Goal: Task Accomplishment & Management: Manage account settings

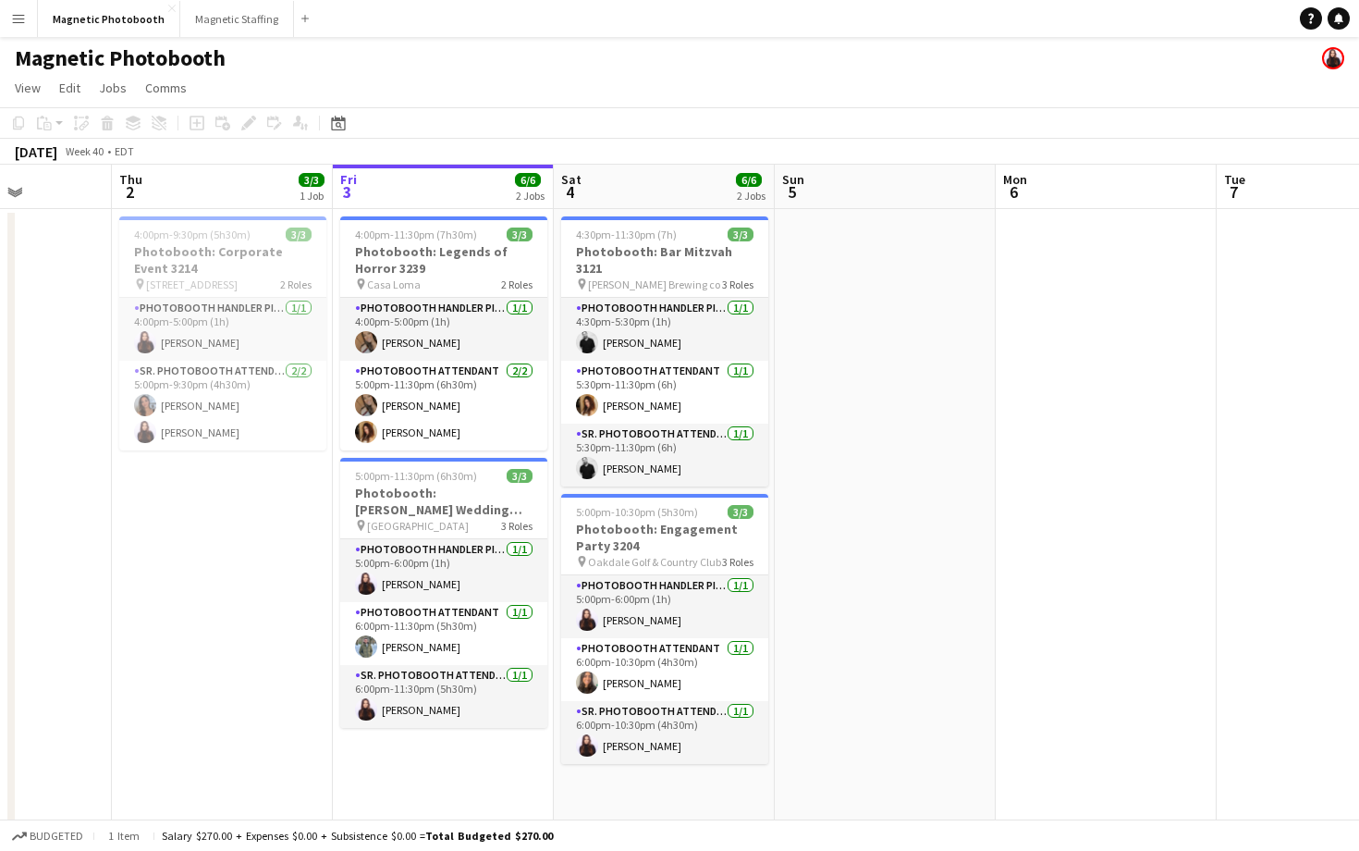
scroll to position [0, 590]
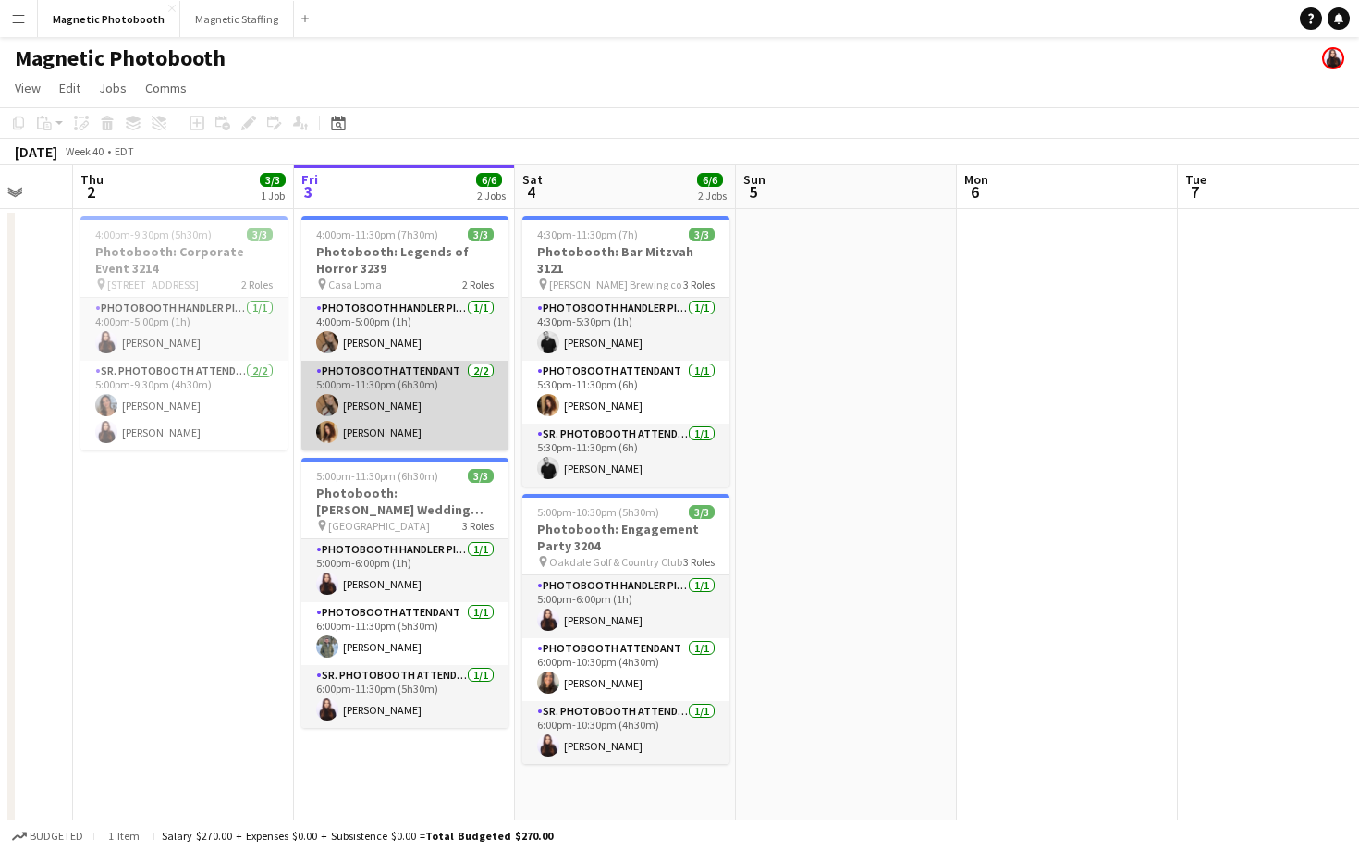
click at [448, 401] on app-card-role "Photobooth Attendant [DATE] 5:00pm-11:30pm (6h30m) [PERSON_NAME] [PERSON_NAME]" at bounding box center [404, 406] width 207 height 90
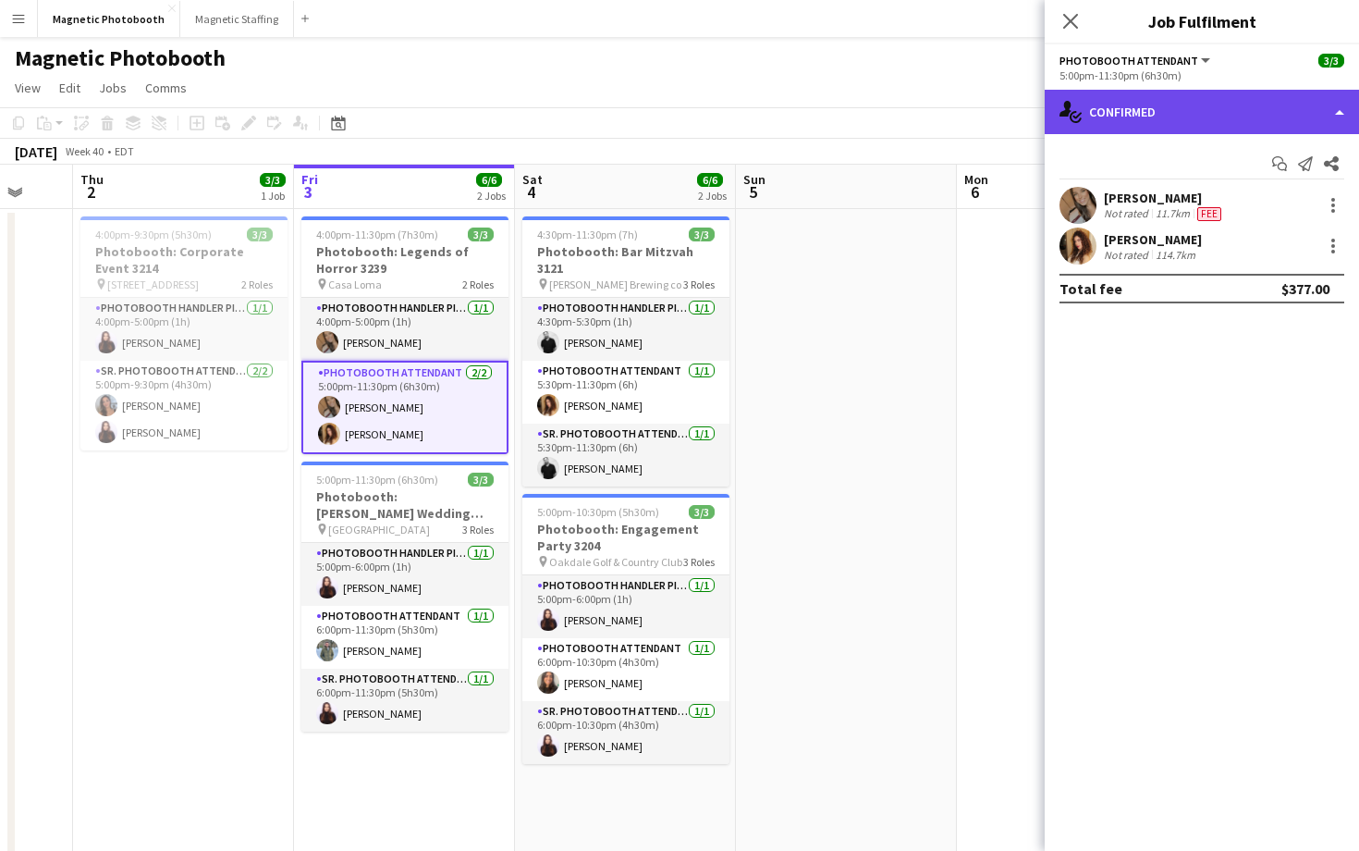
click at [1257, 101] on div "single-neutral-actions-check-2 Confirmed" at bounding box center [1202, 112] width 314 height 44
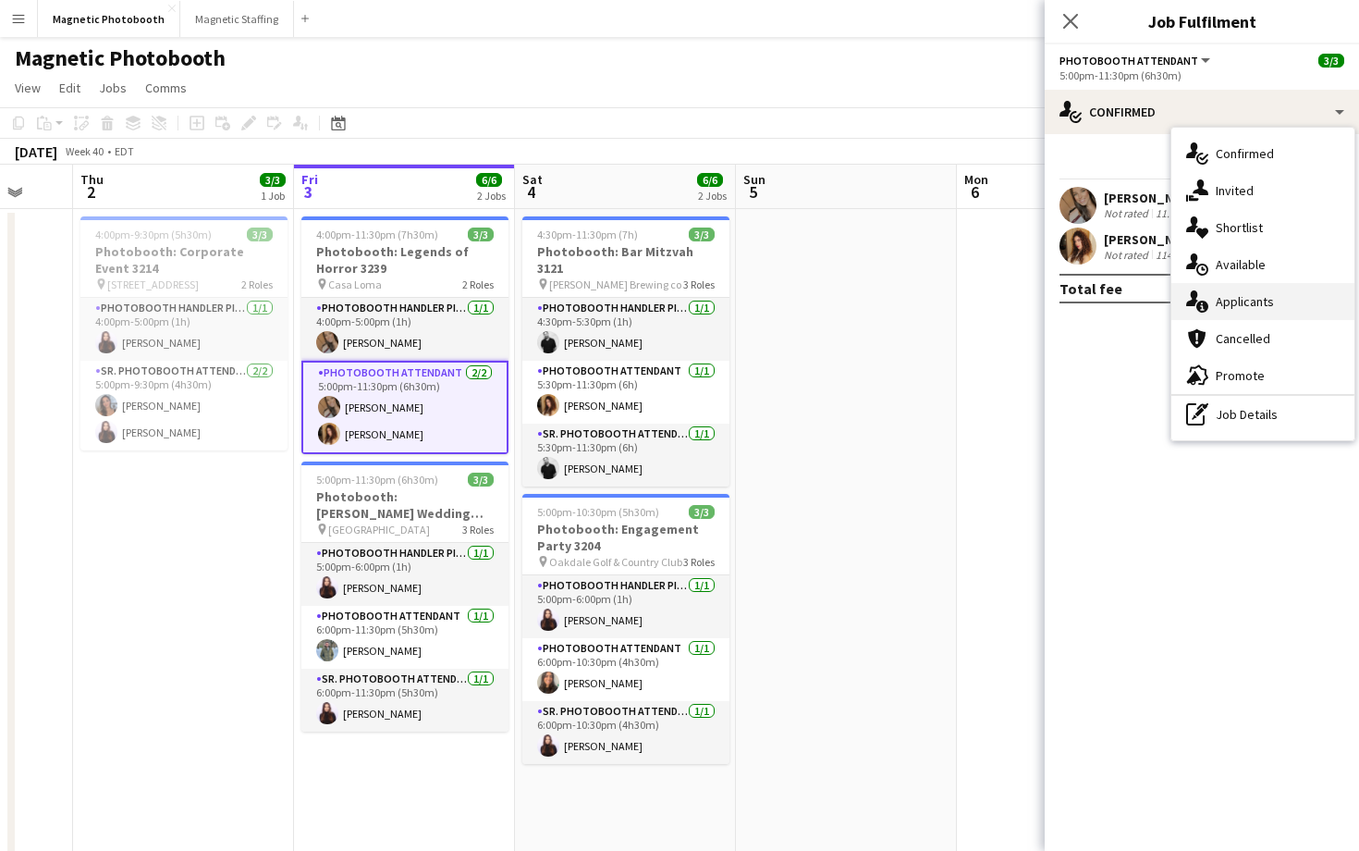
click at [1292, 303] on div "single-neutral-actions-information Applicants" at bounding box center [1262, 301] width 183 height 37
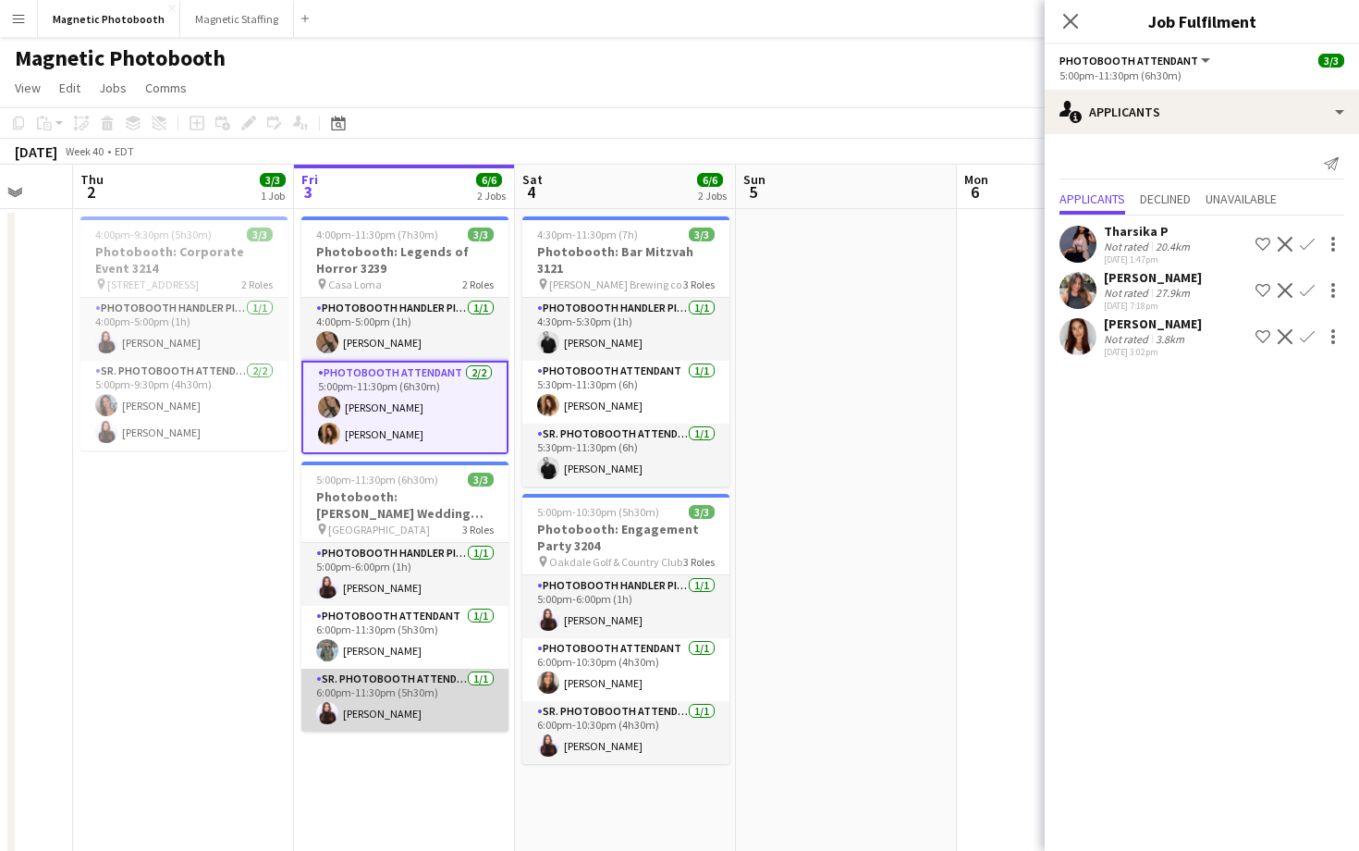
click at [447, 696] on app-card-role "Sr. Photobooth Attendant [DATE] 6:00pm-11:30pm (5h30m) [PERSON_NAME]" at bounding box center [404, 699] width 207 height 63
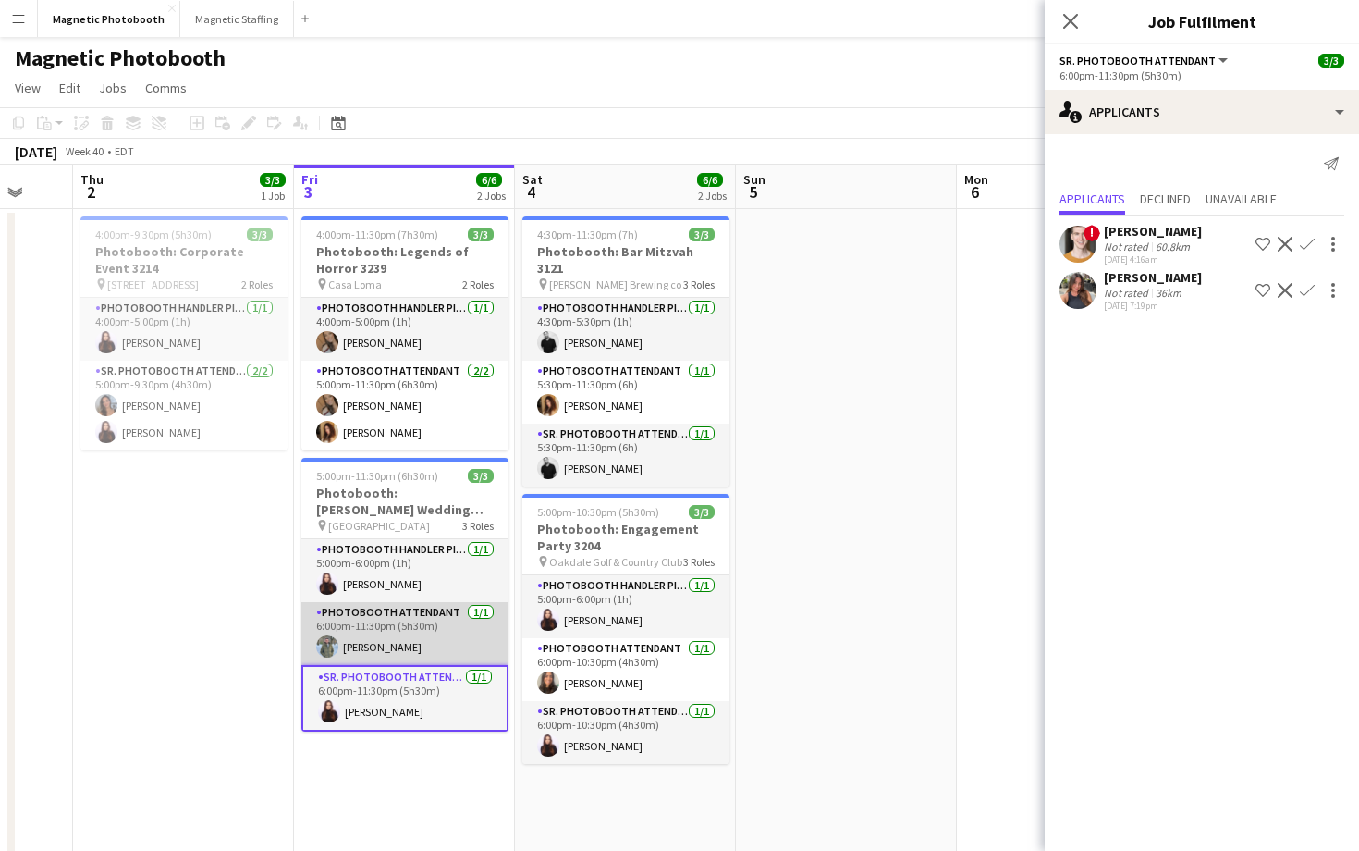
click at [458, 655] on app-card-role "Photobooth Attendant [DATE] 6:00pm-11:30pm (5h30m) [PERSON_NAME]" at bounding box center [404, 633] width 207 height 63
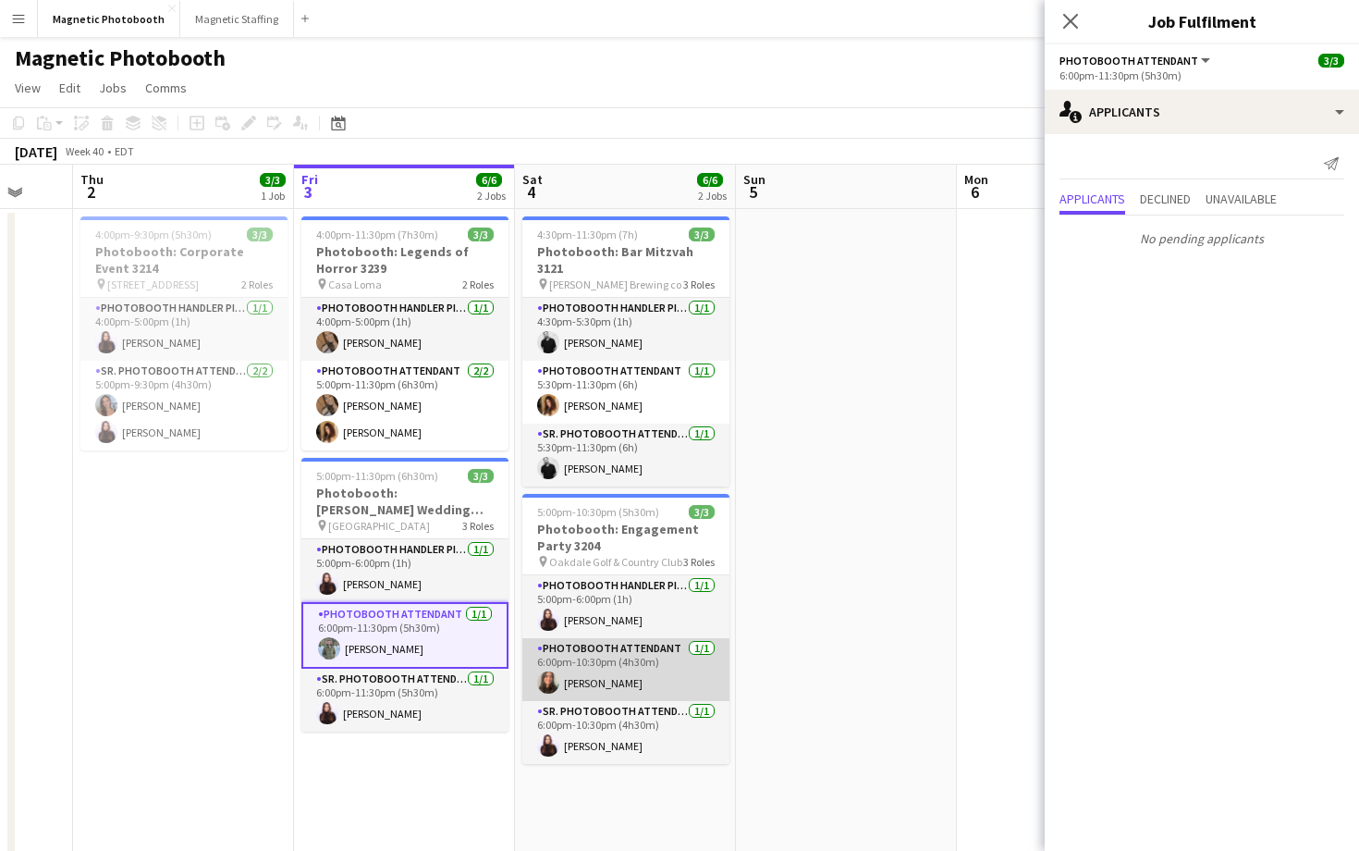
click at [602, 650] on app-card-role "Photobooth Attendant [DATE] 6:00pm-10:30pm (4h30m) [PERSON_NAME]" at bounding box center [625, 669] width 207 height 63
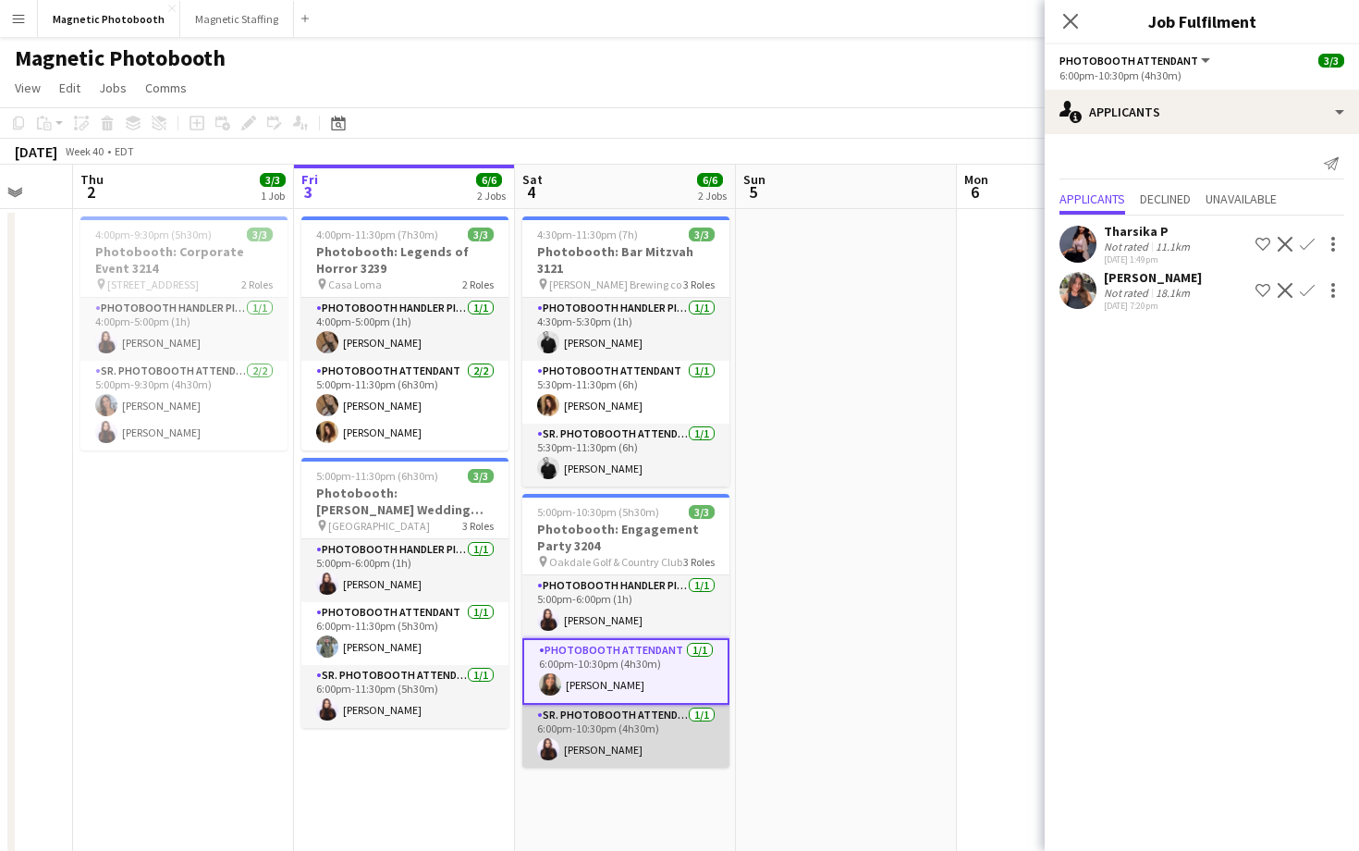
click at [605, 704] on app-card-role "Sr. Photobooth Attendant [DATE] 6:00pm-10:30pm (4h30m) [PERSON_NAME]" at bounding box center [625, 735] width 207 height 63
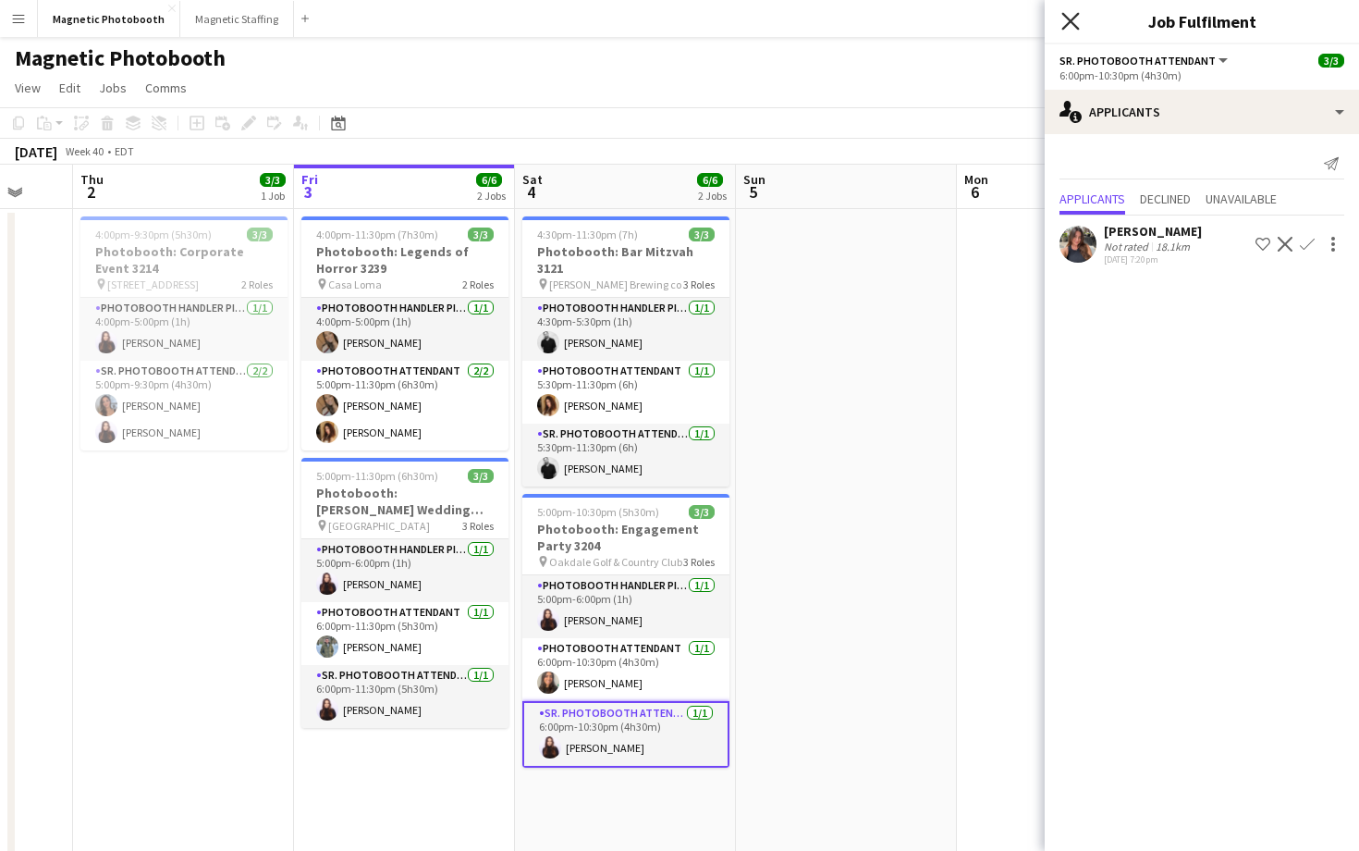
click at [1067, 20] on icon "Close pop-in" at bounding box center [1070, 21] width 18 height 18
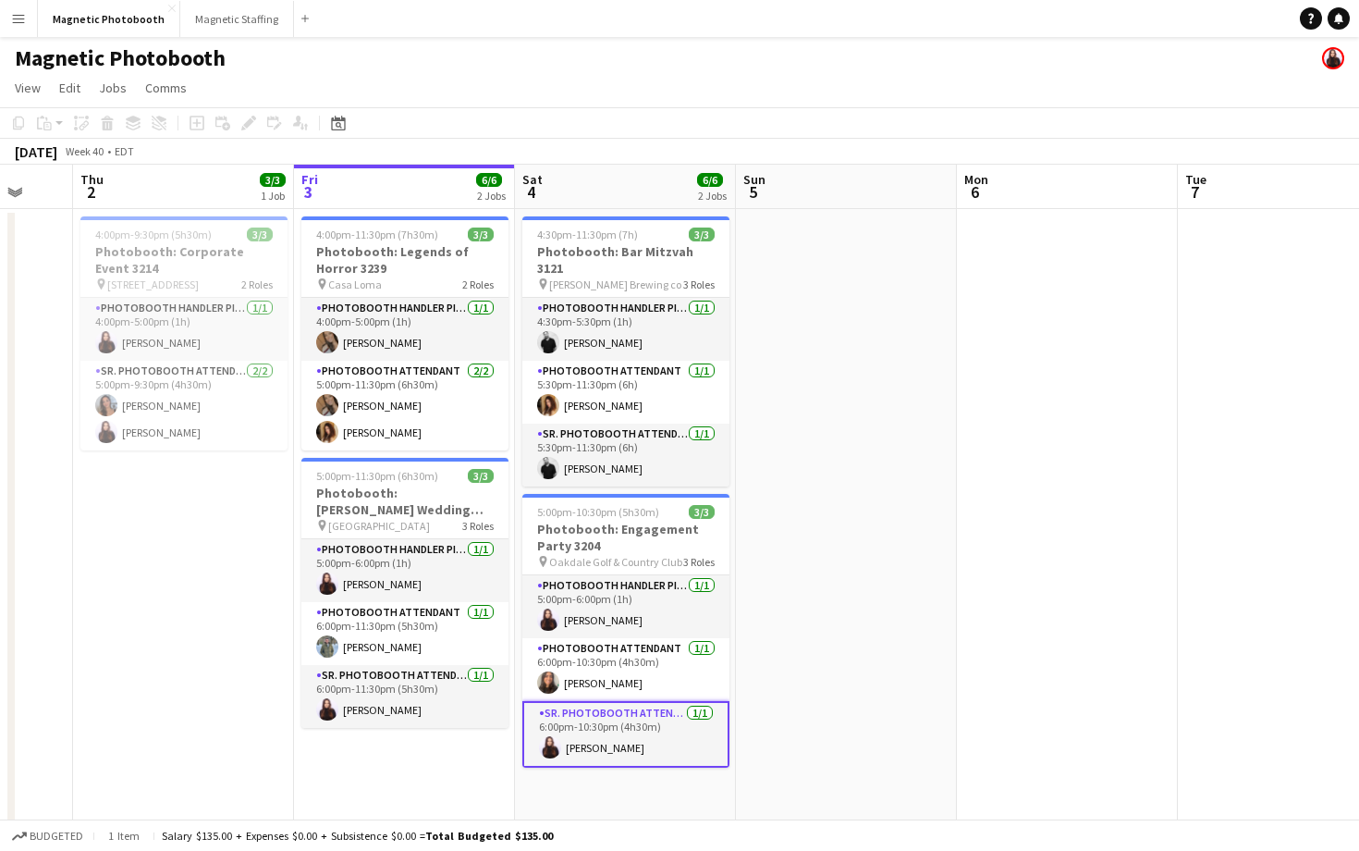
click at [858, 117] on app-toolbar "Copy Paste Paste Command V Paste with crew Command Shift V Paste linked Job [GE…" at bounding box center [679, 122] width 1359 height 31
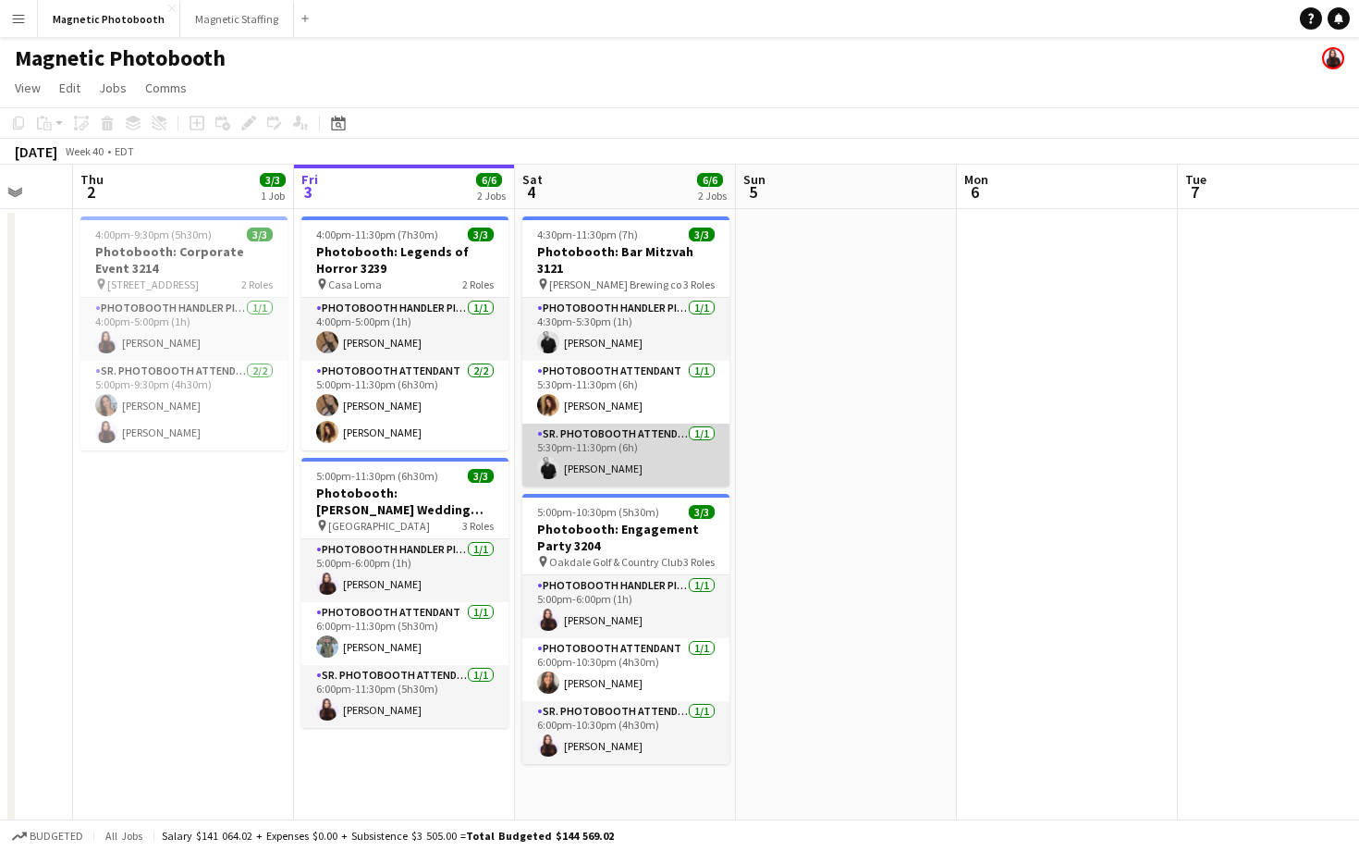
click at [656, 423] on app-card-role "Sr. Photobooth Attendant [DATE] 5:30pm-11:30pm (6h) [PERSON_NAME]" at bounding box center [625, 454] width 207 height 63
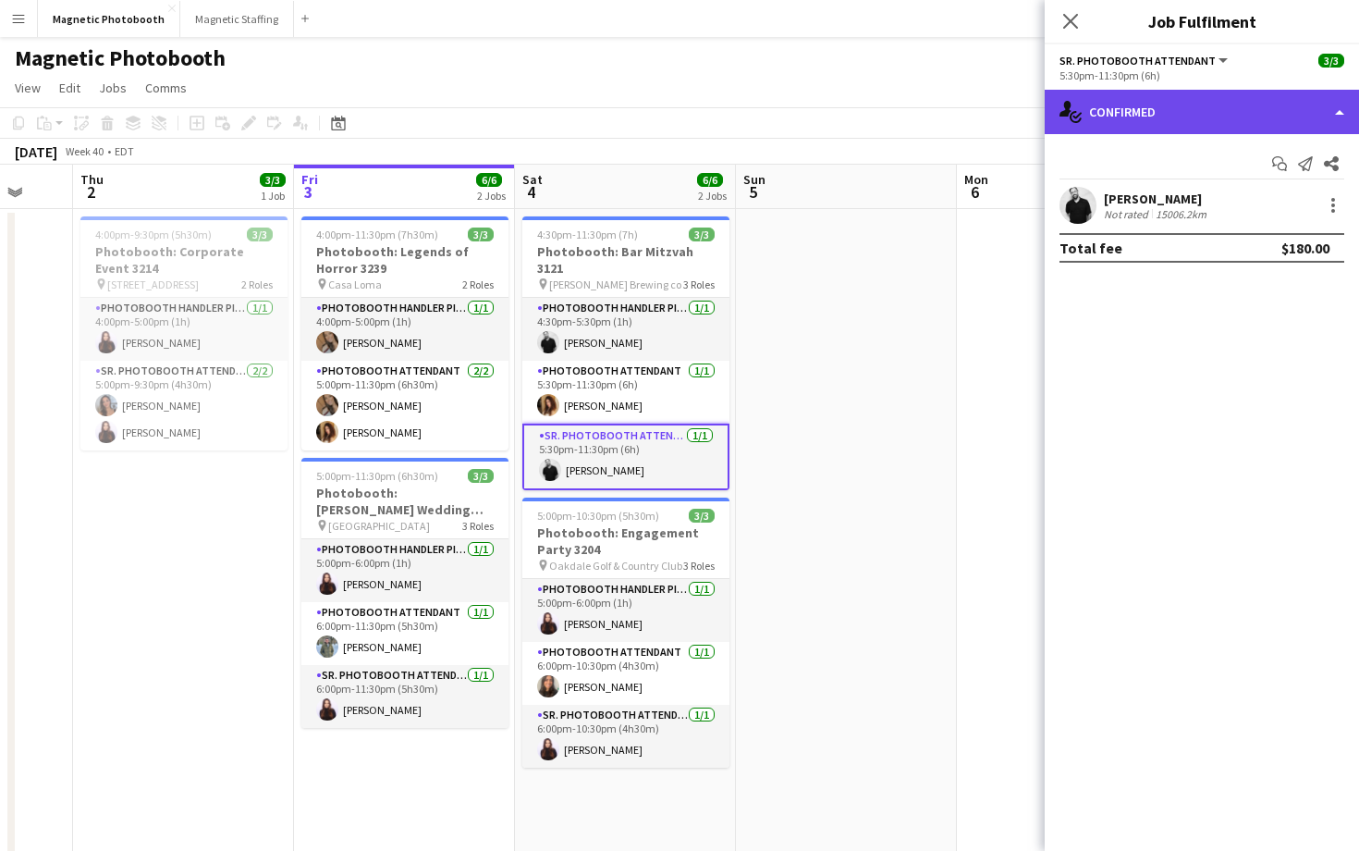
click at [1224, 109] on div "single-neutral-actions-check-2 Confirmed" at bounding box center [1202, 112] width 314 height 44
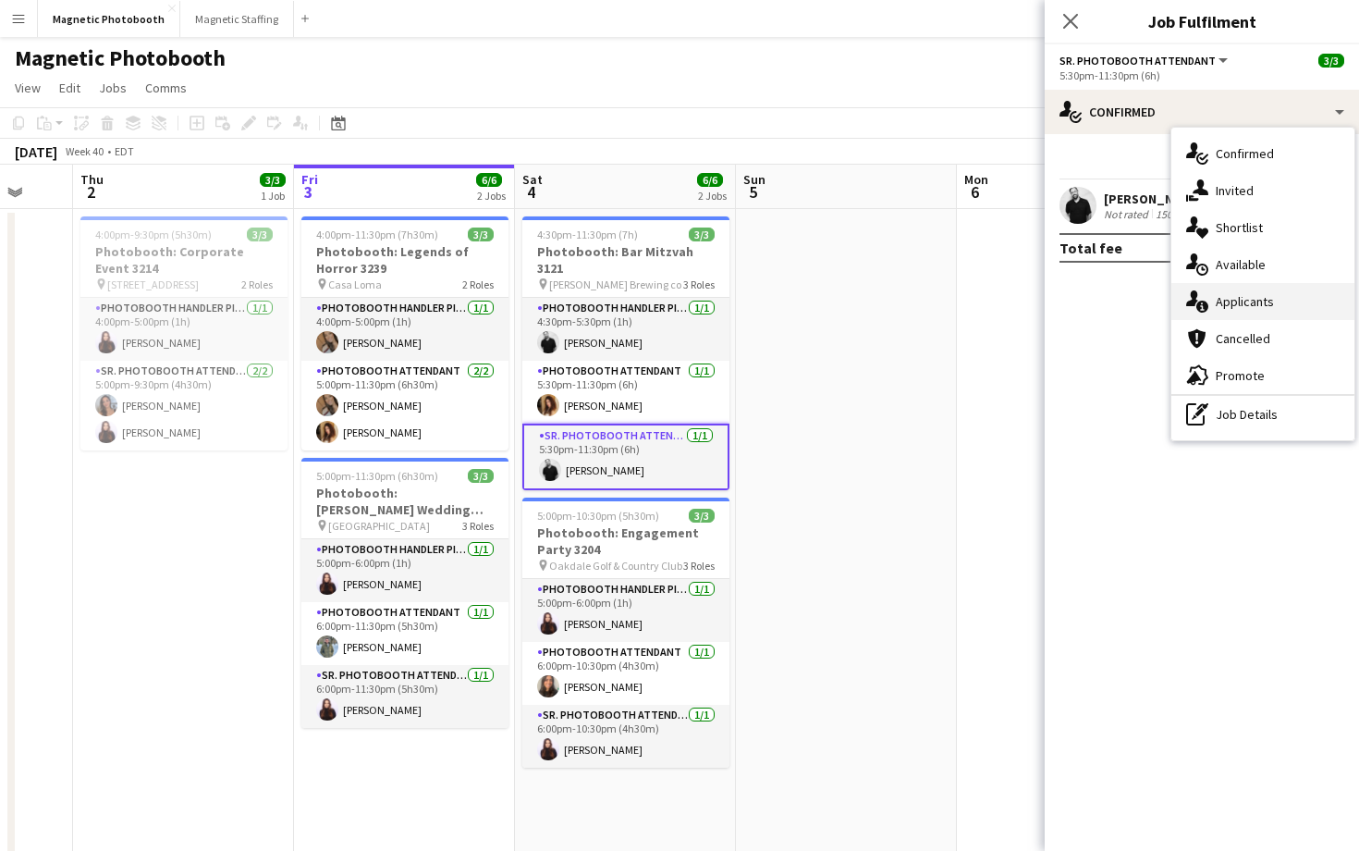
click at [1272, 312] on div "single-neutral-actions-information Applicants" at bounding box center [1262, 301] width 183 height 37
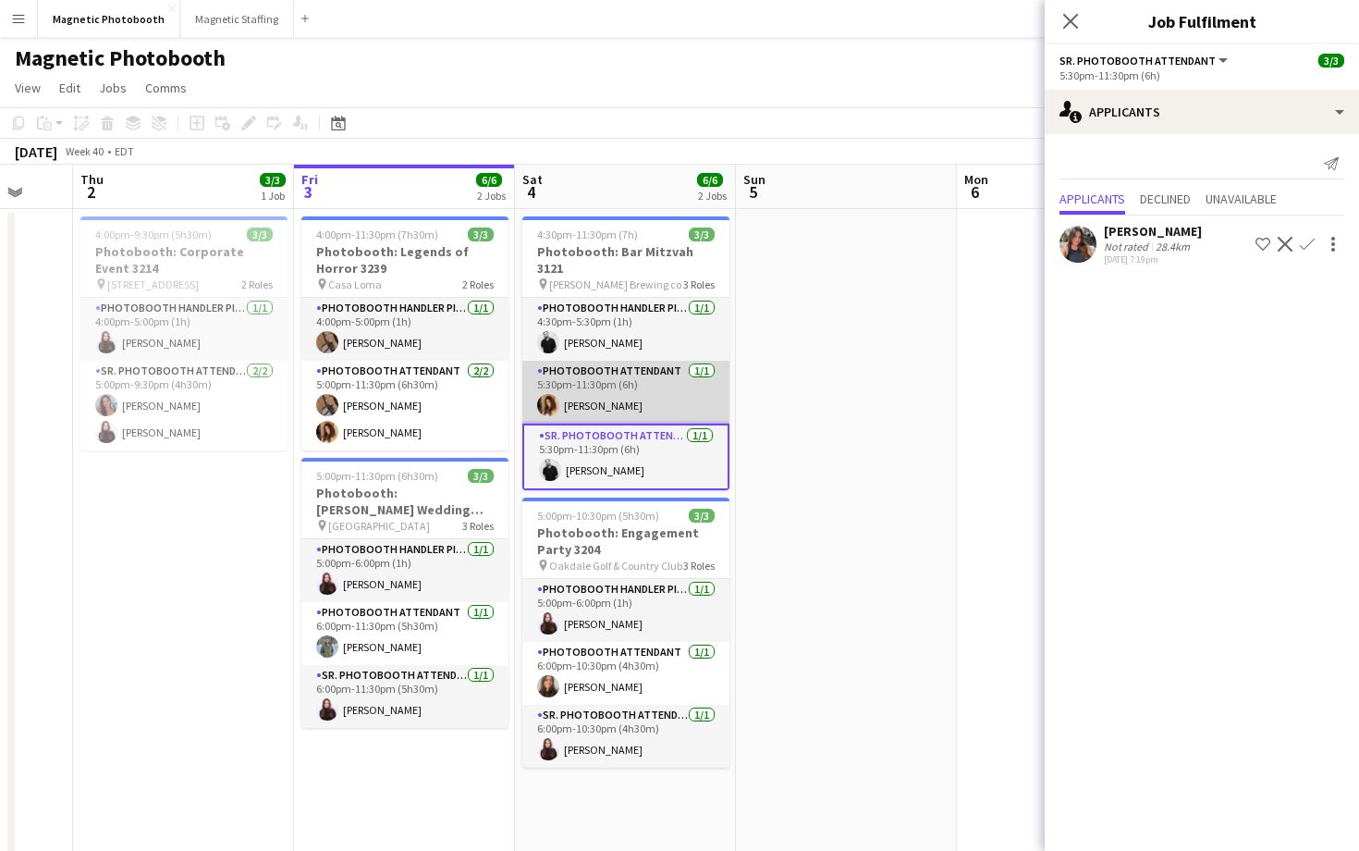
click at [586, 378] on app-card-role "Photobooth Attendant [DATE] 5:30pm-11:30pm (6h) [PERSON_NAME]" at bounding box center [625, 392] width 207 height 63
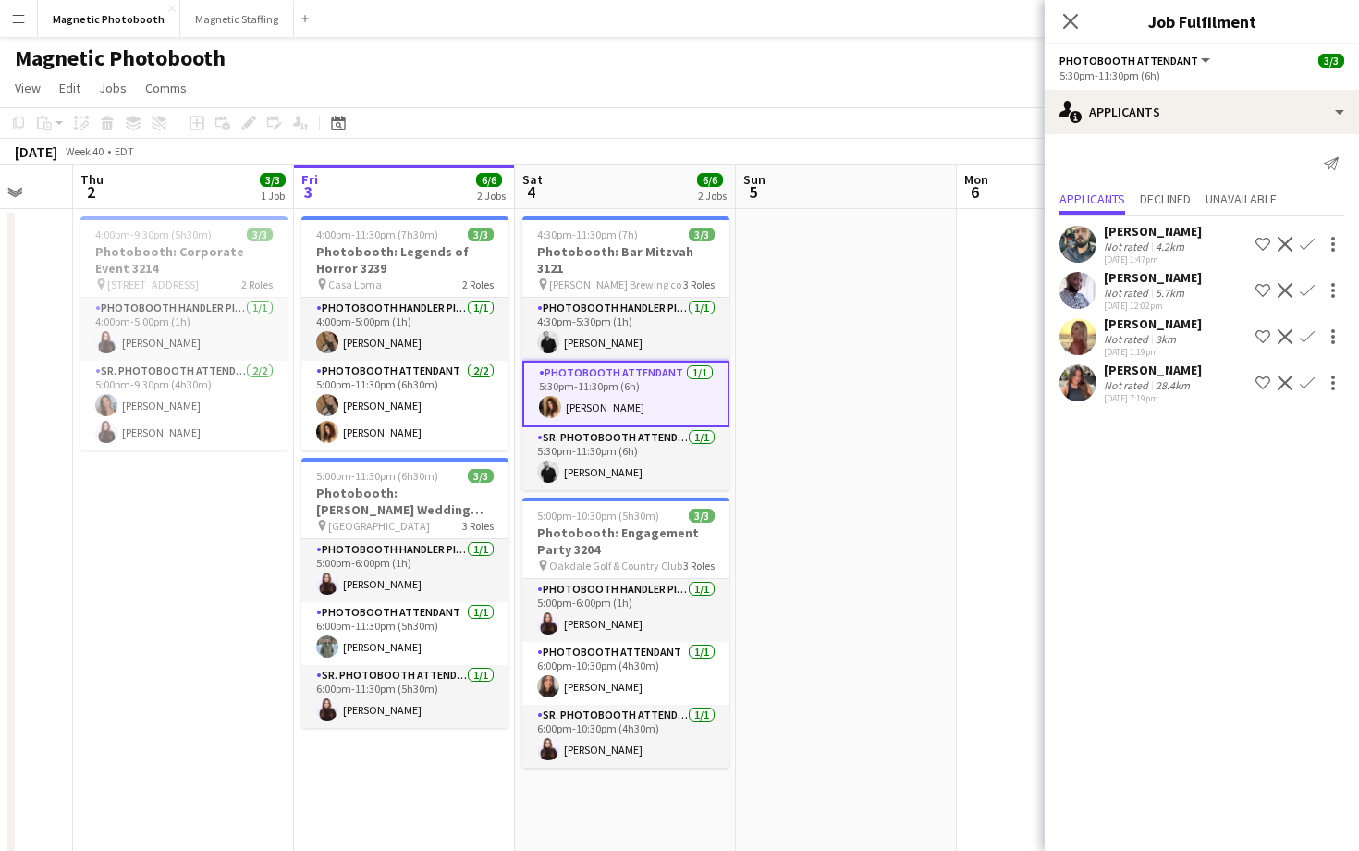
scroll to position [30, 0]
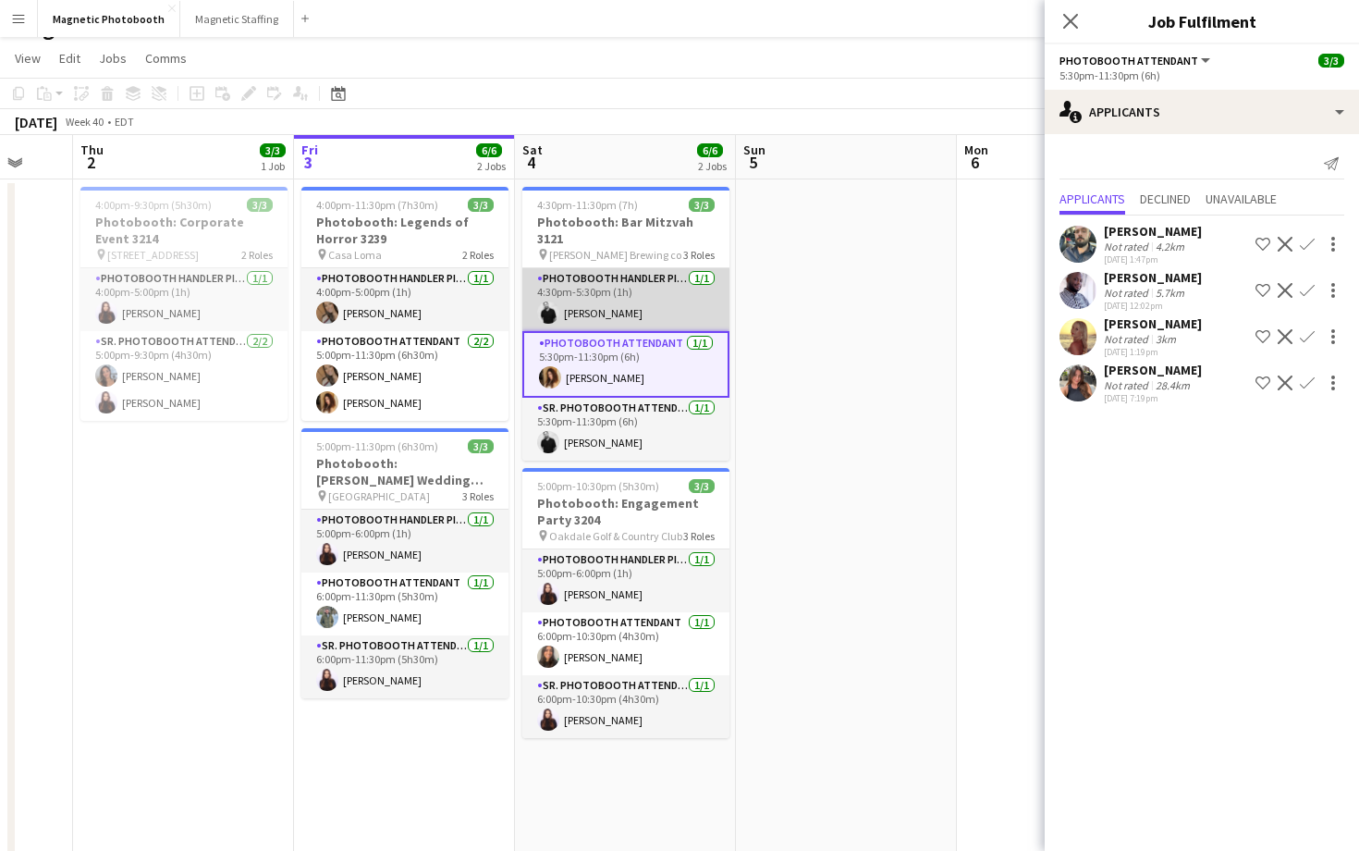
click at [693, 293] on app-card-role "Photobooth Handler Pick-Up/Drop-Off [DATE] 4:30pm-5:30pm (1h) [PERSON_NAME]" at bounding box center [625, 299] width 207 height 63
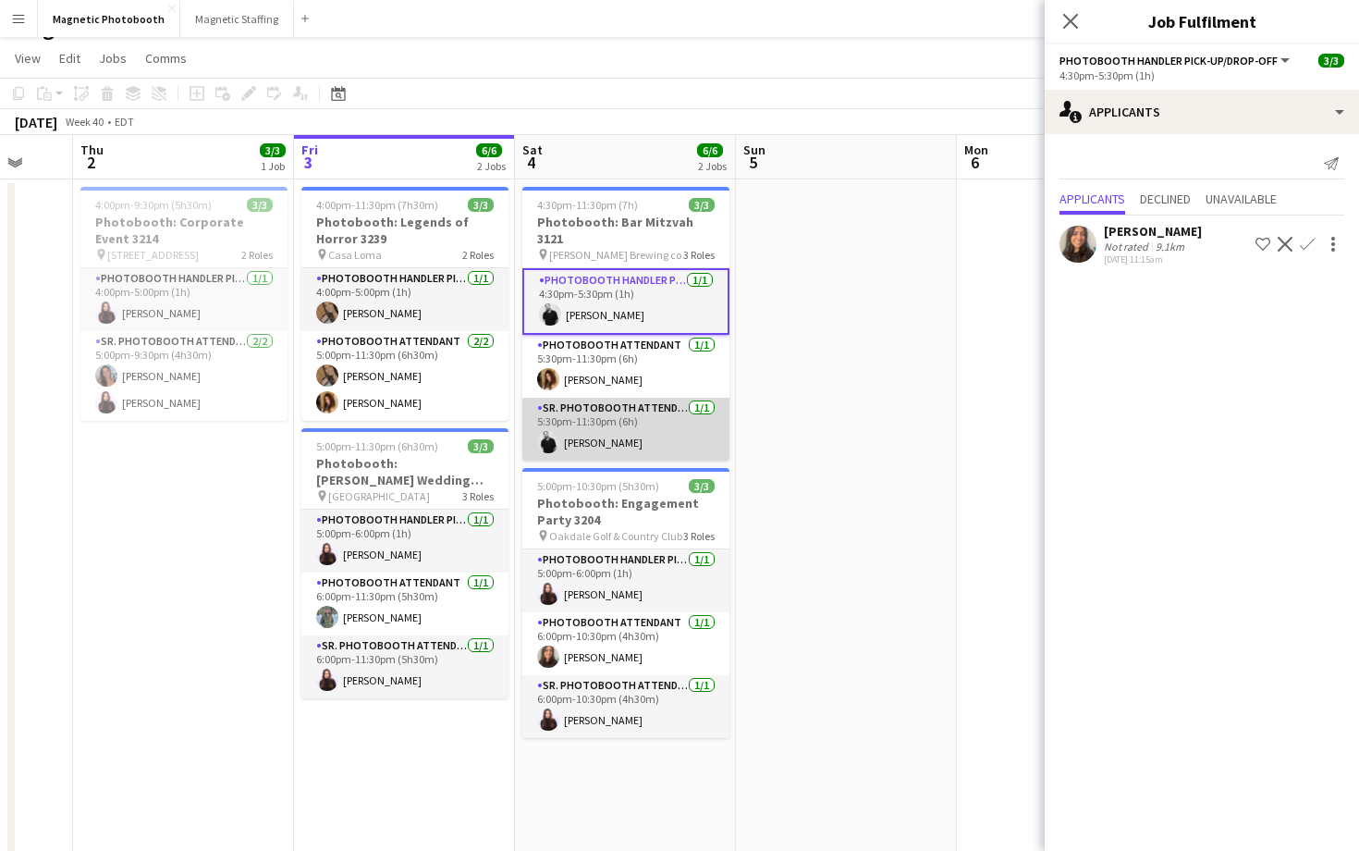
click at [637, 424] on app-card-role "Sr. Photobooth Attendant [DATE] 5:30pm-11:30pm (6h) [PERSON_NAME]" at bounding box center [625, 429] width 207 height 63
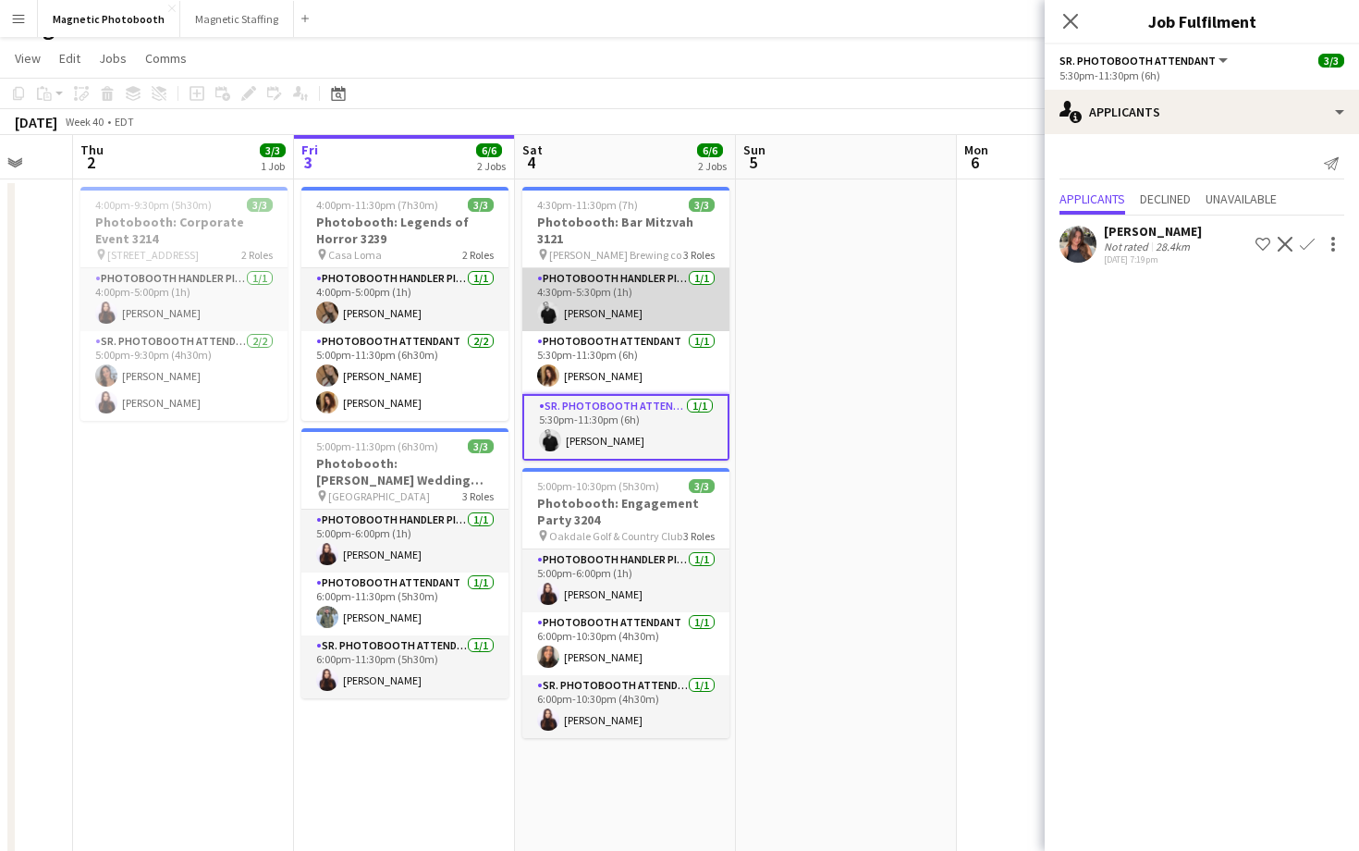
click at [722, 284] on app-card-role "Photobooth Handler Pick-Up/Drop-Off [DATE] 4:30pm-5:30pm (1h) [PERSON_NAME]" at bounding box center [625, 299] width 207 height 63
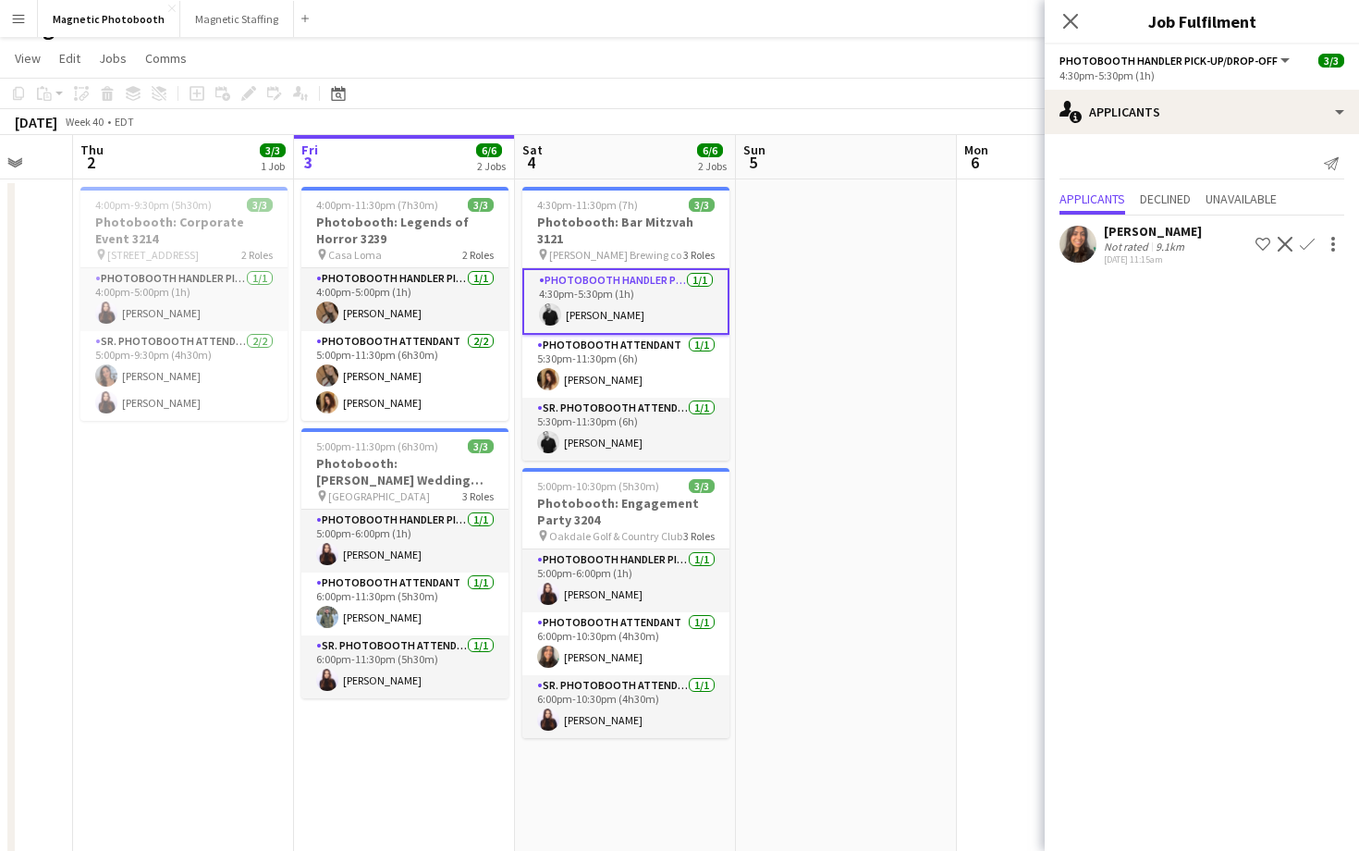
click at [714, 287] on app-card-role "Photobooth Handler Pick-Up/Drop-Off [DATE] 4:30pm-5:30pm (1h) [PERSON_NAME]" at bounding box center [625, 301] width 207 height 67
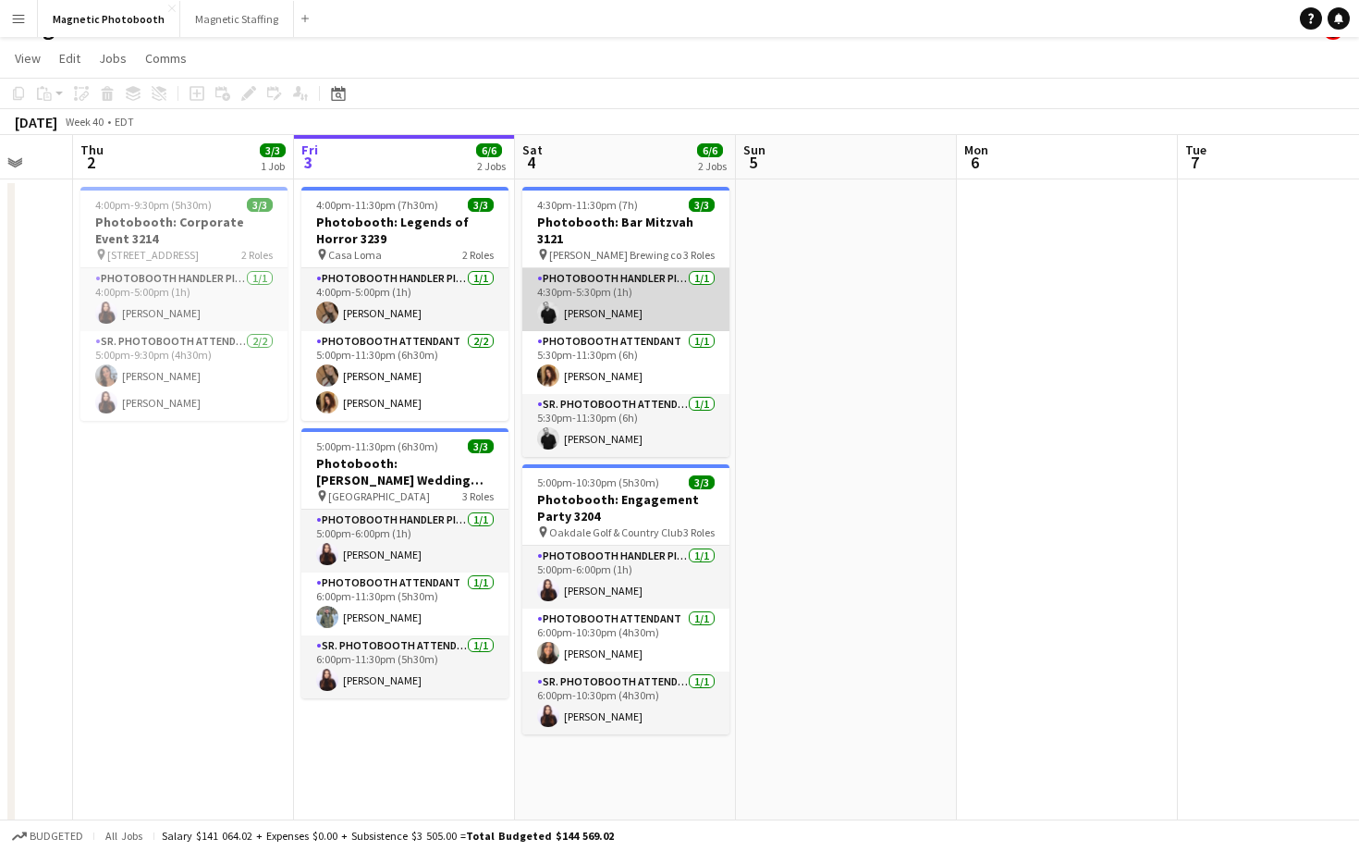
click at [712, 274] on app-card-role "Photobooth Handler Pick-Up/Drop-Off [DATE] 4:30pm-5:30pm (1h) [PERSON_NAME]" at bounding box center [625, 299] width 207 height 63
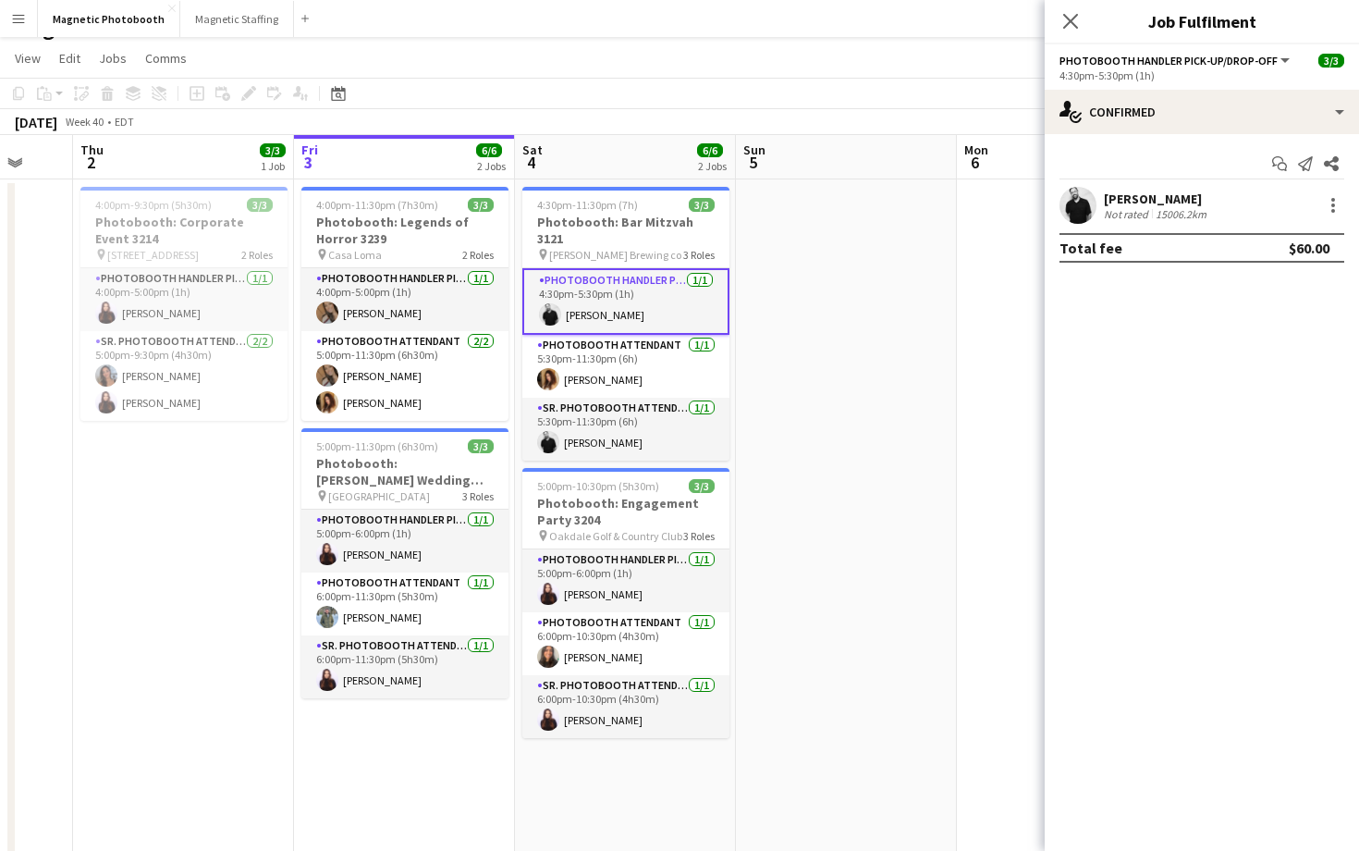
click at [1345, 212] on div "[PERSON_NAME] Not rated 15006.2km" at bounding box center [1202, 205] width 314 height 37
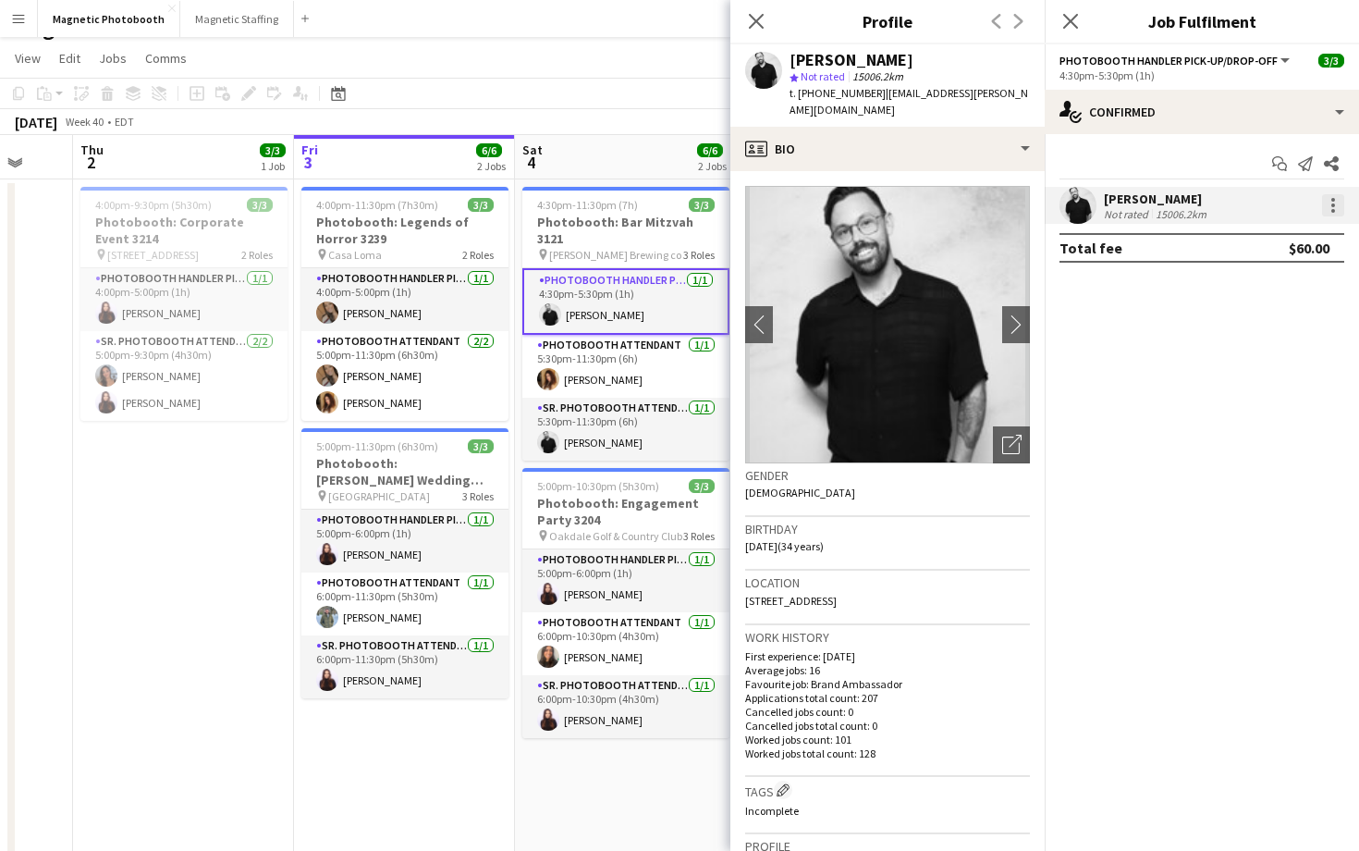
click at [1328, 205] on div at bounding box center [1333, 205] width 22 height 22
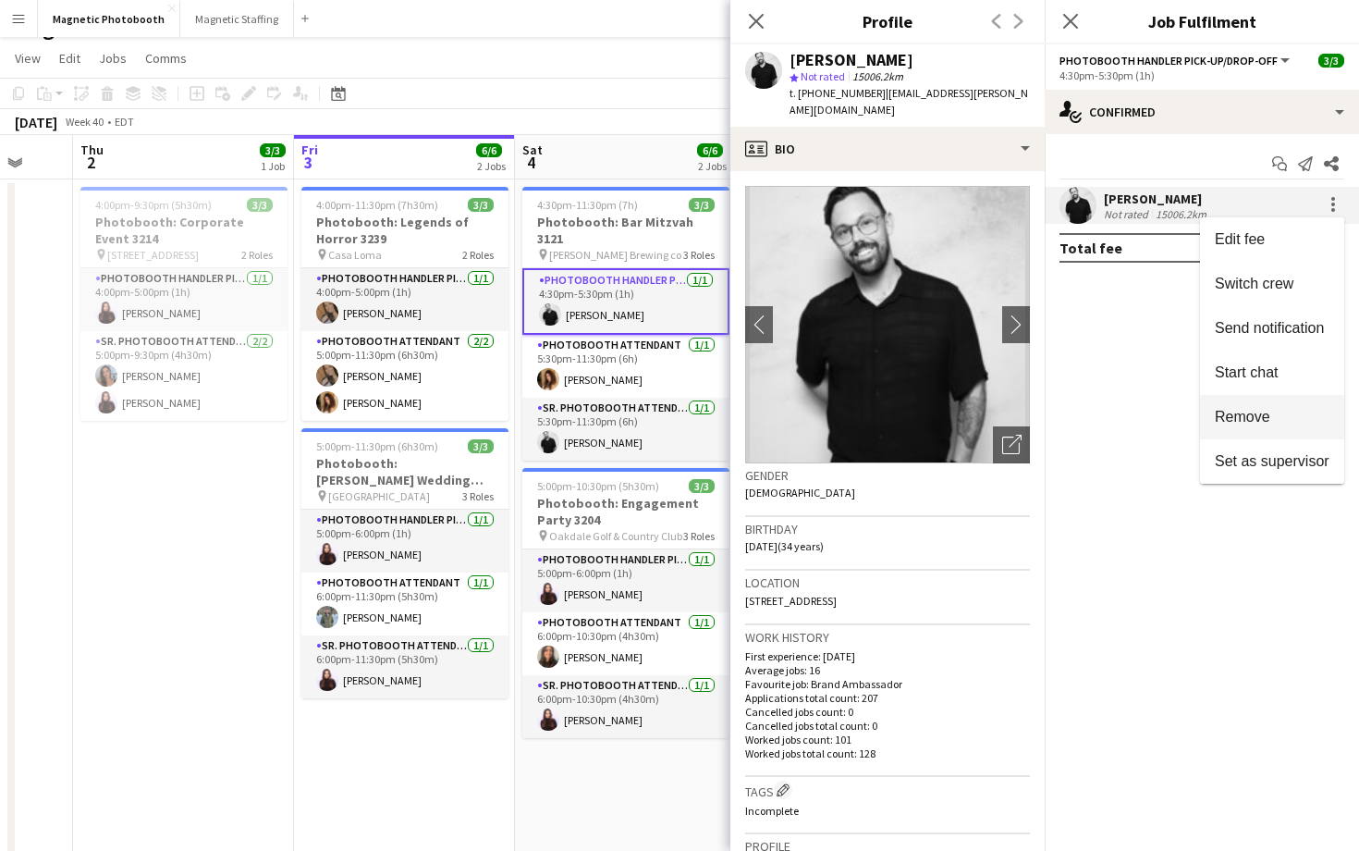
click at [1260, 428] on button "Remove" at bounding box center [1272, 417] width 144 height 44
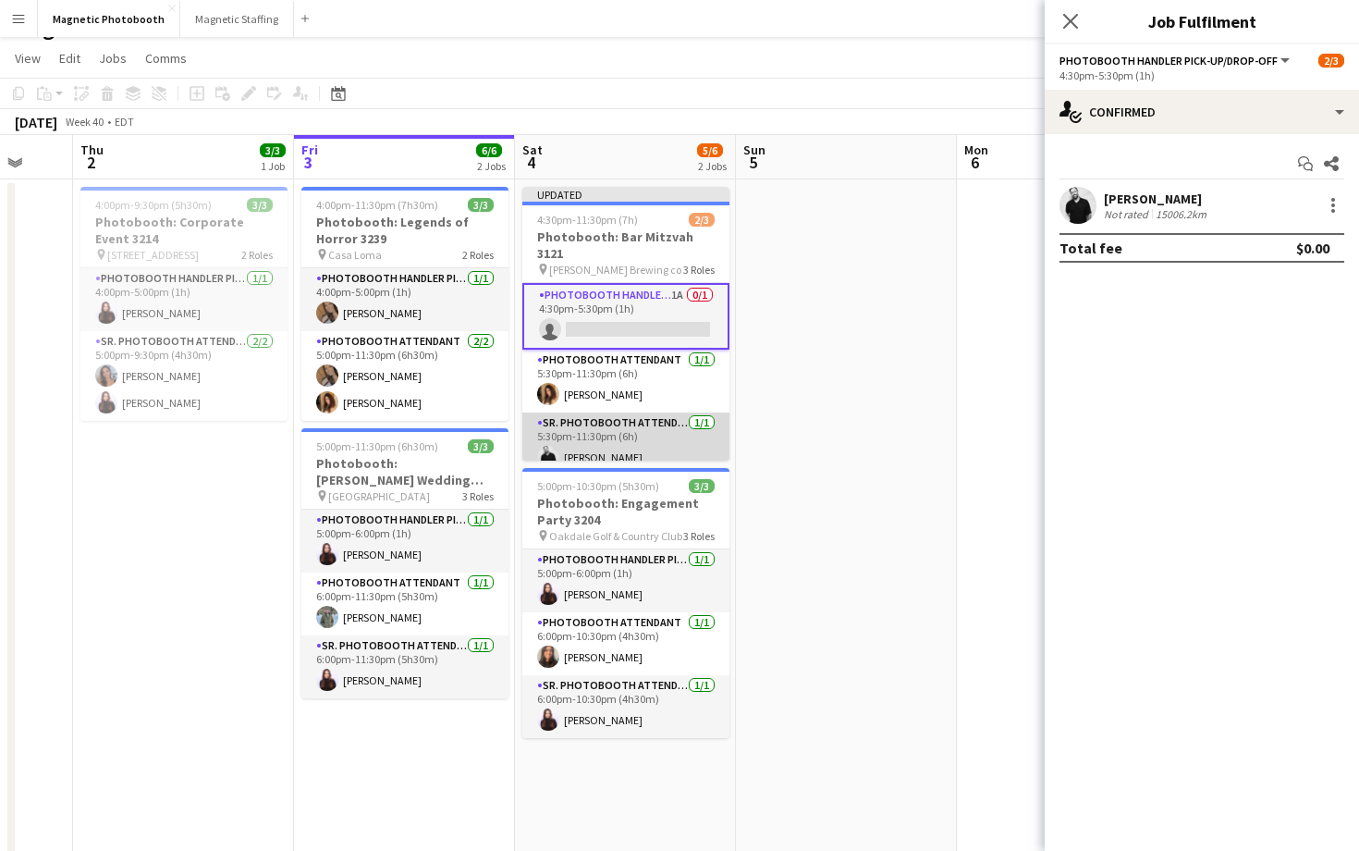
click at [715, 443] on app-card-role "Sr. Photobooth Attendant [DATE] 5:30pm-11:30pm (6h) [PERSON_NAME]" at bounding box center [625, 443] width 207 height 63
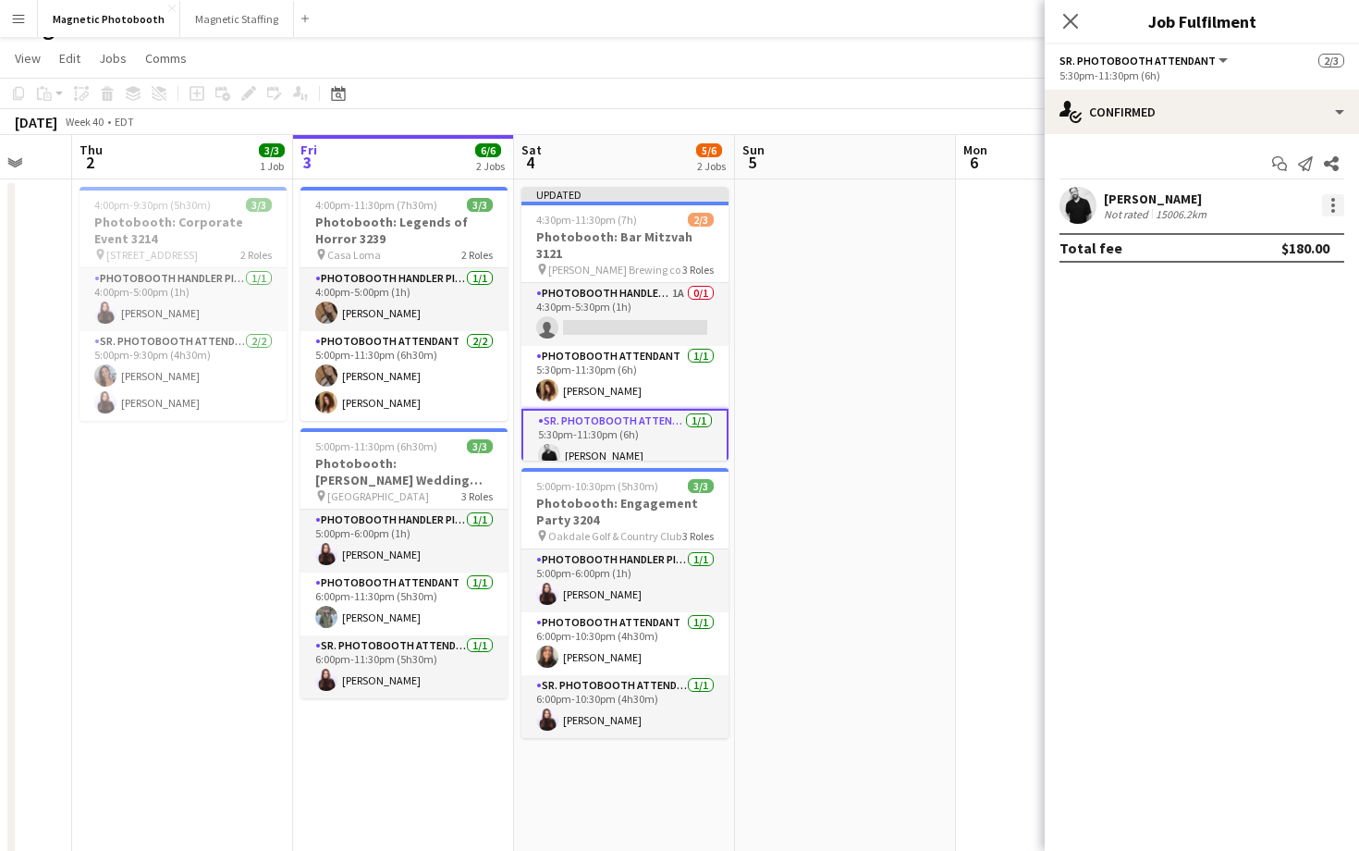
click at [1332, 210] on div at bounding box center [1333, 211] width 4 height 4
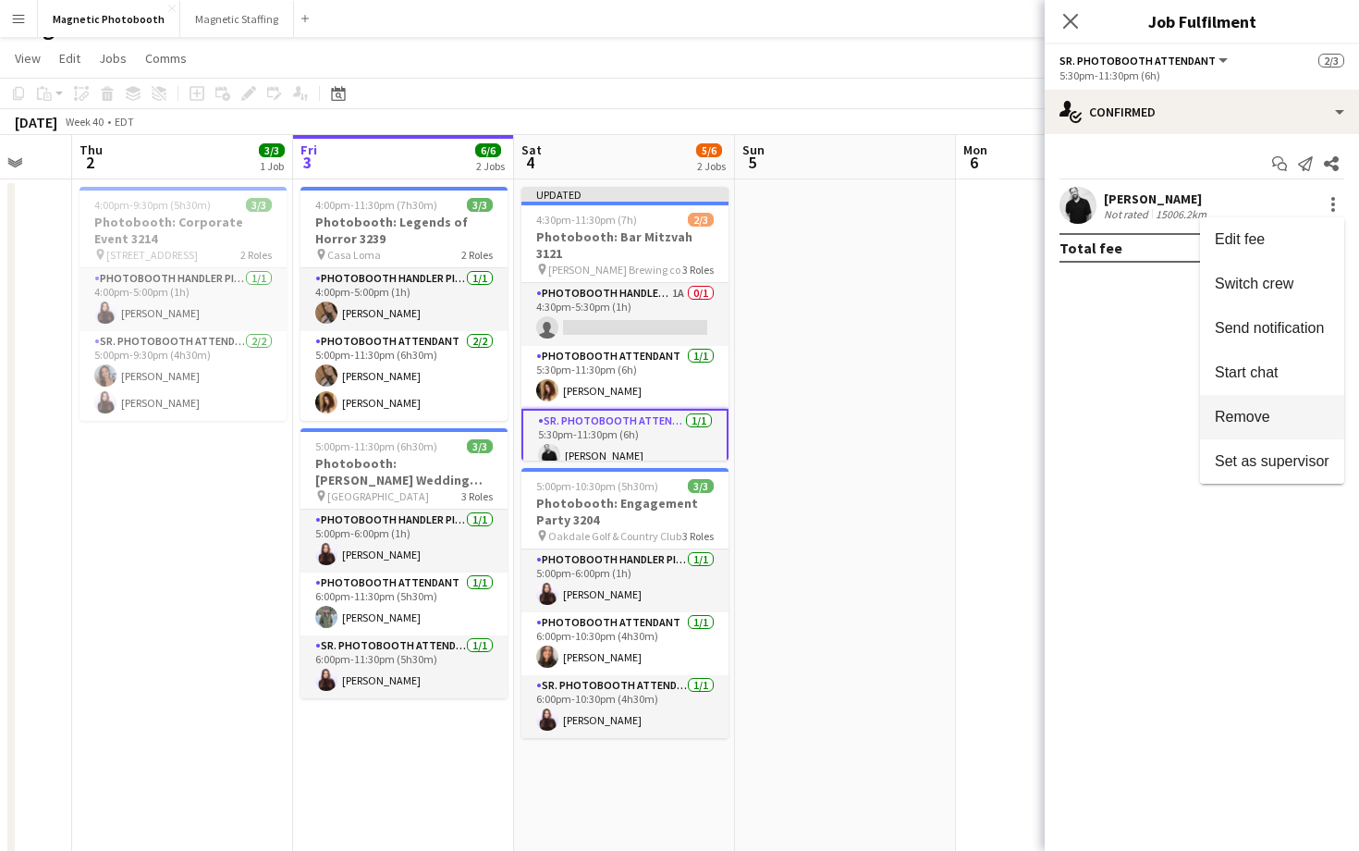
click at [1266, 407] on button "Remove" at bounding box center [1272, 417] width 144 height 44
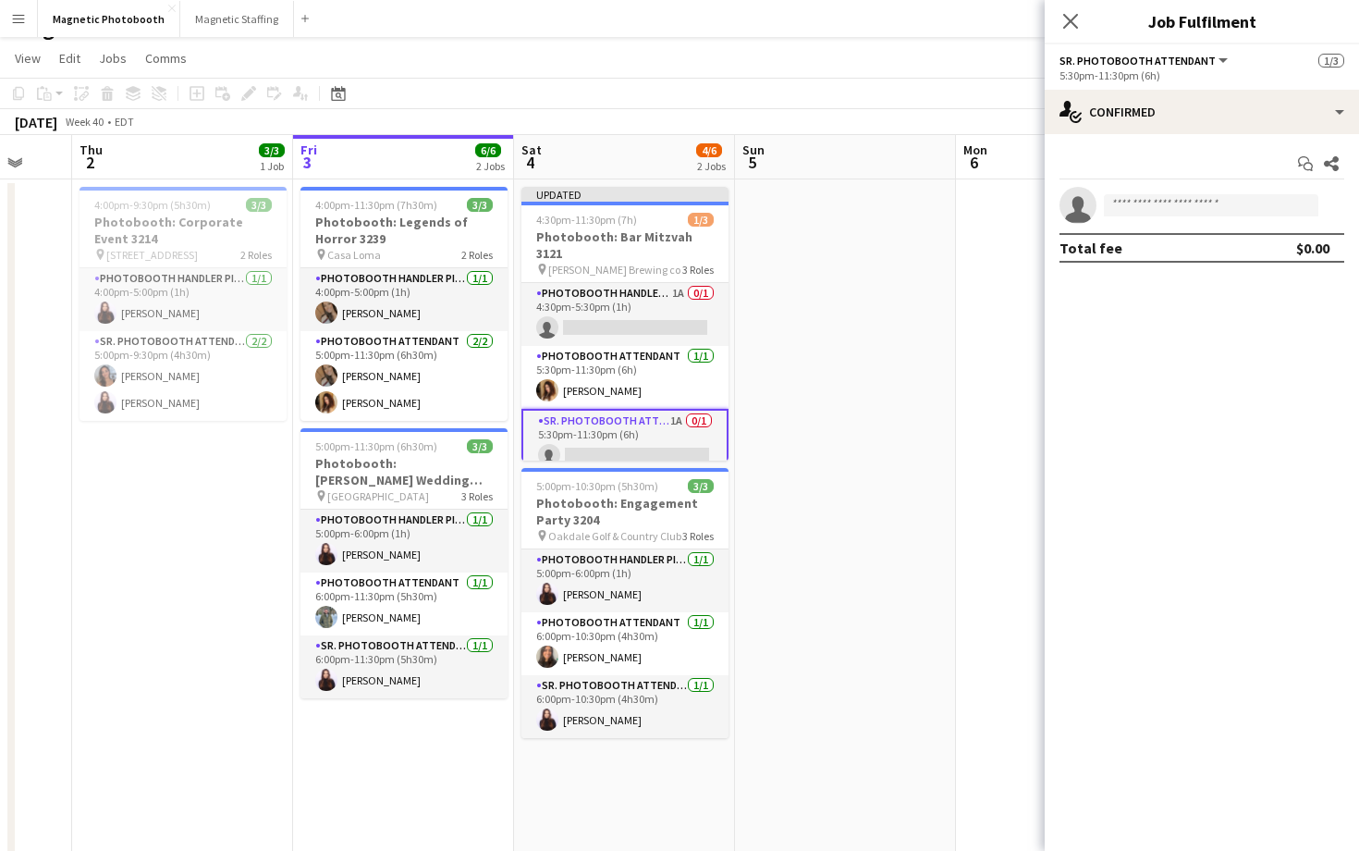
click at [985, 78] on app-toolbar "Copy Paste Paste Command V Paste with crew Command Shift V Paste linked Job [GE…" at bounding box center [679, 93] width 1359 height 31
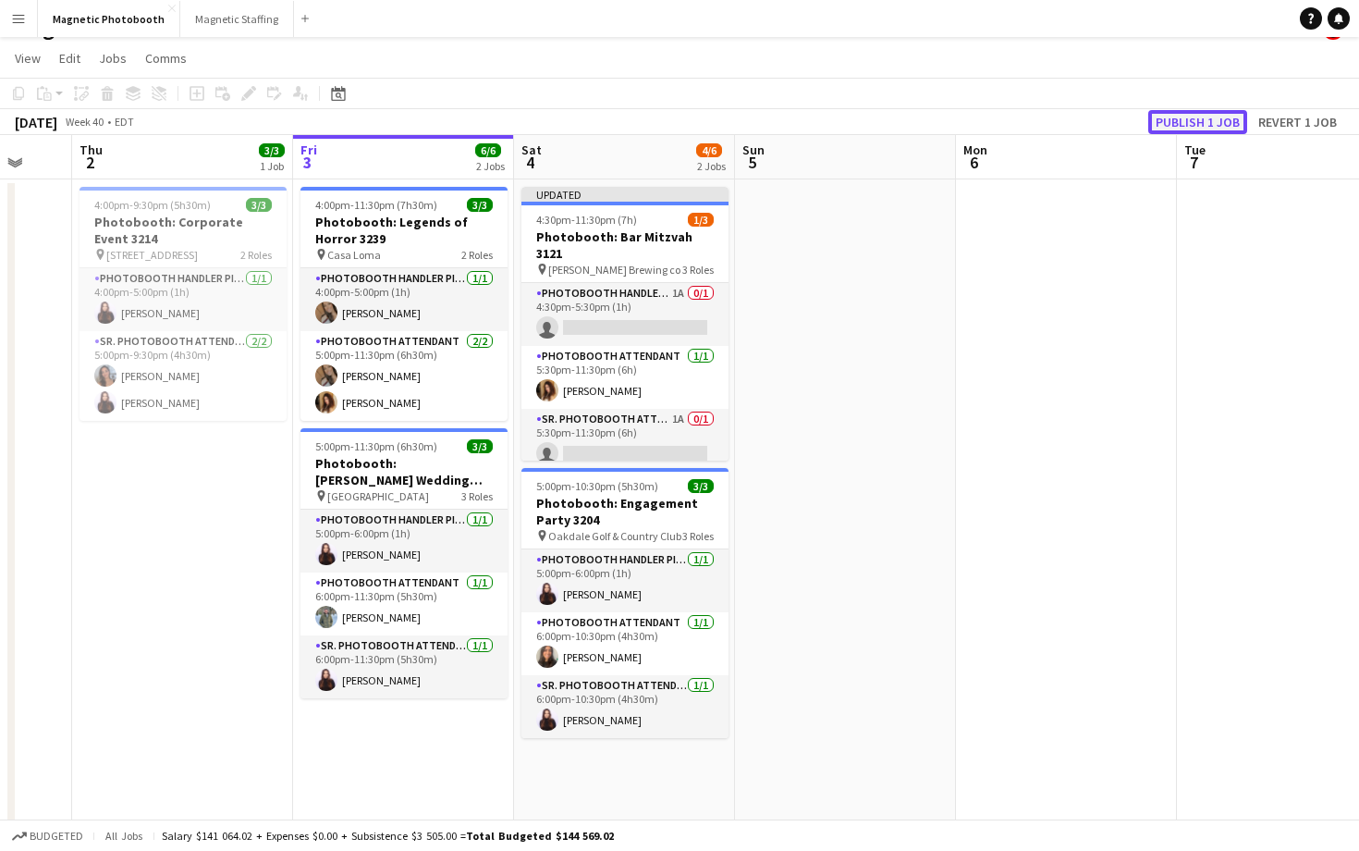
click at [1232, 120] on button "Publish 1 job" at bounding box center [1197, 122] width 99 height 24
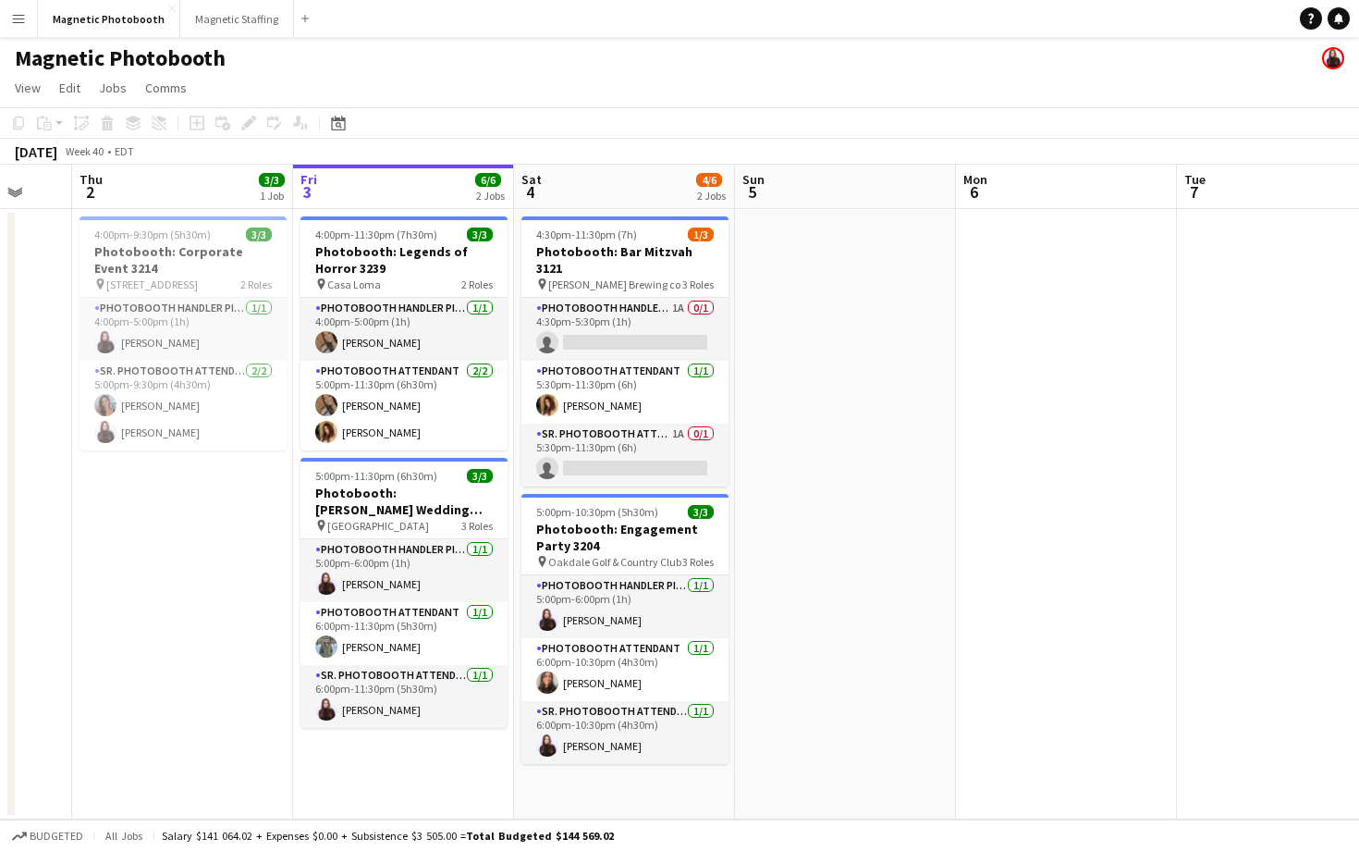
scroll to position [0, 0]
click at [701, 322] on app-card-role "Photobooth Handler Pick-Up/Drop-Off 1A 0/1 4:30pm-5:30pm (1h) single-neutral-ac…" at bounding box center [624, 329] width 207 height 63
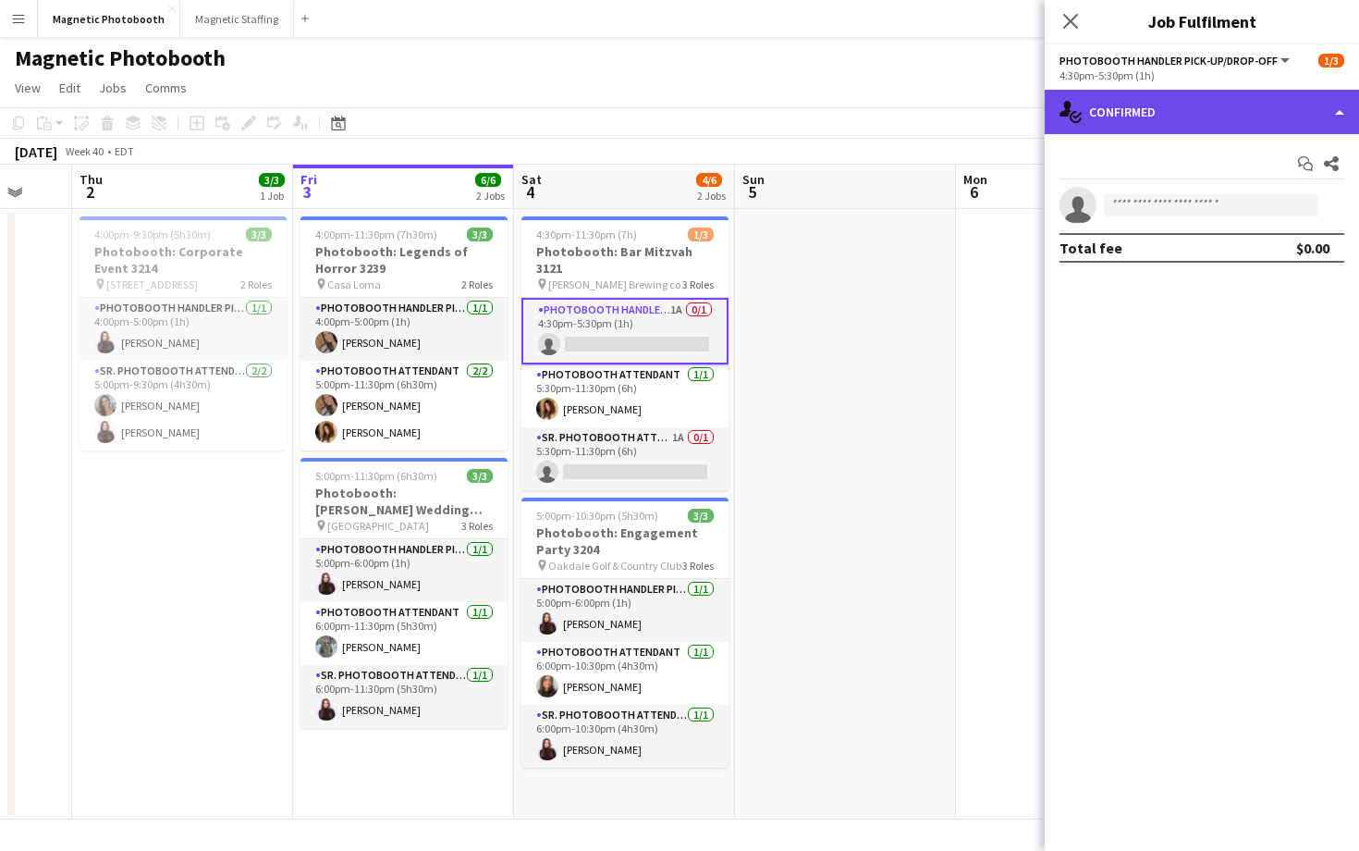
click at [1329, 117] on div "single-neutral-actions-check-2 Confirmed" at bounding box center [1202, 112] width 314 height 44
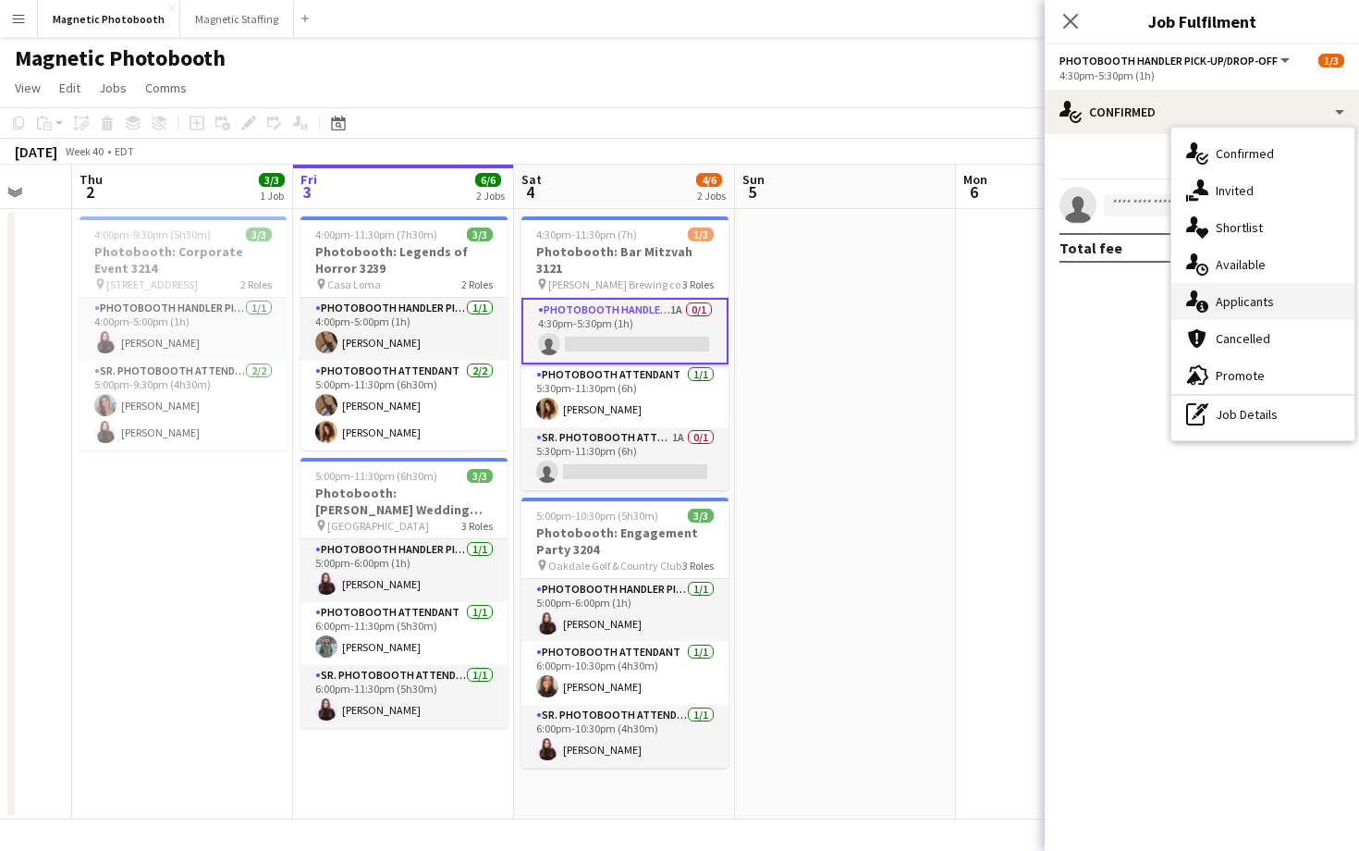
click at [1282, 311] on div "single-neutral-actions-information Applicants" at bounding box center [1262, 301] width 183 height 37
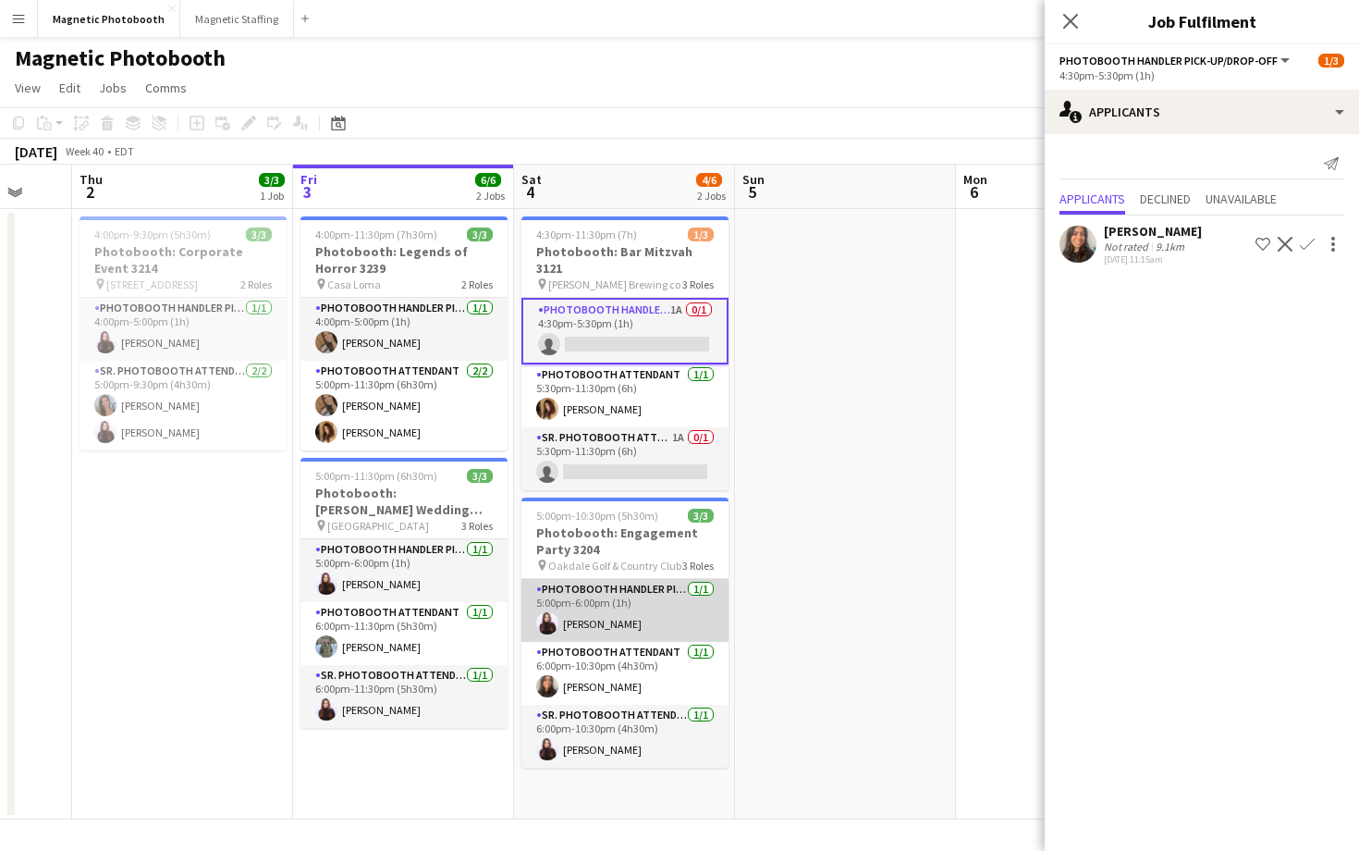
click at [597, 619] on app-card-role "Photobooth Handler Pick-Up/Drop-Off [DATE] 5:00pm-6:00pm (1h) [PERSON_NAME]" at bounding box center [624, 610] width 207 height 63
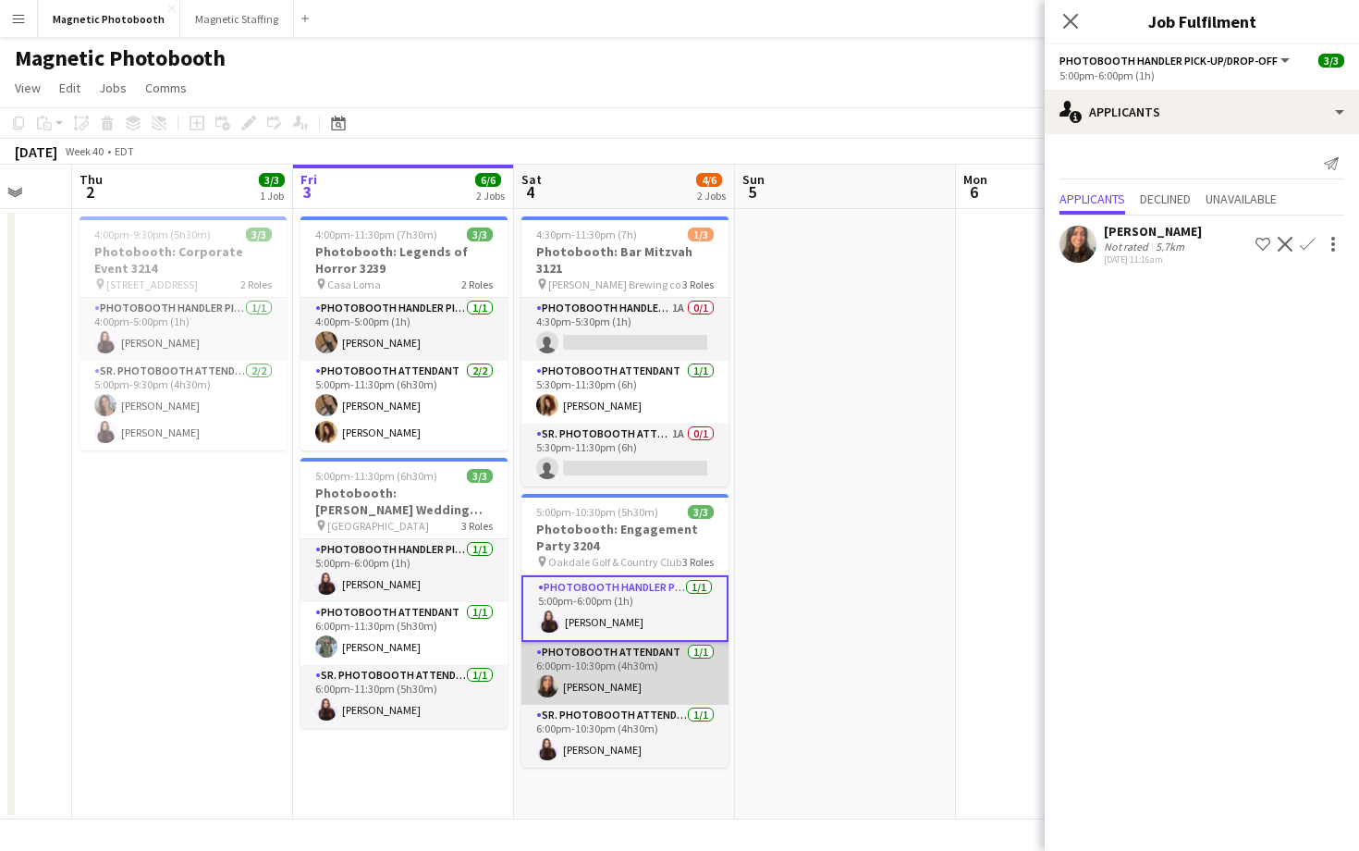
click at [594, 656] on app-card-role "Photobooth Attendant [DATE] 6:00pm-10:30pm (4h30m) [PERSON_NAME]" at bounding box center [624, 673] width 207 height 63
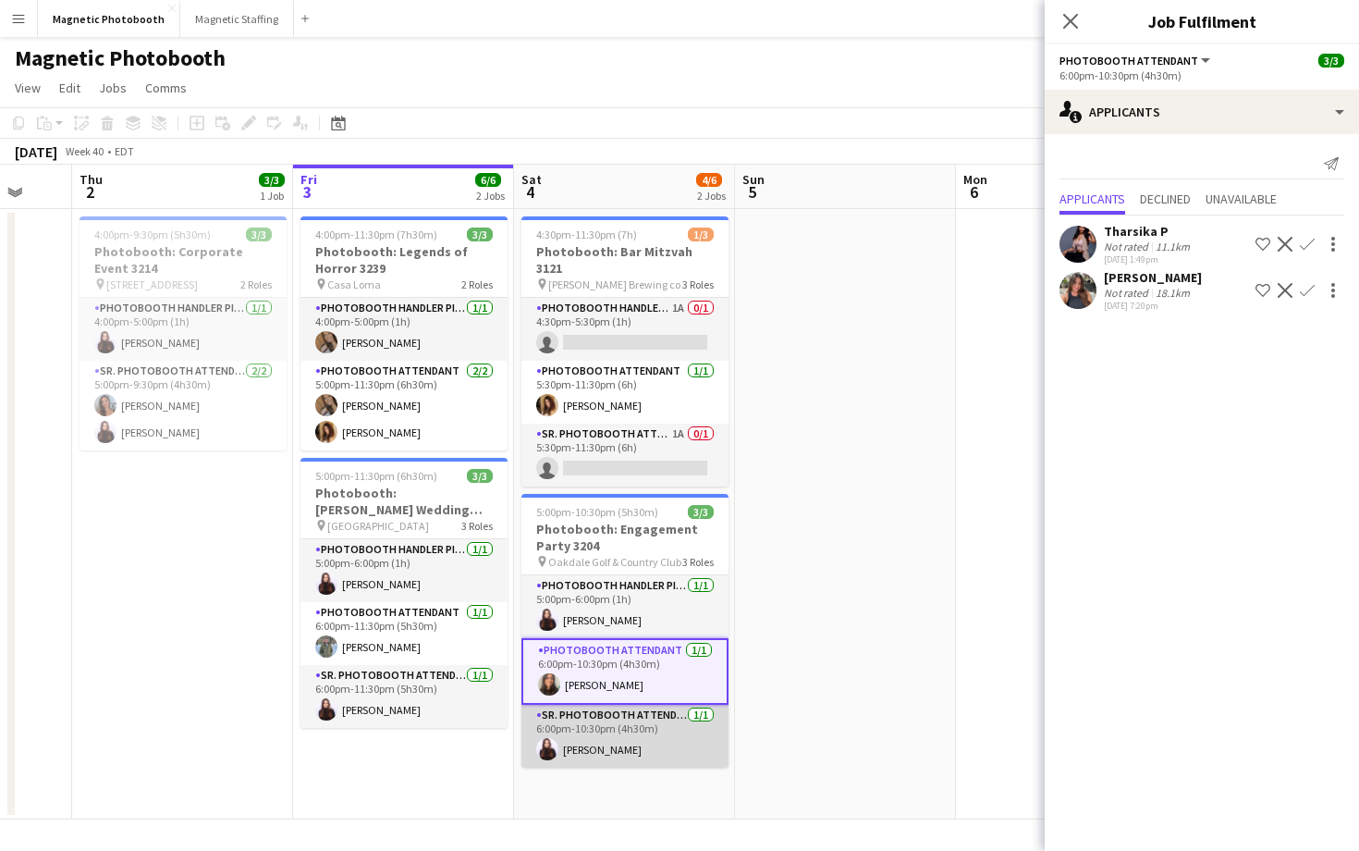
click at [606, 730] on app-card-role "Sr. Photobooth Attendant [DATE] 6:00pm-10:30pm (4h30m) [PERSON_NAME]" at bounding box center [624, 735] width 207 height 63
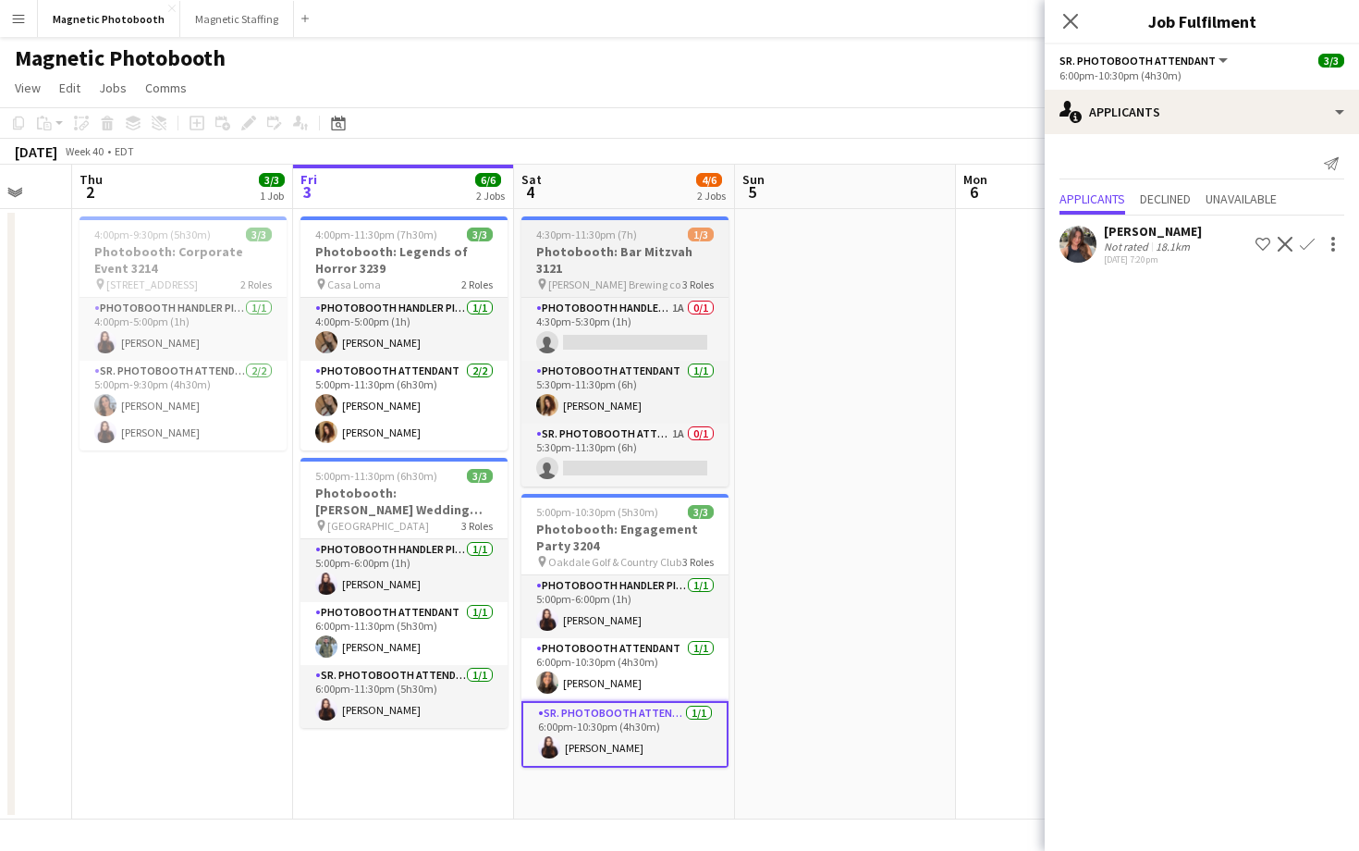
click at [693, 277] on span "3 Roles" at bounding box center [697, 284] width 31 height 14
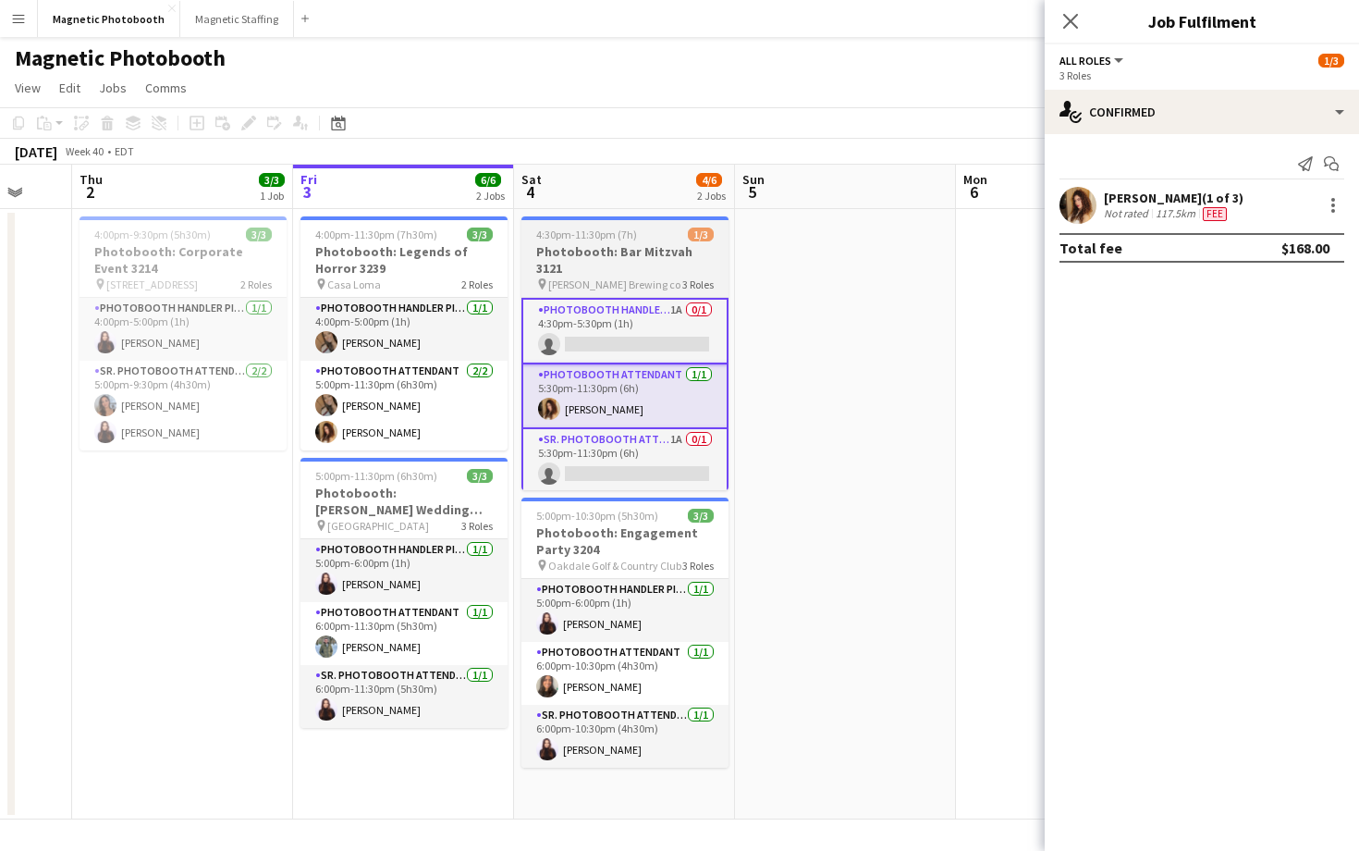
click at [677, 277] on app-job-card "4:30pm-11:30pm (7h) 1/3 Photobooth: Bar Mitzvah 3121 pin [PERSON_NAME] Brewing …" at bounding box center [624, 353] width 207 height 274
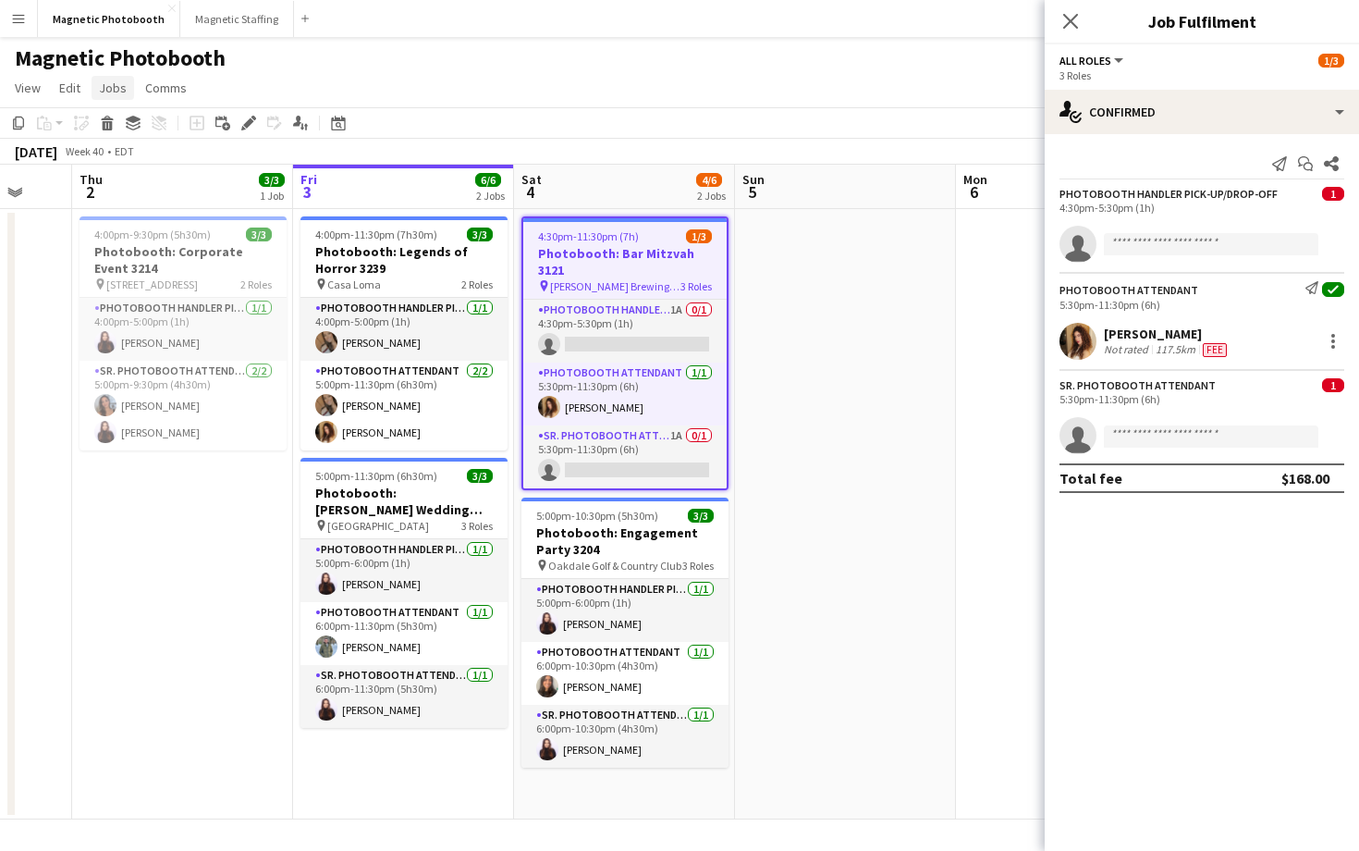
click at [124, 95] on span "Jobs" at bounding box center [113, 88] width 28 height 17
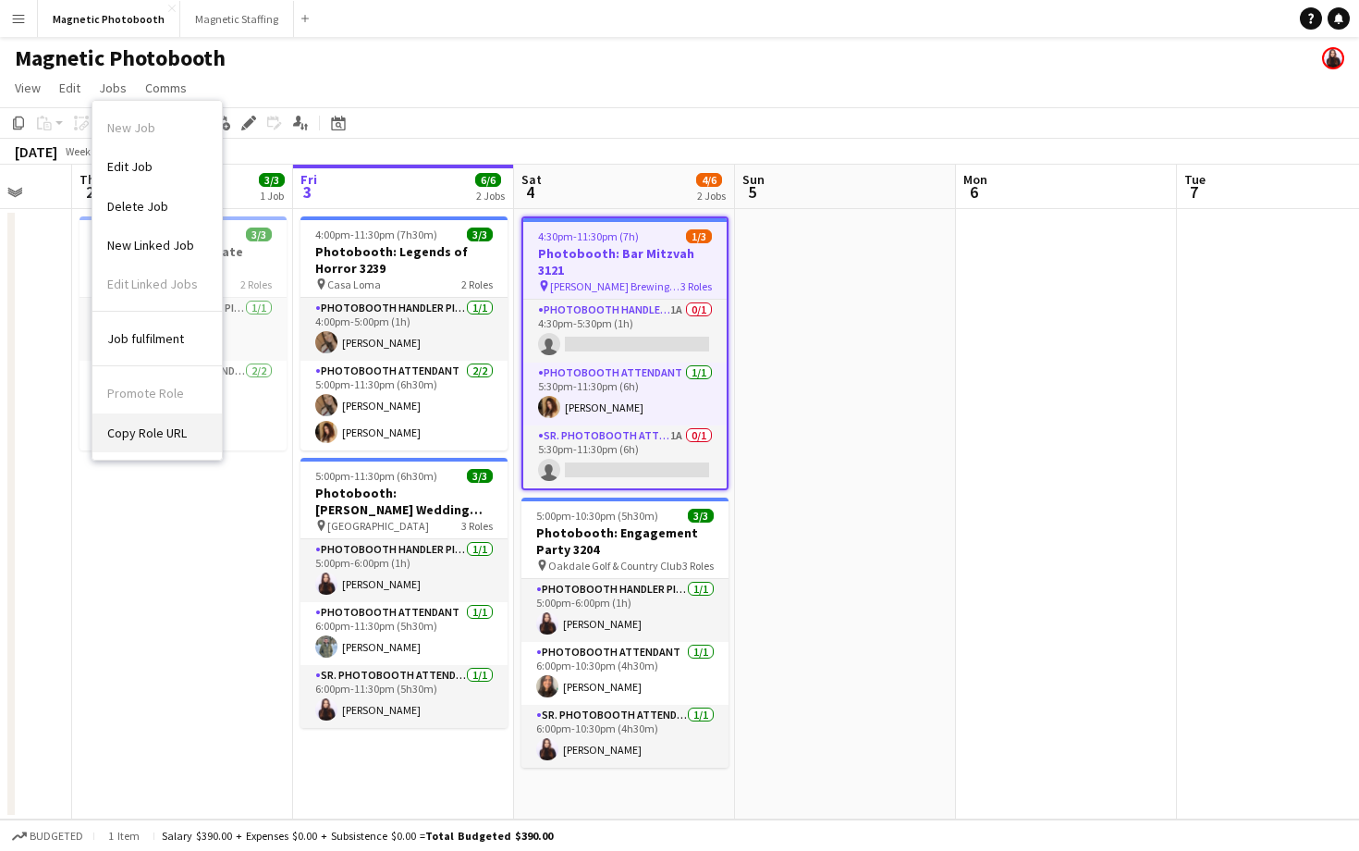
click at [170, 433] on span "Copy Role URL" at bounding box center [147, 432] width 80 height 17
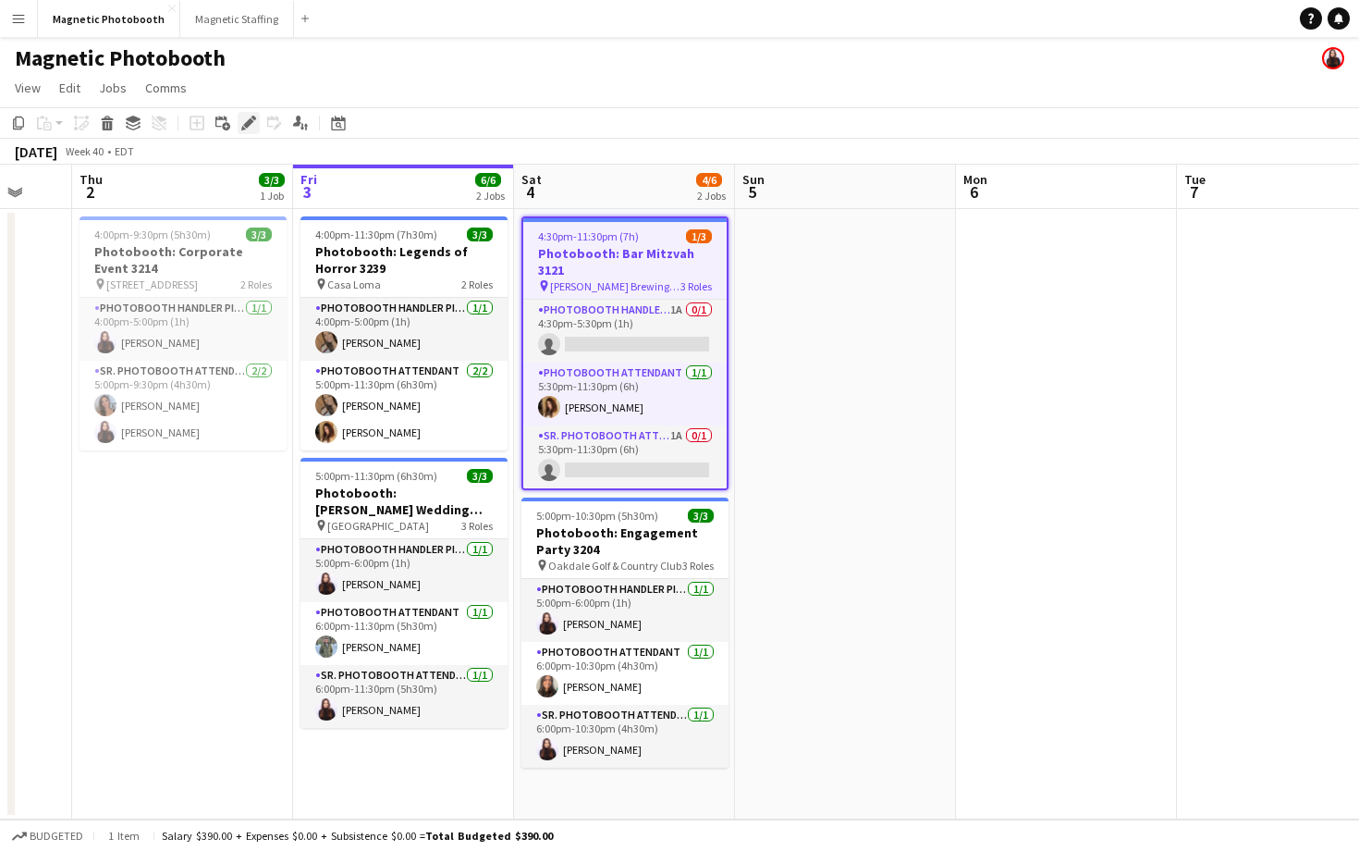
click at [242, 126] on icon at bounding box center [243, 128] width 5 height 5
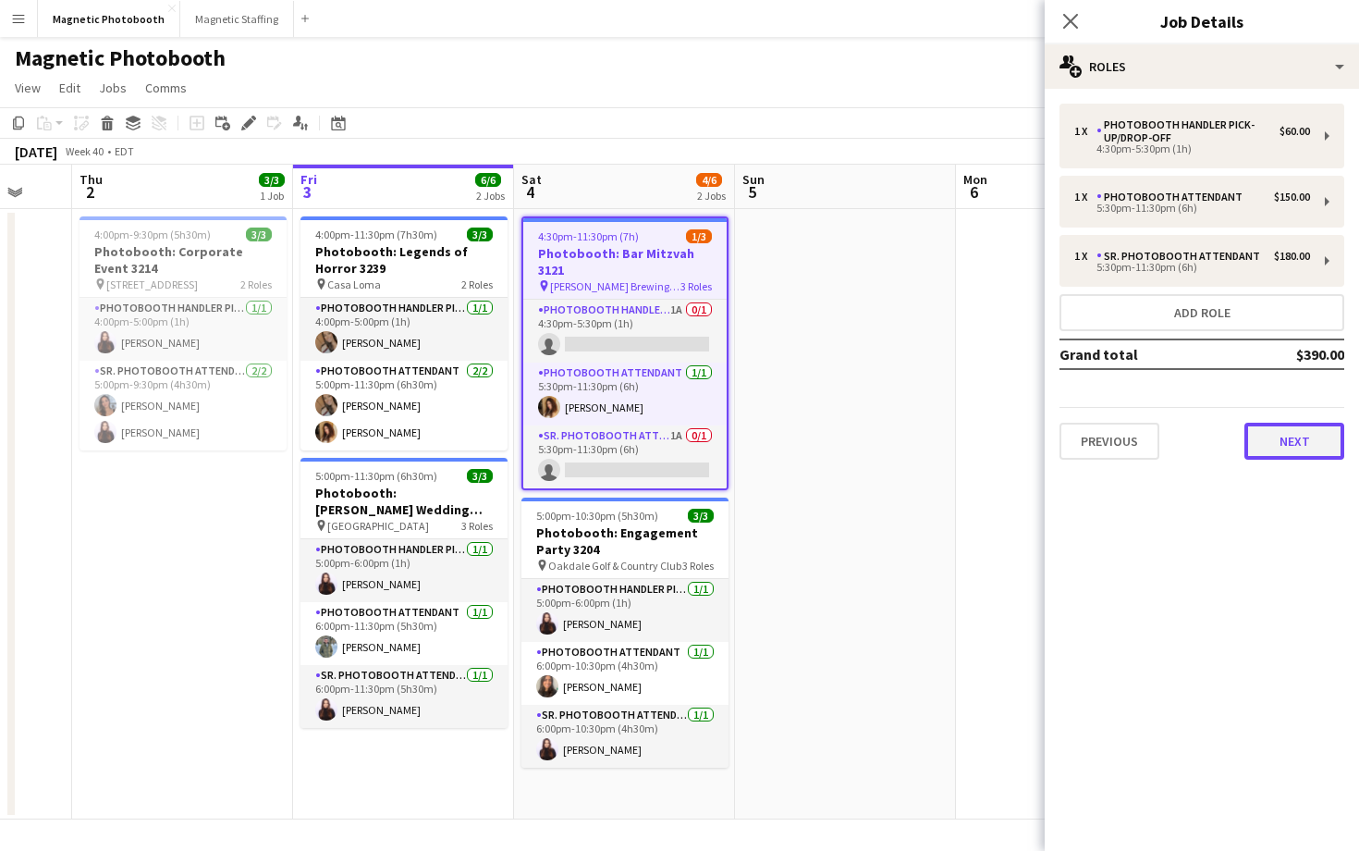
click at [1299, 447] on button "Next" at bounding box center [1294, 441] width 100 height 37
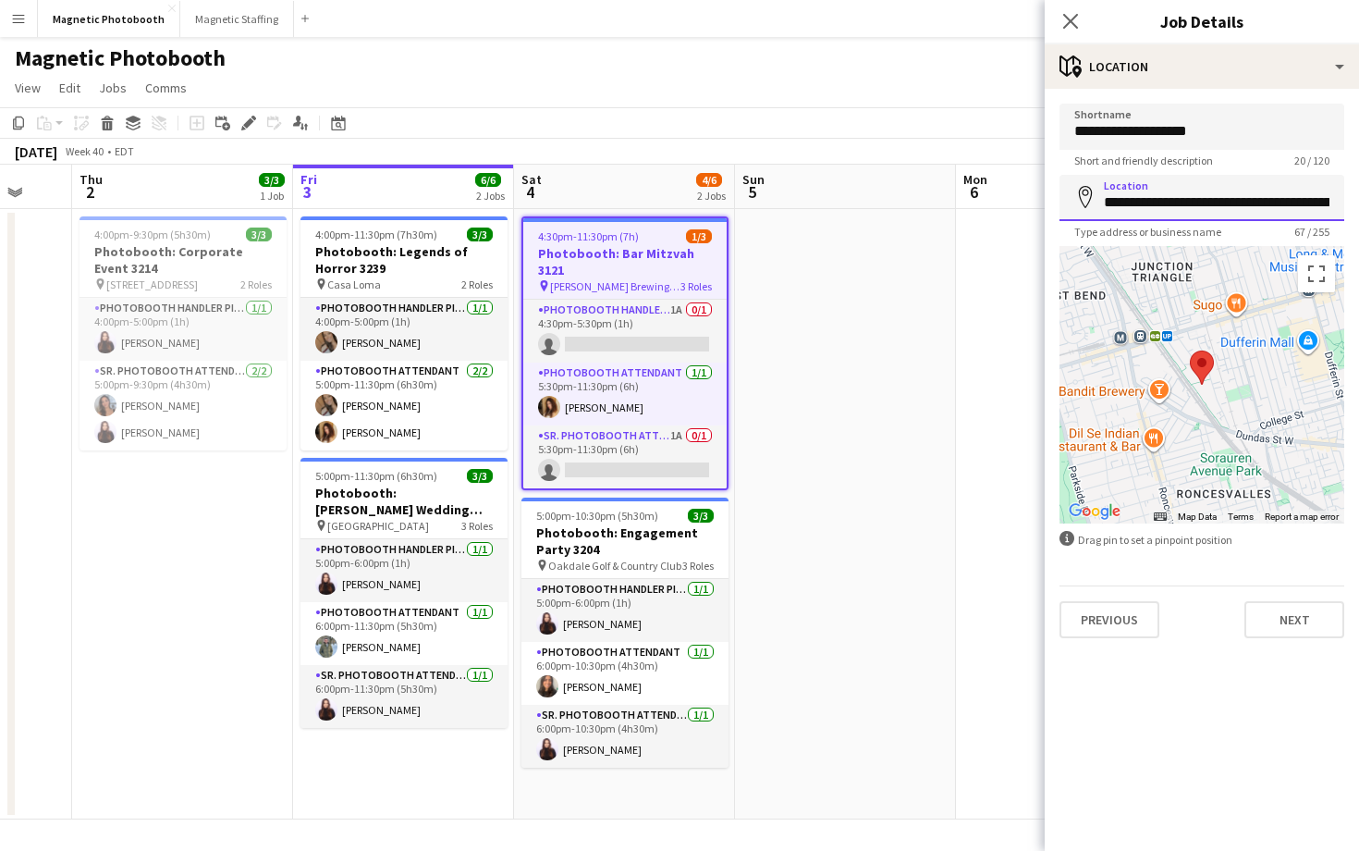
click at [1233, 214] on input "**********" at bounding box center [1202, 198] width 285 height 46
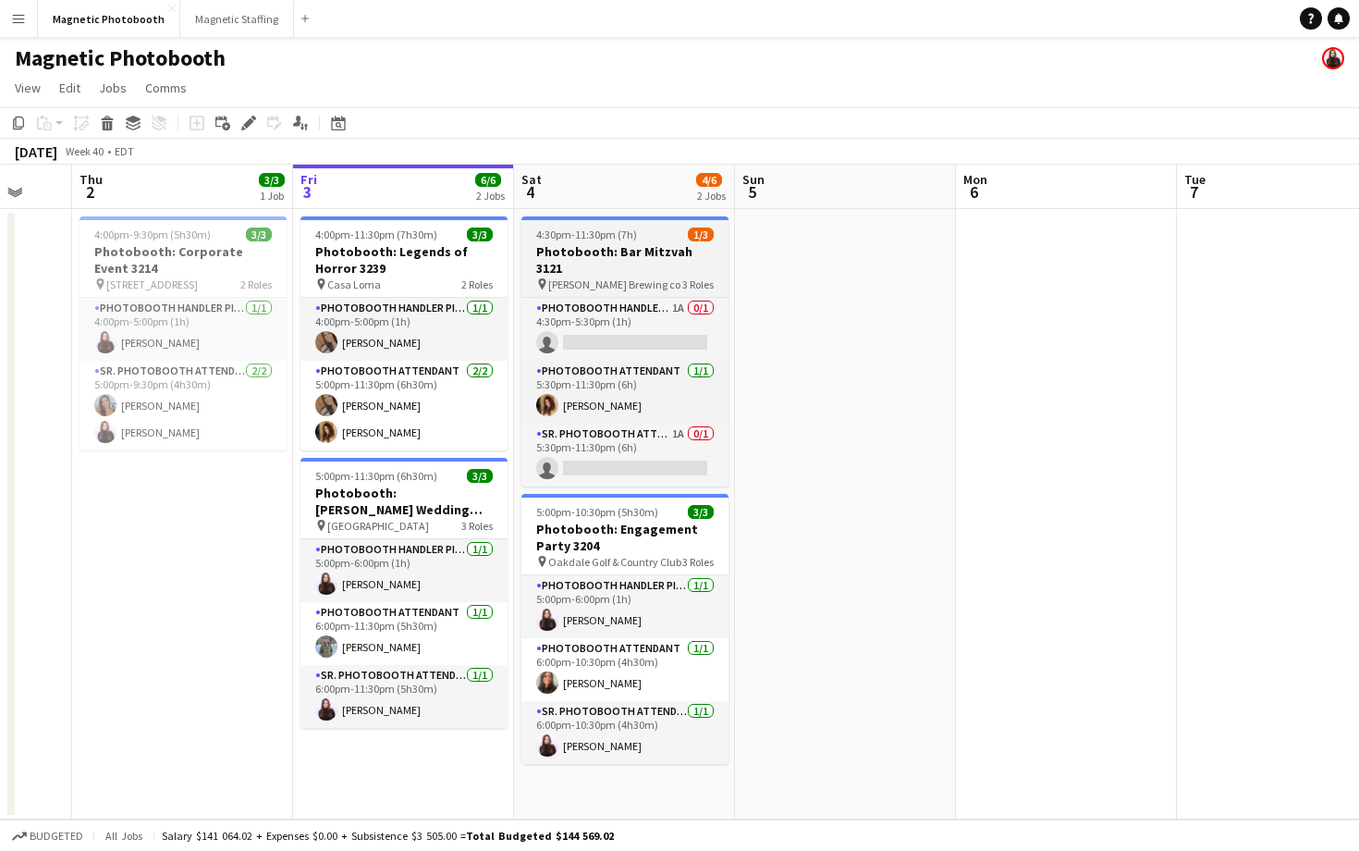
click at [568, 236] on span "4:30pm-11:30pm (7h)" at bounding box center [586, 234] width 101 height 14
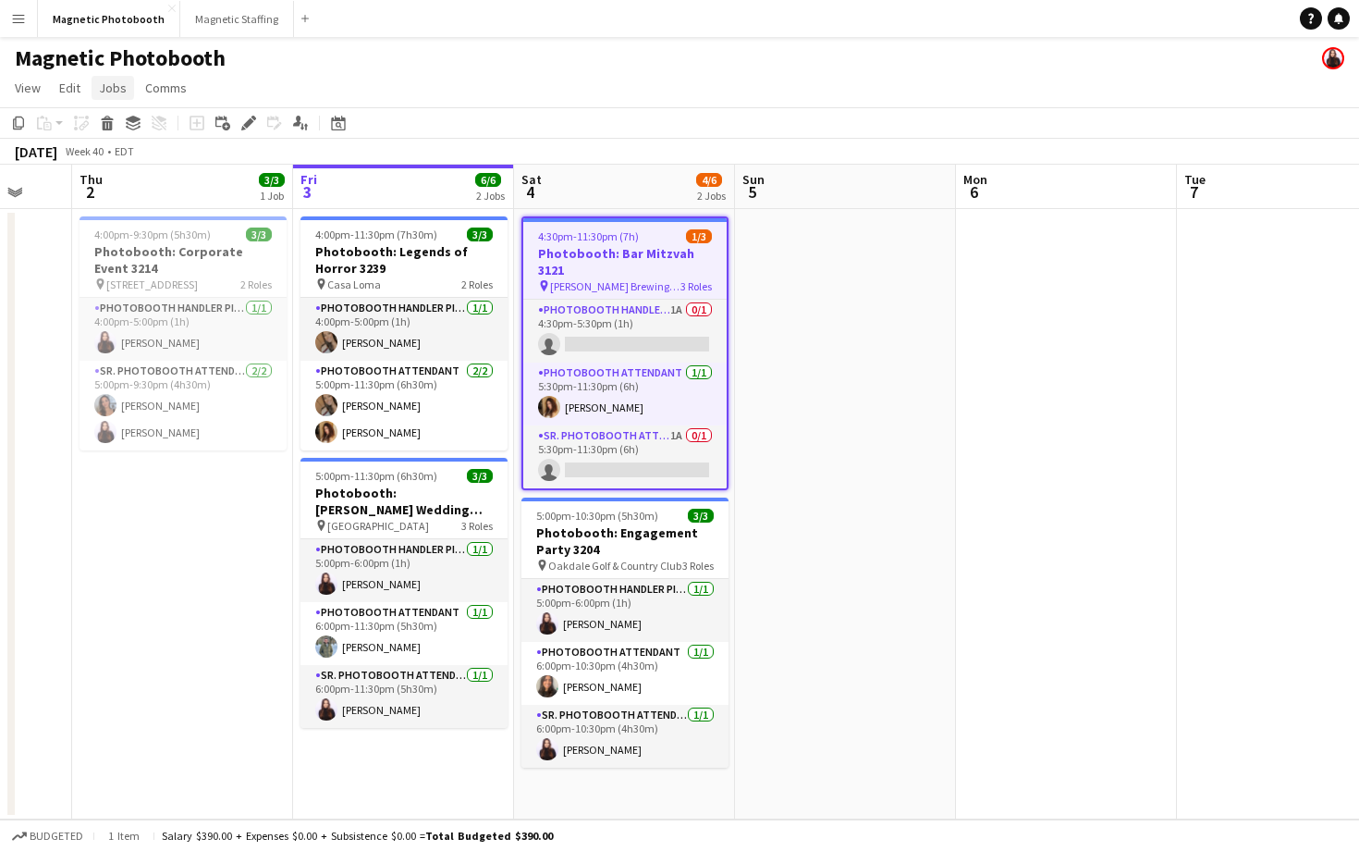
click at [121, 87] on span "Jobs" at bounding box center [113, 88] width 28 height 17
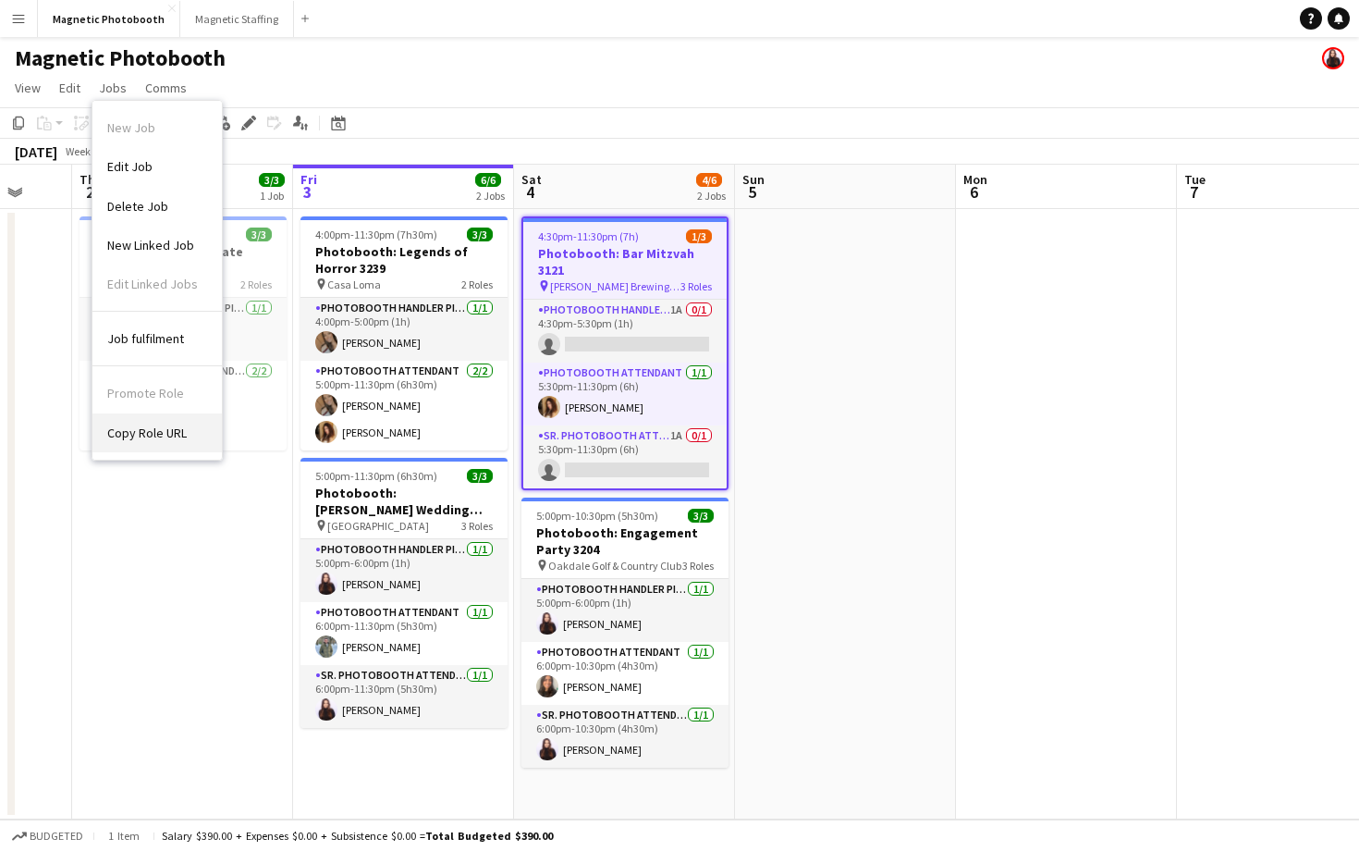
click at [180, 432] on span "Copy Role URL" at bounding box center [147, 432] width 80 height 17
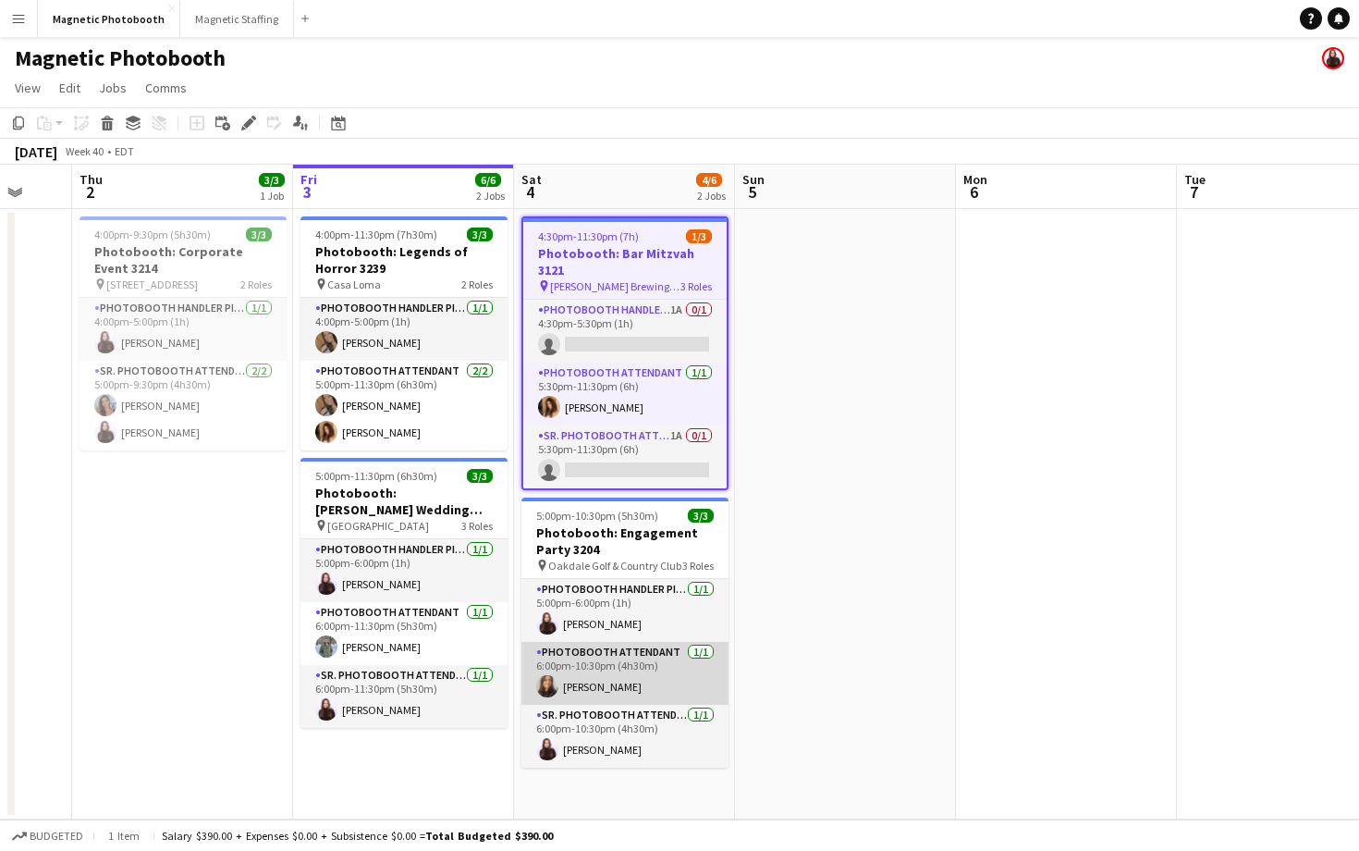
click at [636, 658] on app-card-role "Photobooth Attendant [DATE] 6:00pm-10:30pm (4h30m) [PERSON_NAME]" at bounding box center [624, 673] width 207 height 63
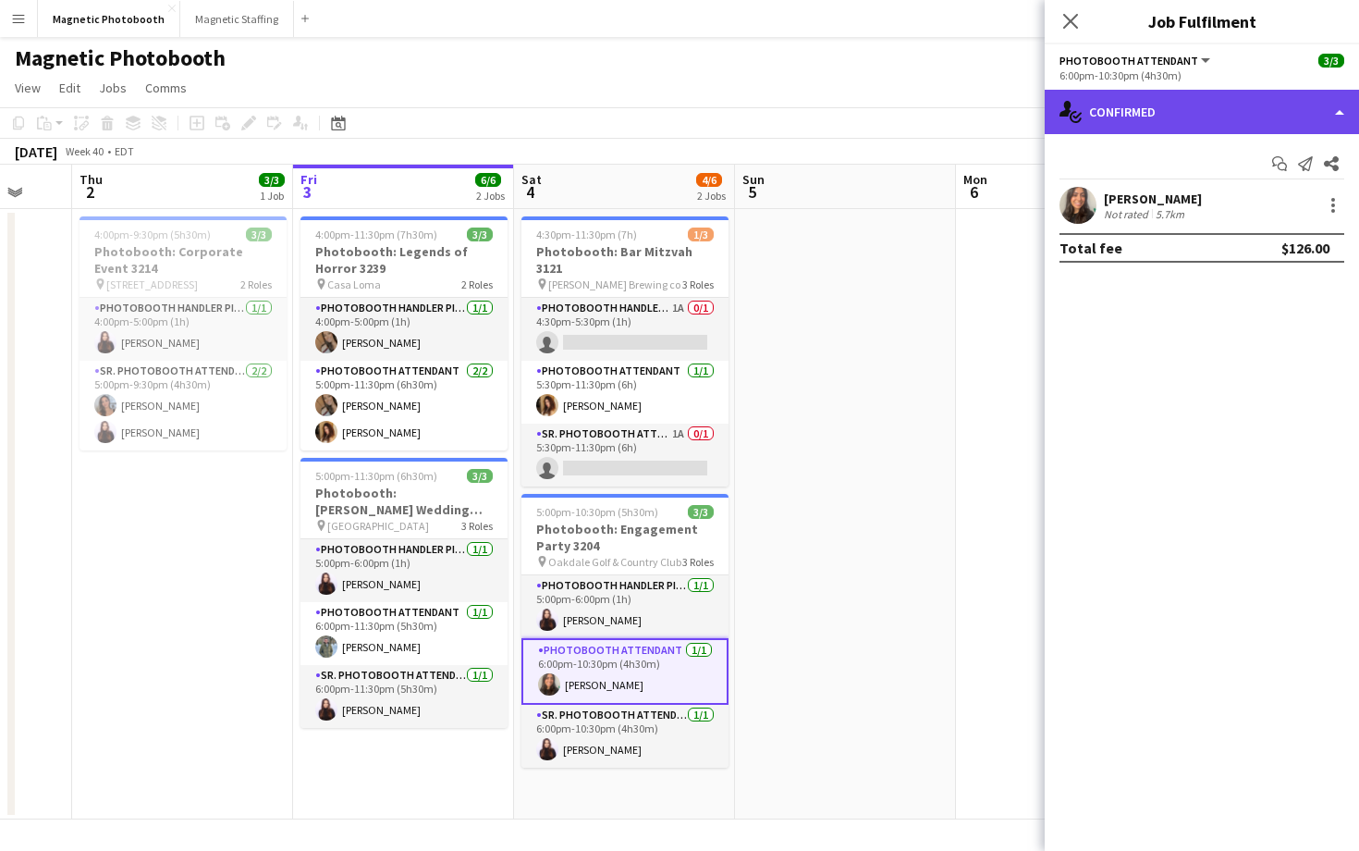
click at [1169, 129] on div "single-neutral-actions-check-2 Confirmed" at bounding box center [1202, 112] width 314 height 44
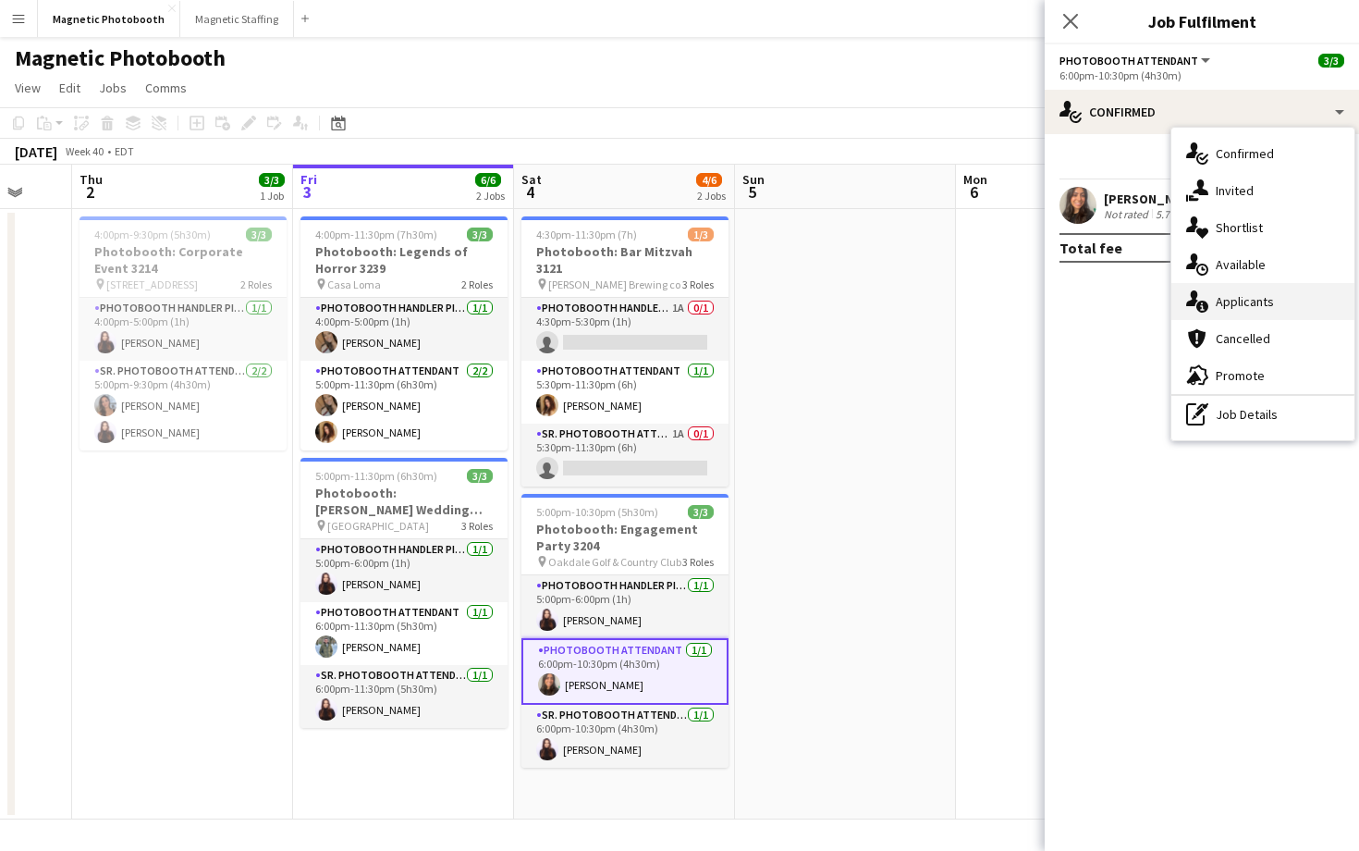
click at [1236, 305] on span "Applicants" at bounding box center [1245, 301] width 58 height 17
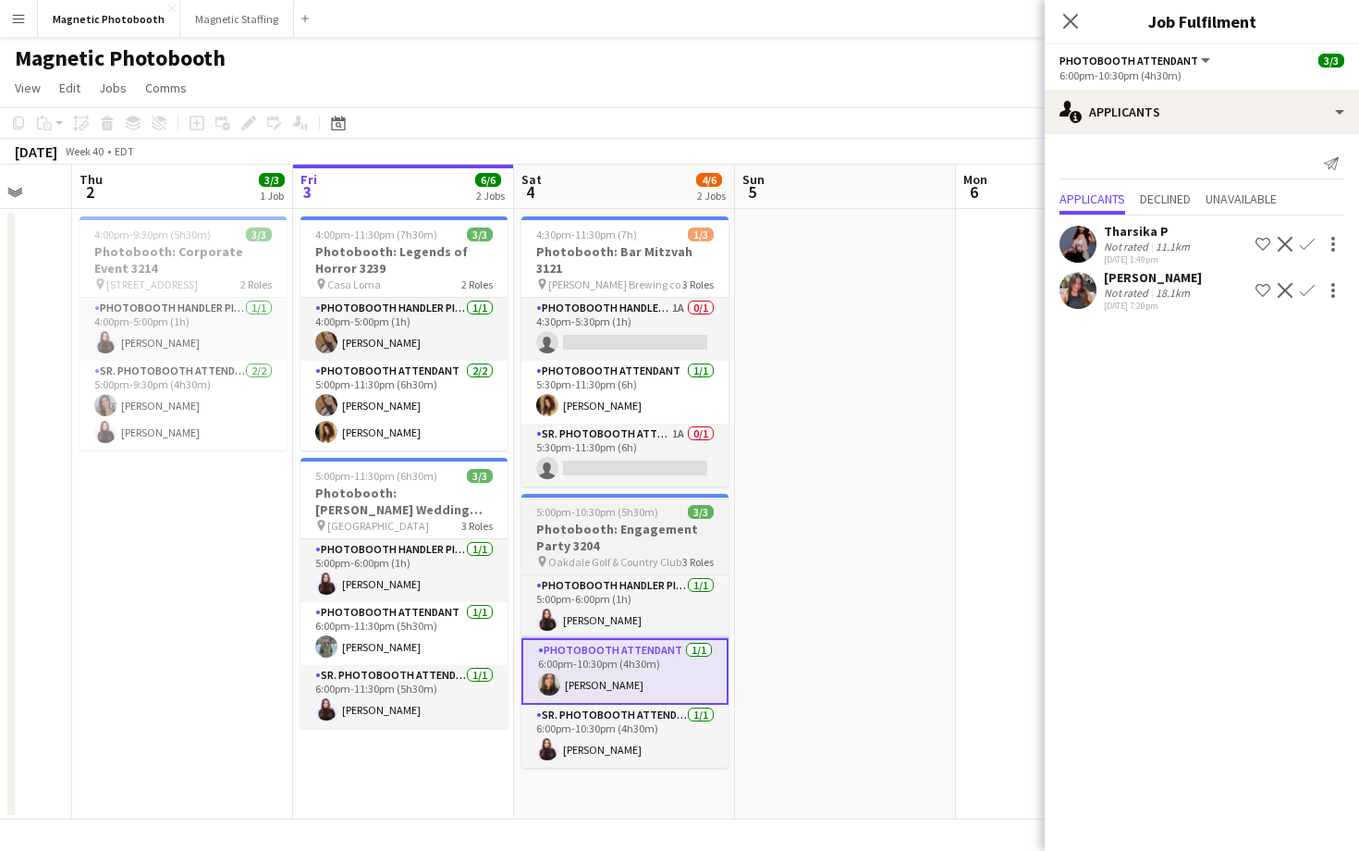
click at [658, 534] on h3 "Photobooth: Engagement Party 3204" at bounding box center [624, 537] width 207 height 33
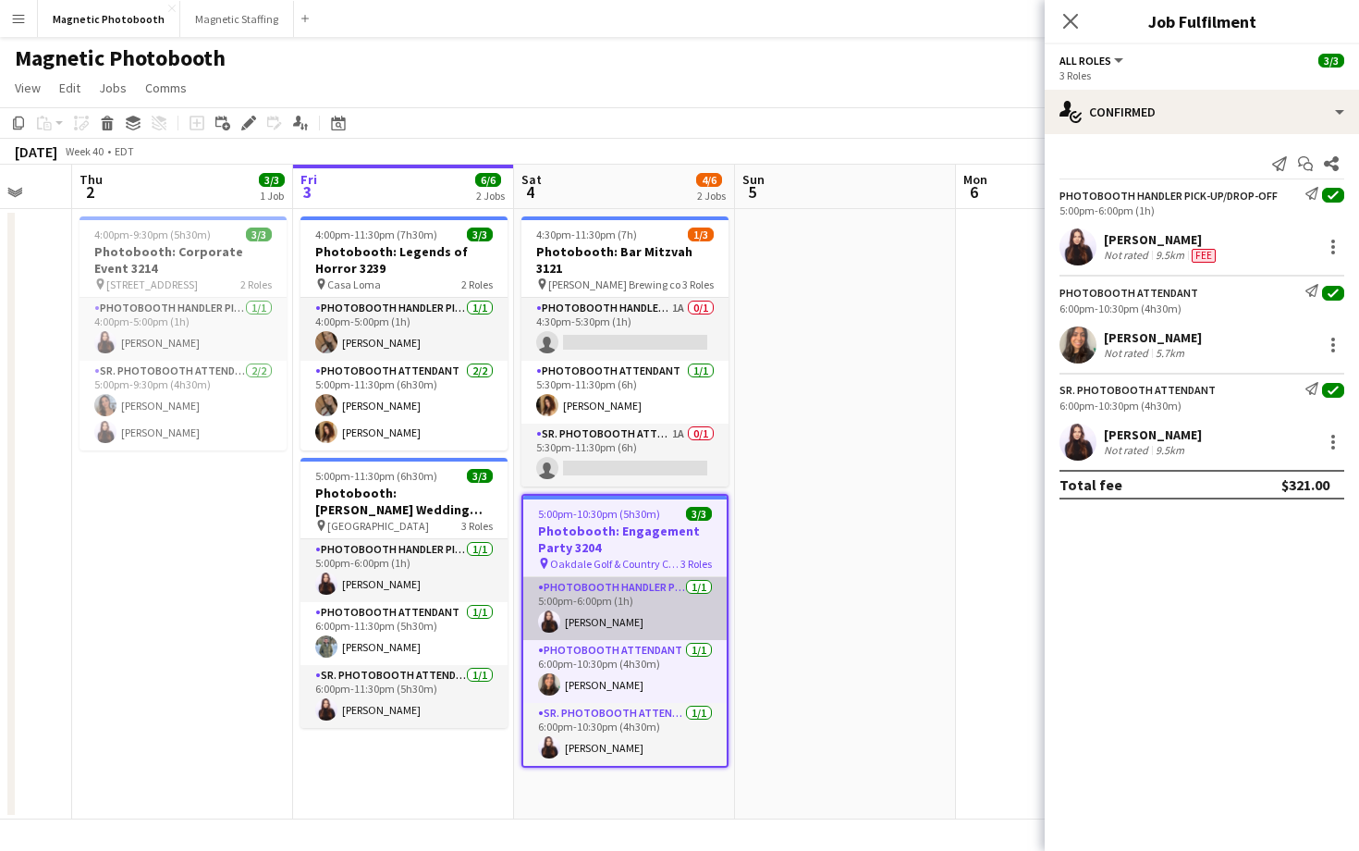
click at [638, 617] on app-card-role "Photobooth Handler Pick-Up/Drop-Off [DATE] 5:00pm-6:00pm (1h) [PERSON_NAME]" at bounding box center [624, 608] width 203 height 63
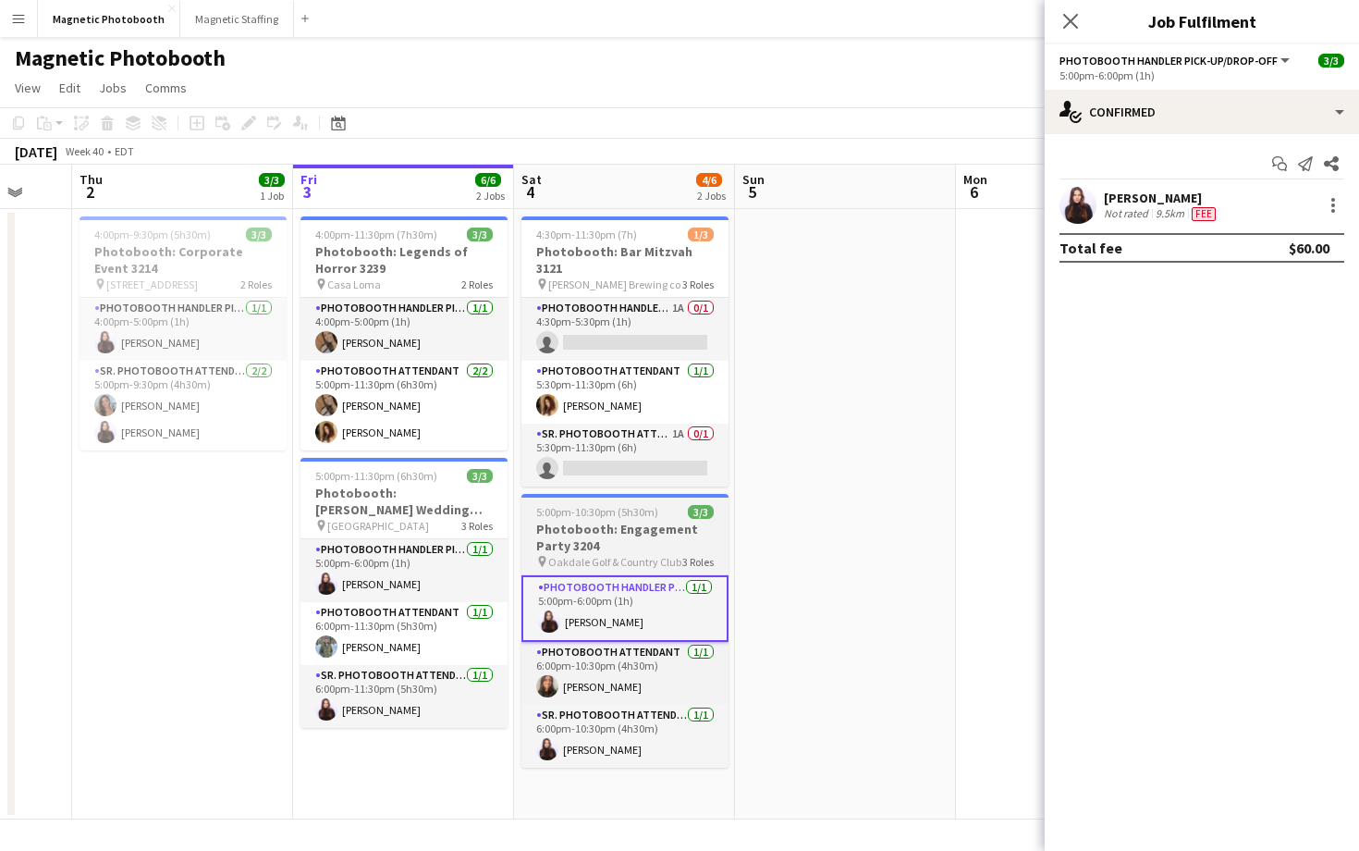
click at [633, 522] on h3 "Photobooth: Engagement Party 3204" at bounding box center [624, 537] width 207 height 33
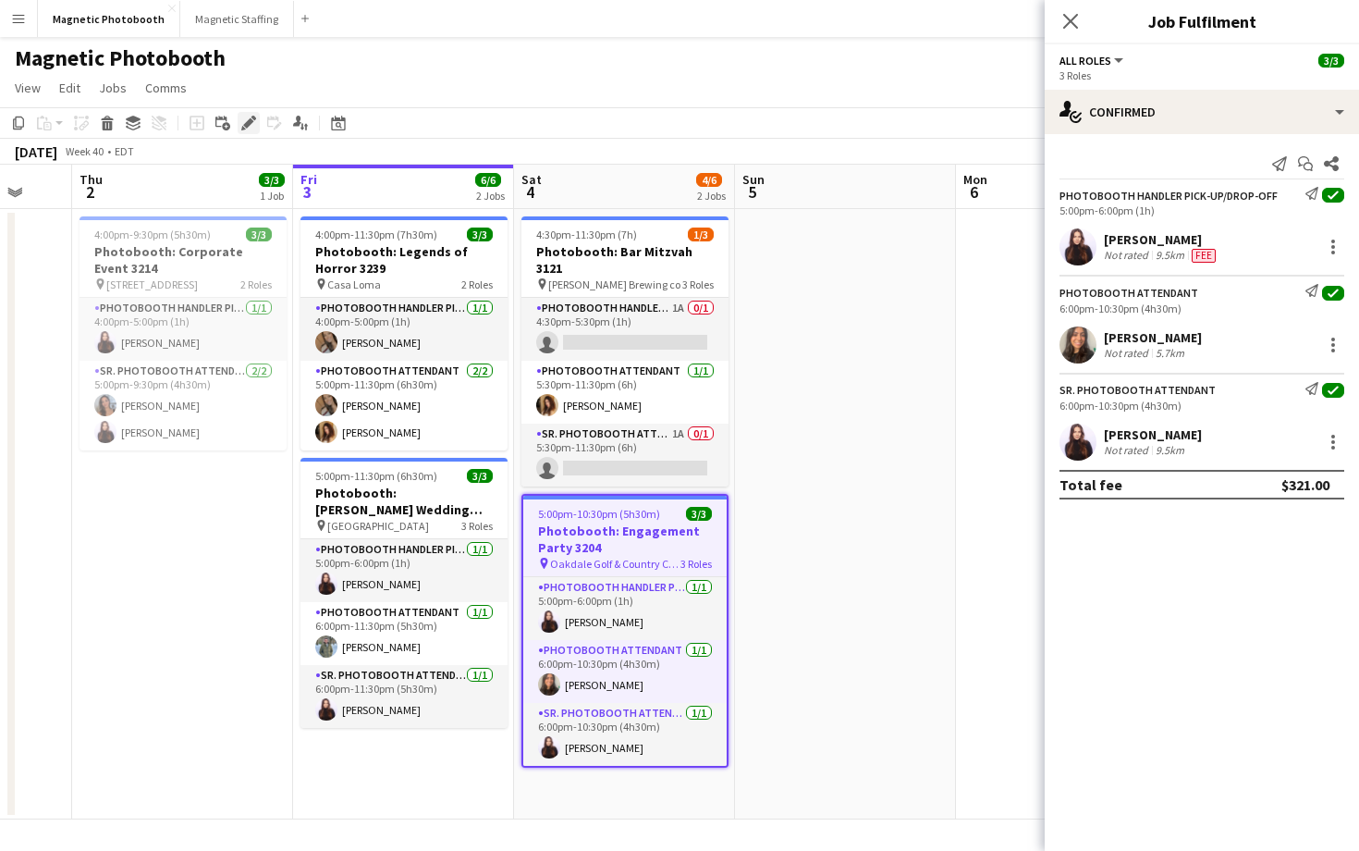
click at [250, 120] on icon at bounding box center [248, 123] width 10 height 10
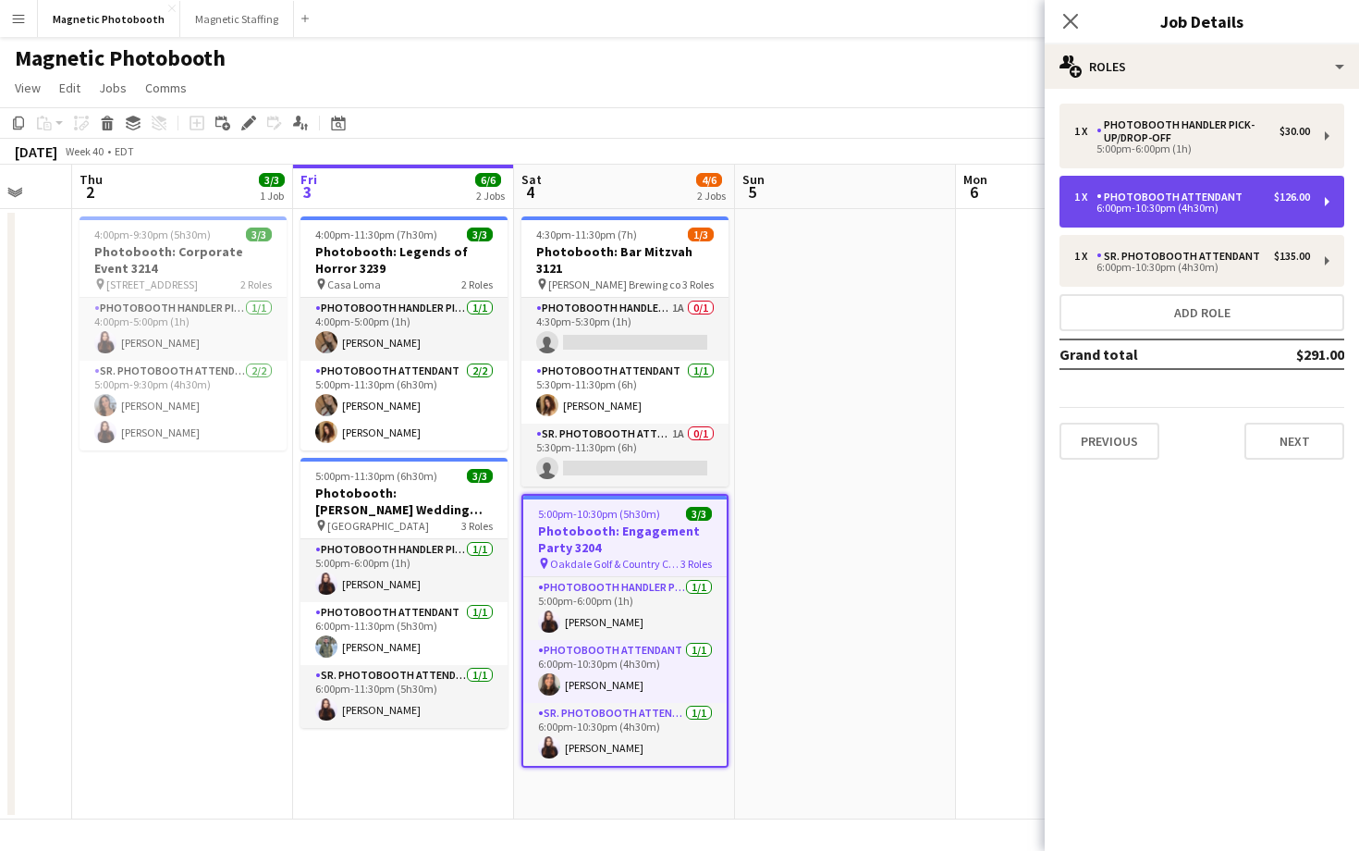
click at [1218, 221] on div "1 x Photobooth Attendant $126.00 6:00pm-10:30pm (4h30m)" at bounding box center [1202, 202] width 285 height 52
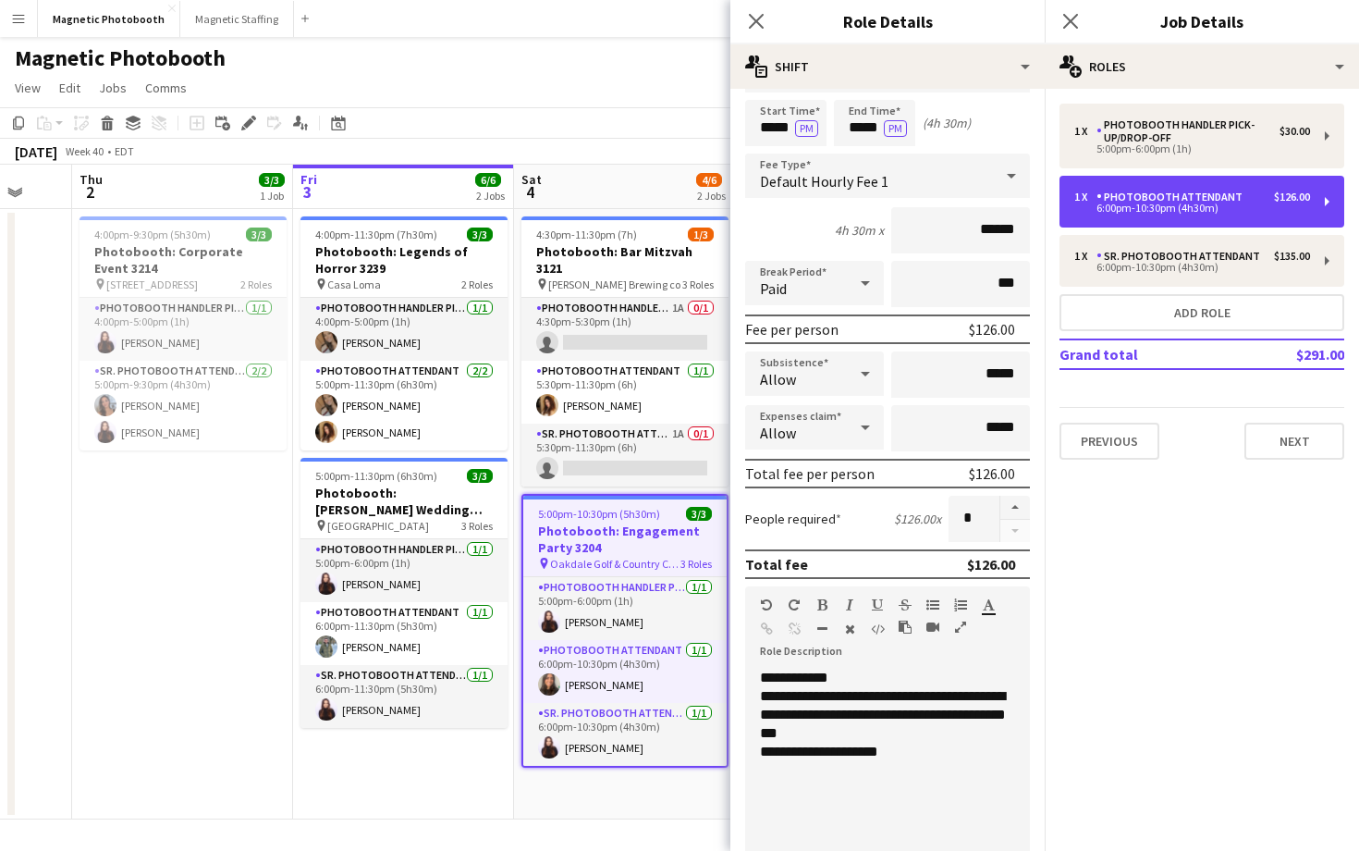
scroll to position [58, 0]
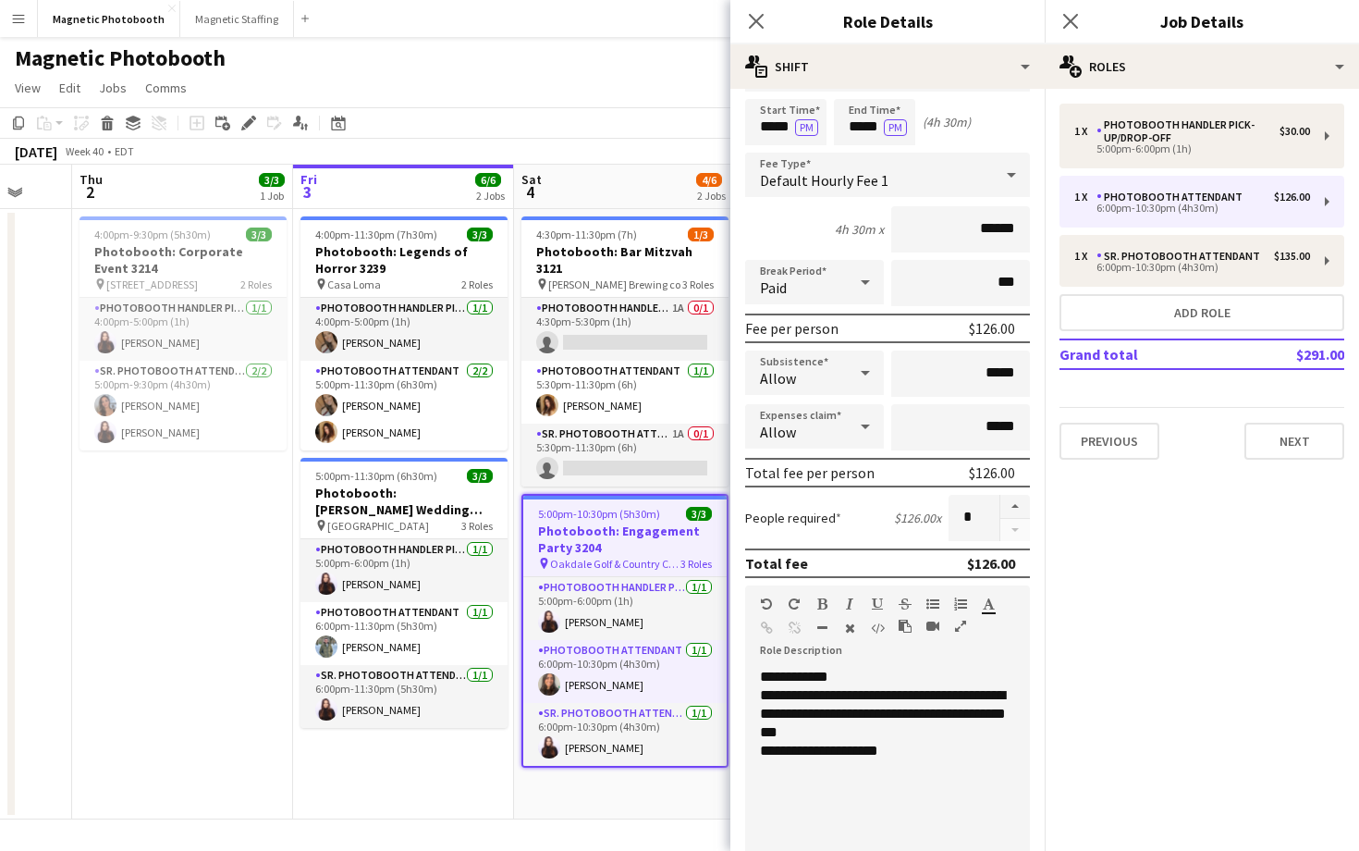
click at [1268, 421] on div "Previous Next" at bounding box center [1202, 433] width 285 height 53
click at [1268, 426] on button "Next" at bounding box center [1294, 441] width 100 height 37
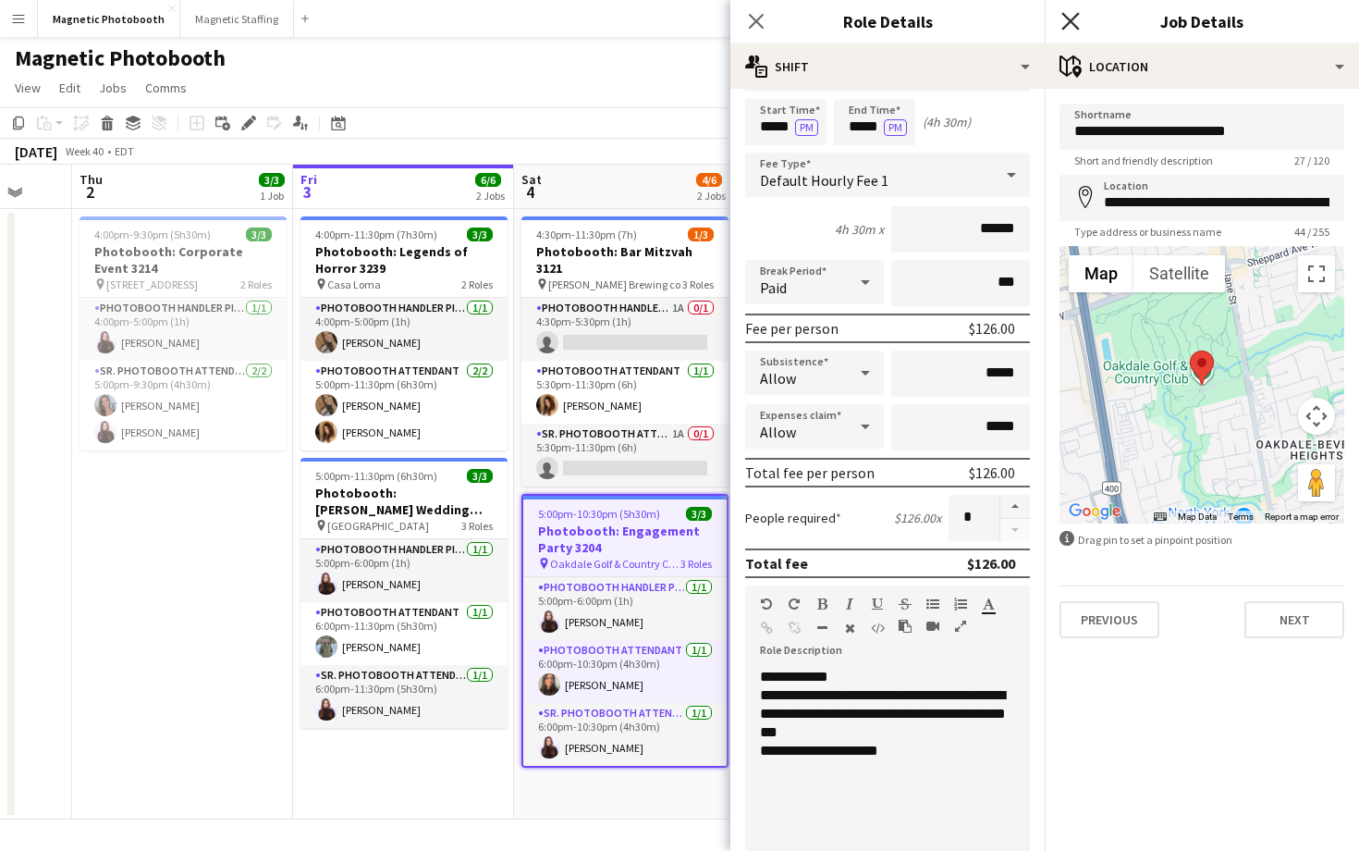
click at [1069, 25] on icon "Close pop-in" at bounding box center [1070, 21] width 18 height 18
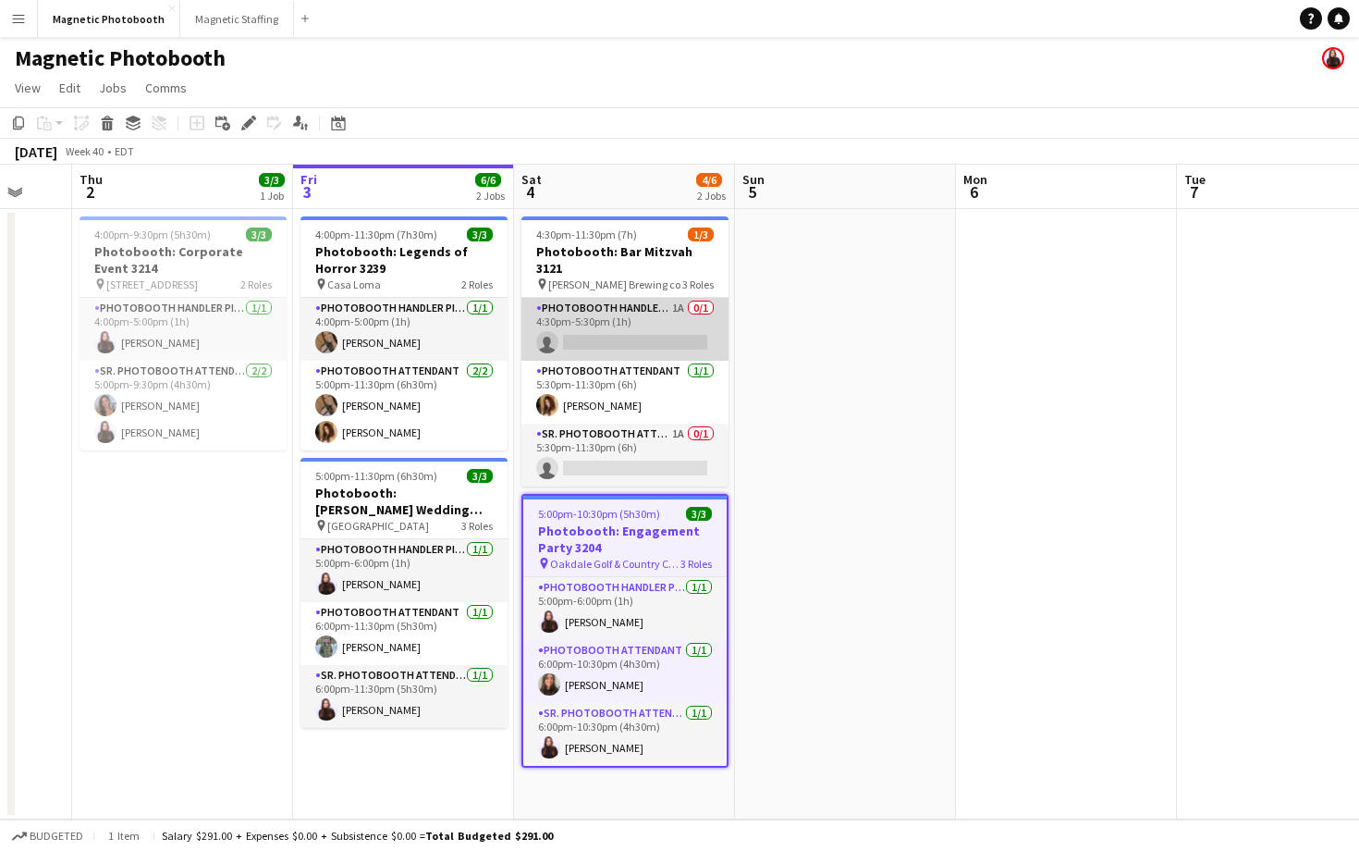
click at [667, 300] on app-card-role "Photobooth Handler Pick-Up/Drop-Off 1A 0/1 4:30pm-5:30pm (1h) single-neutral-ac…" at bounding box center [624, 329] width 207 height 63
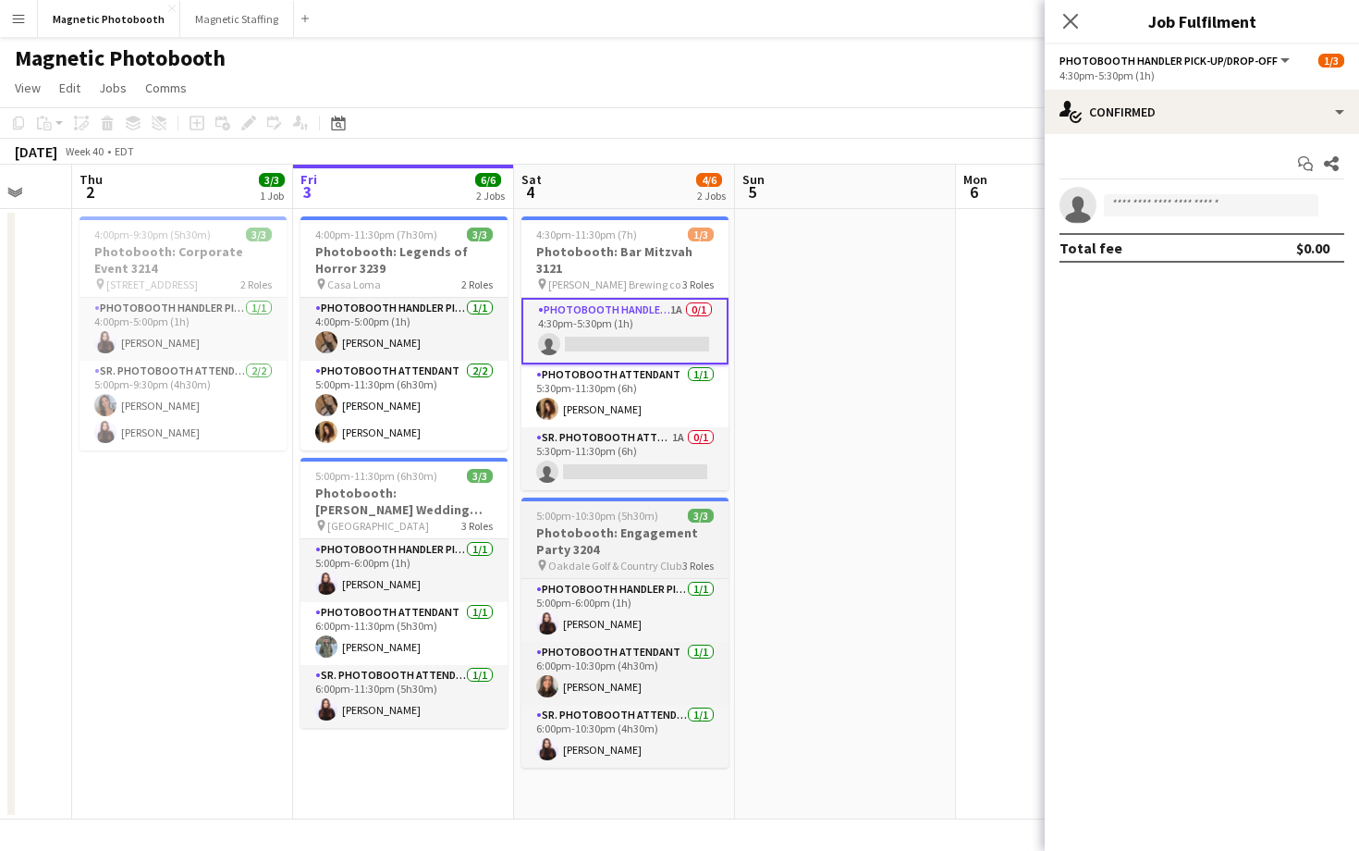
click at [686, 507] on app-job-card "5:00pm-10:30pm (5h30m) 3/3 Photobooth: Engagement Party 3204 pin Oakdale Golf &…" at bounding box center [624, 632] width 207 height 270
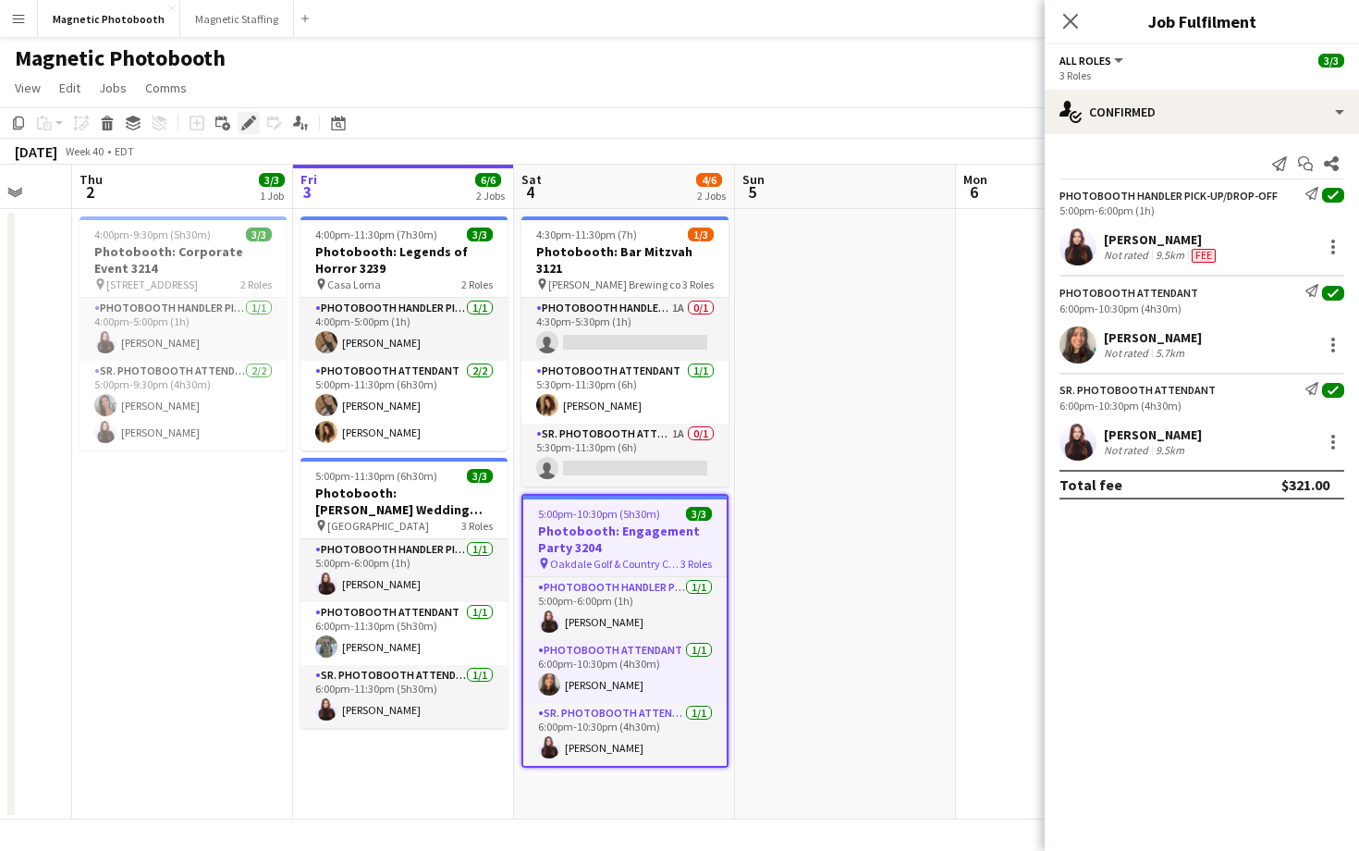
click at [242, 125] on icon "Edit" at bounding box center [248, 123] width 15 height 15
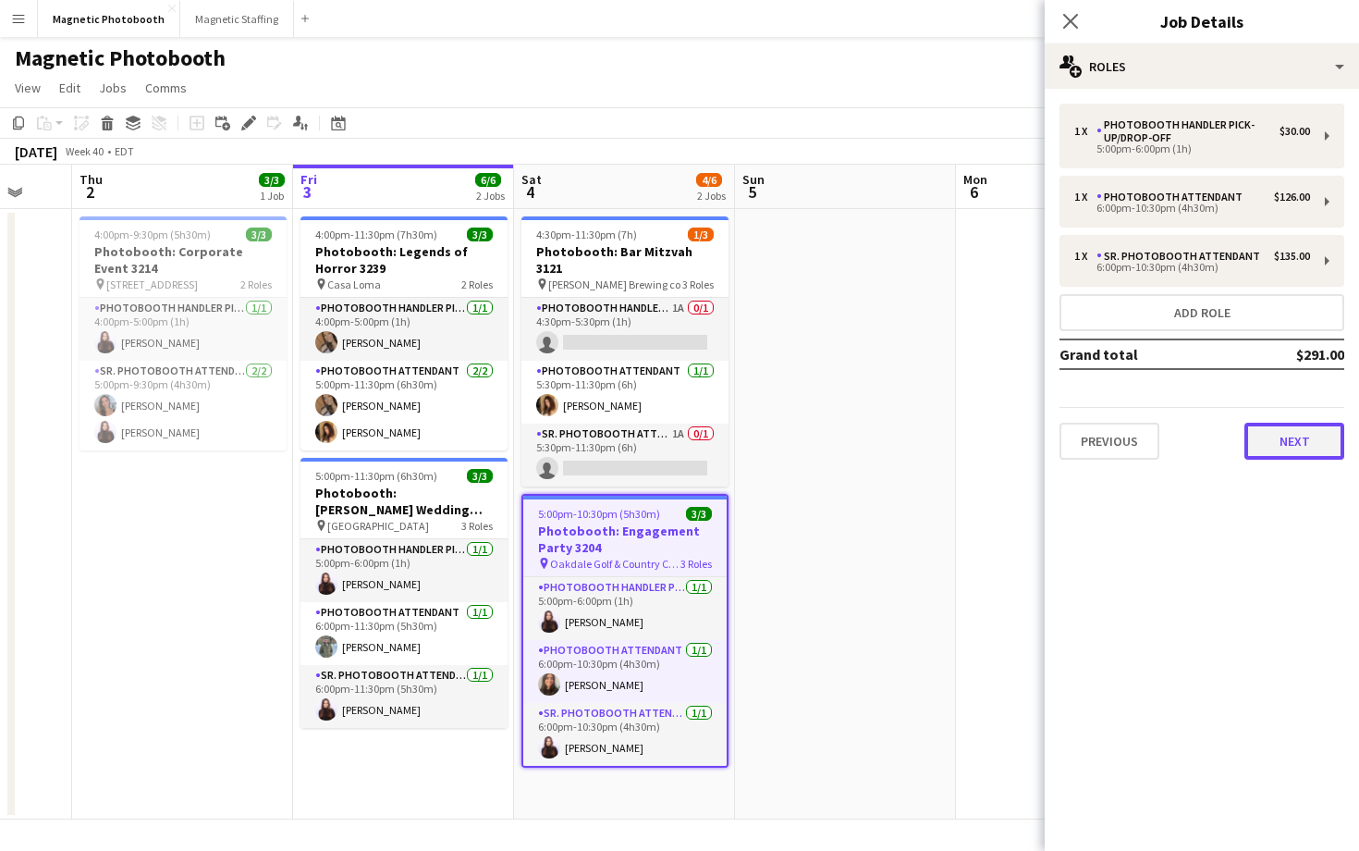
click at [1285, 444] on button "Next" at bounding box center [1294, 441] width 100 height 37
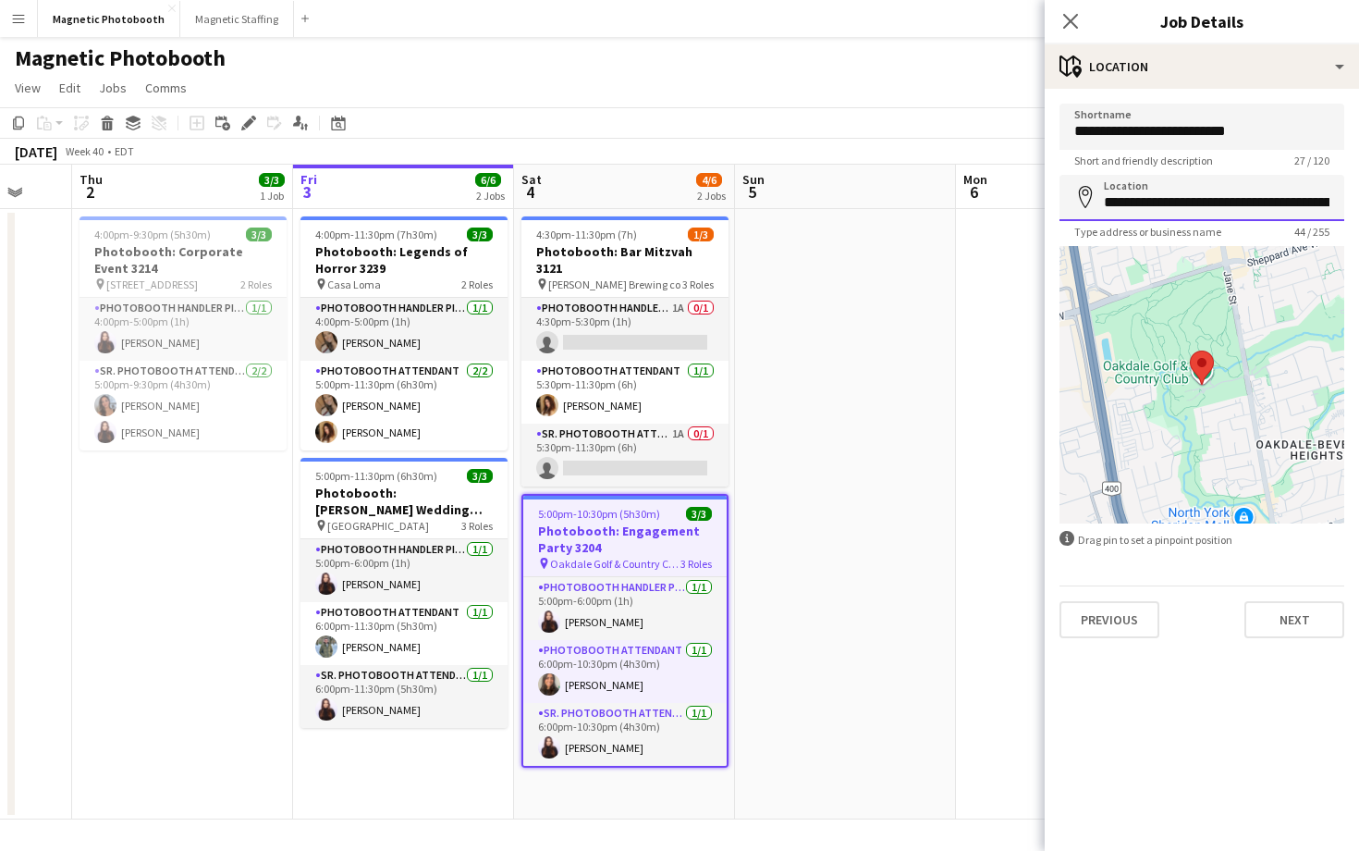
click at [1213, 198] on input "**********" at bounding box center [1202, 198] width 285 height 46
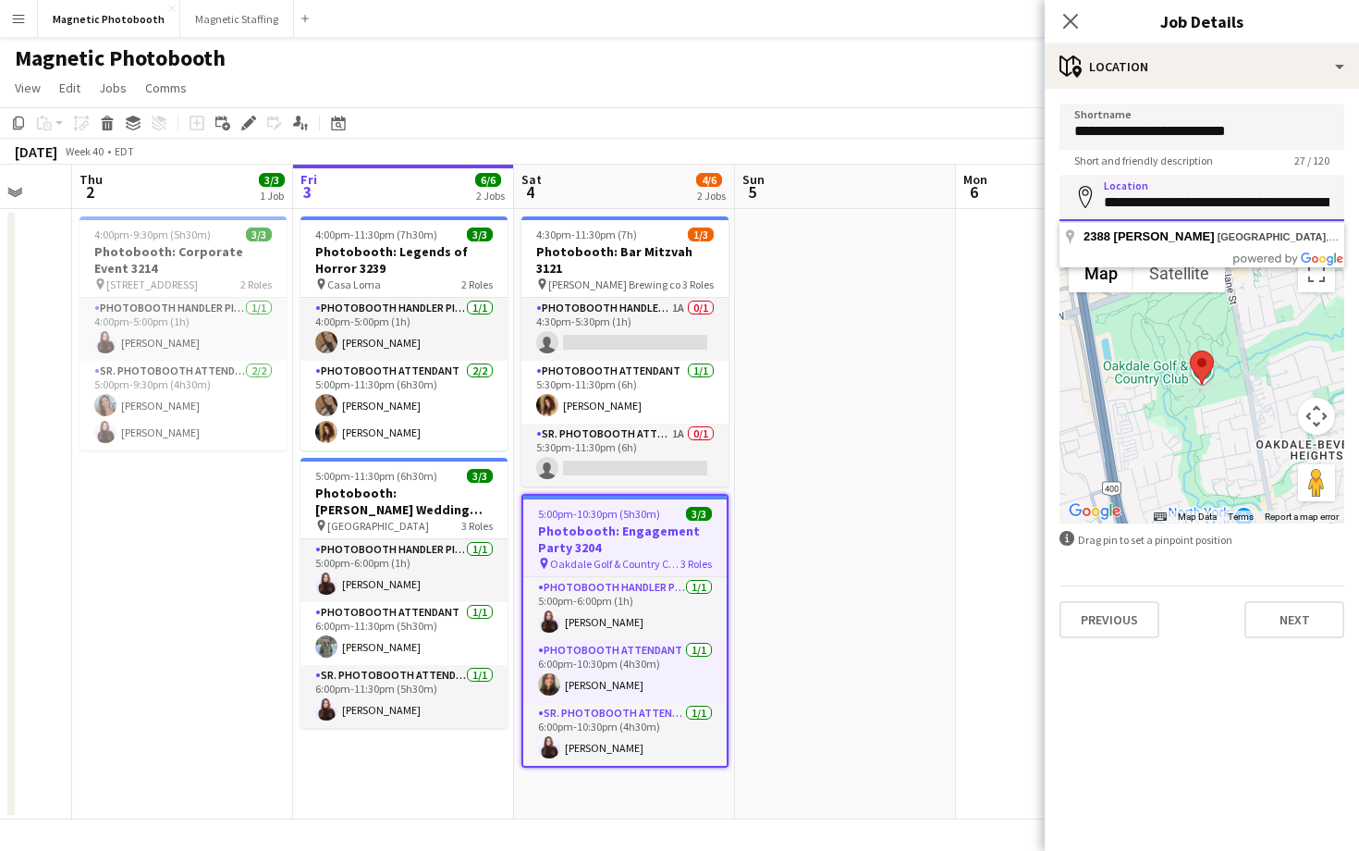
click at [1213, 198] on input "**********" at bounding box center [1202, 198] width 285 height 46
click at [1068, 16] on icon "Close pop-in" at bounding box center [1070, 21] width 18 height 18
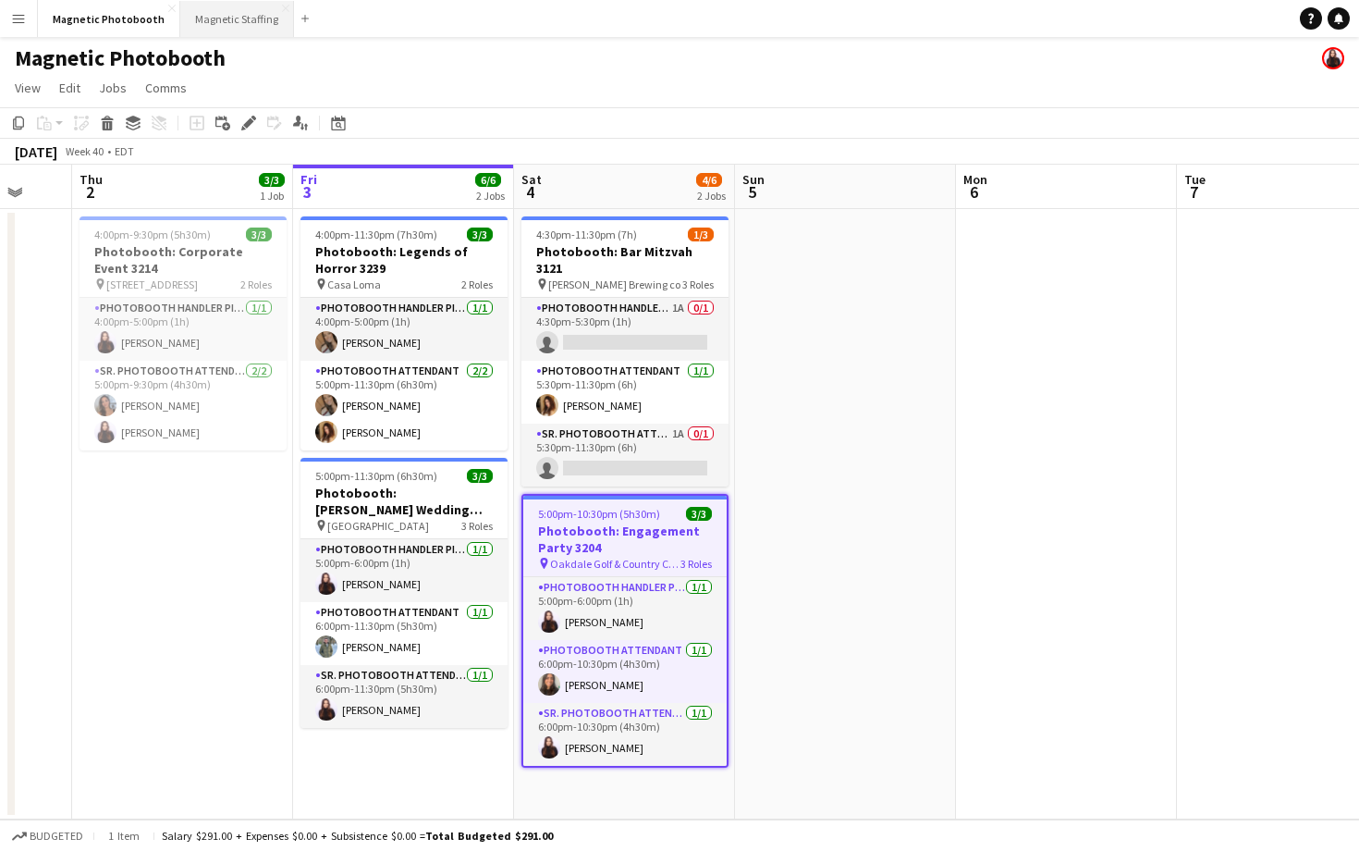
click at [234, 16] on button "Magnetic Staffing Close" at bounding box center [237, 19] width 114 height 36
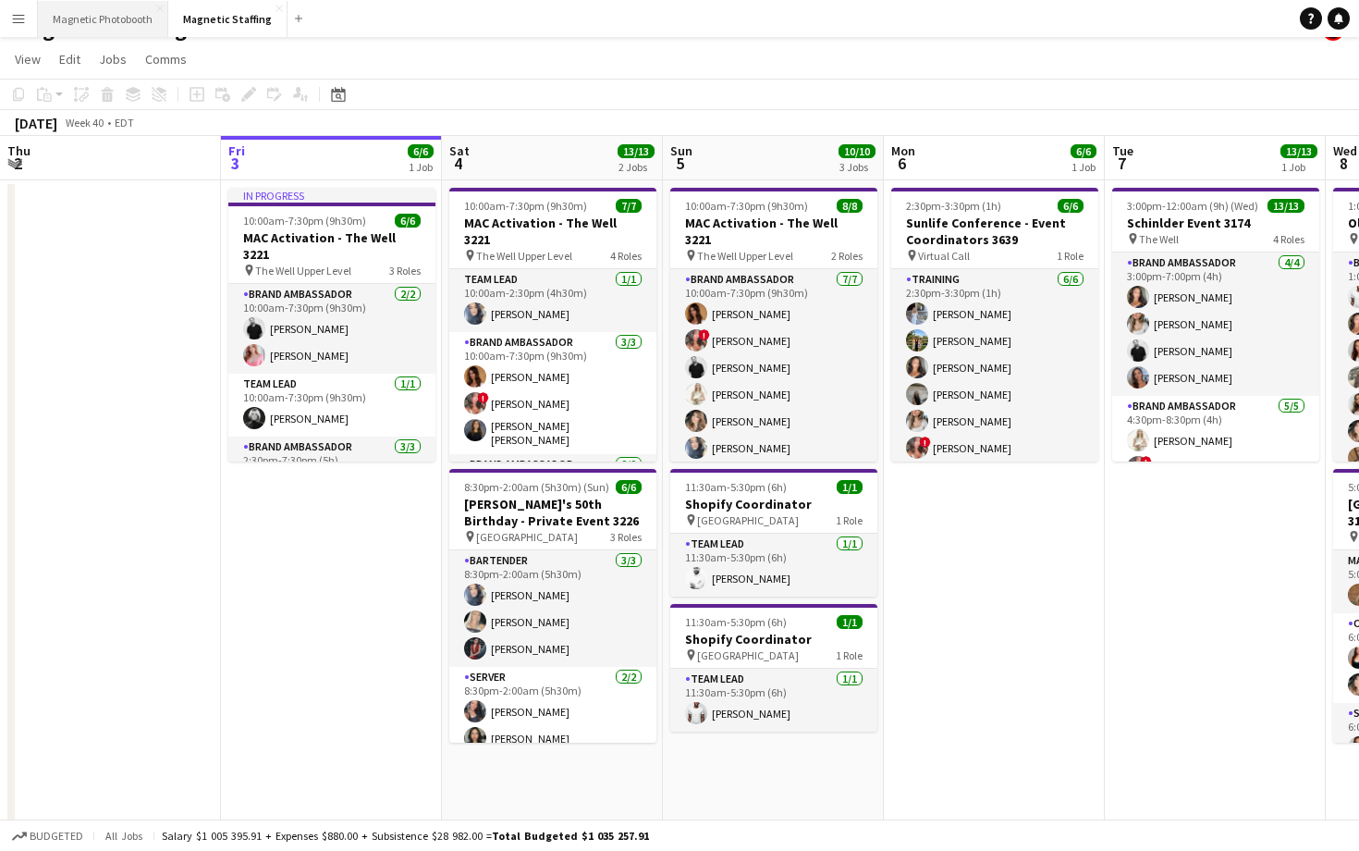
click at [147, 19] on button "Magnetic Photobooth Close" at bounding box center [103, 19] width 130 height 36
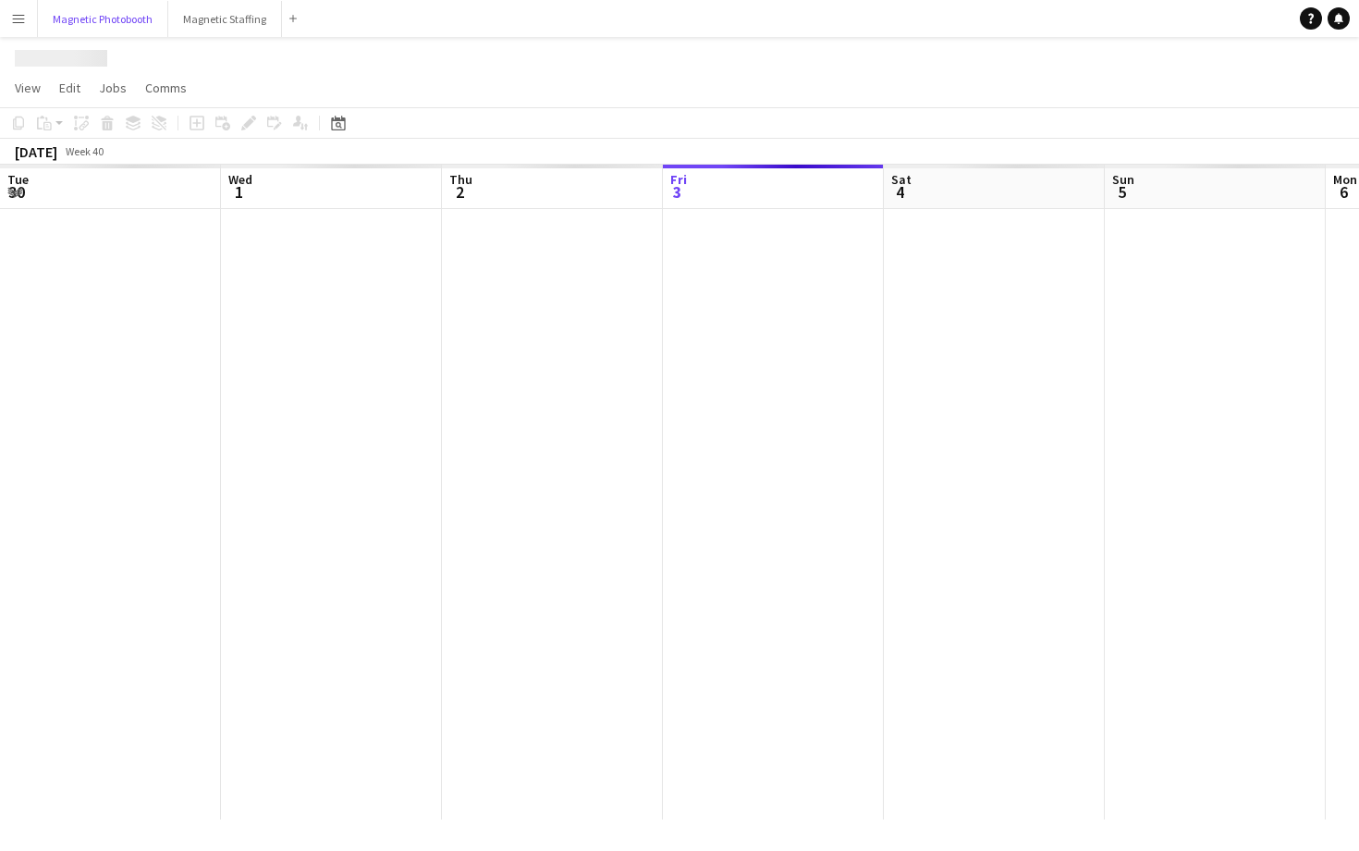
scroll to position [0, 442]
